Goal: Task Accomplishment & Management: Use online tool/utility

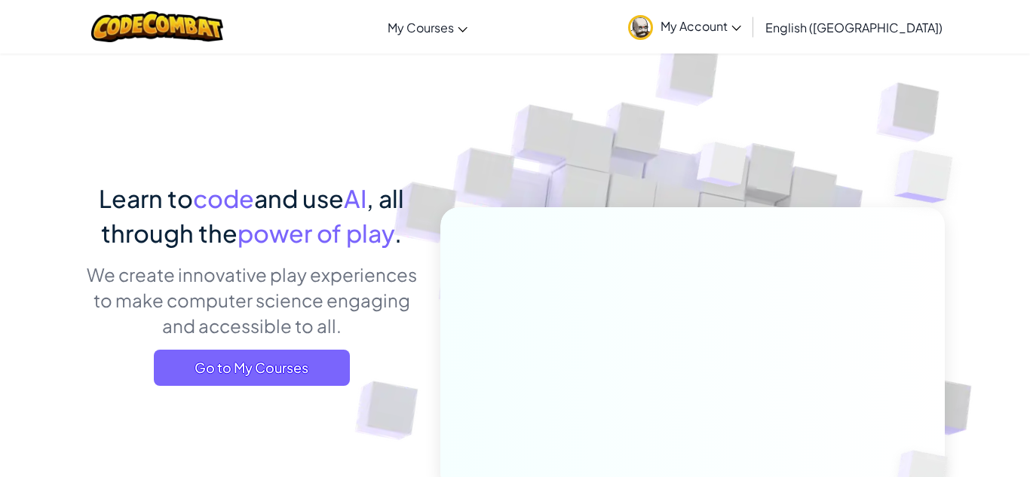
click at [311, 333] on p "We create innovative play experiences to make computer science engaging and acc…" at bounding box center [251, 300] width 333 height 77
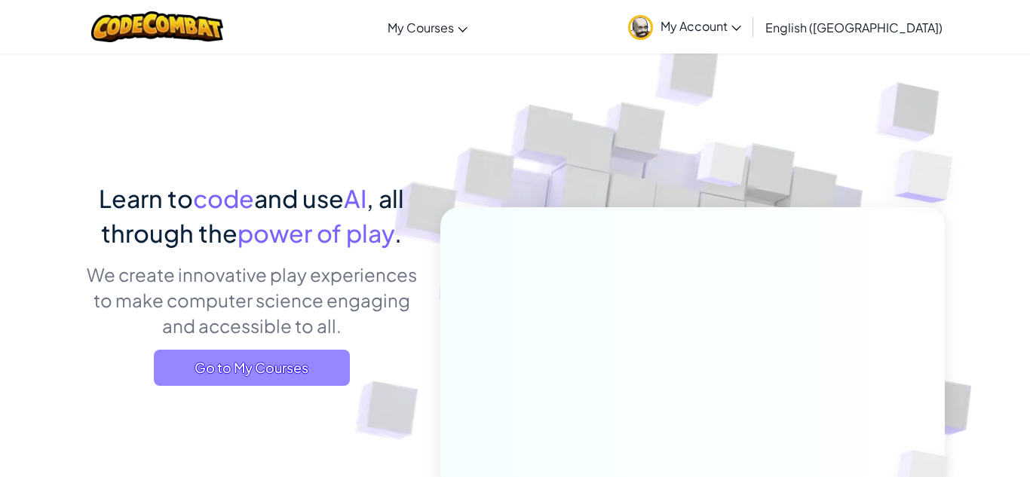
click at [314, 357] on span "Go to My Courses" at bounding box center [252, 368] width 196 height 36
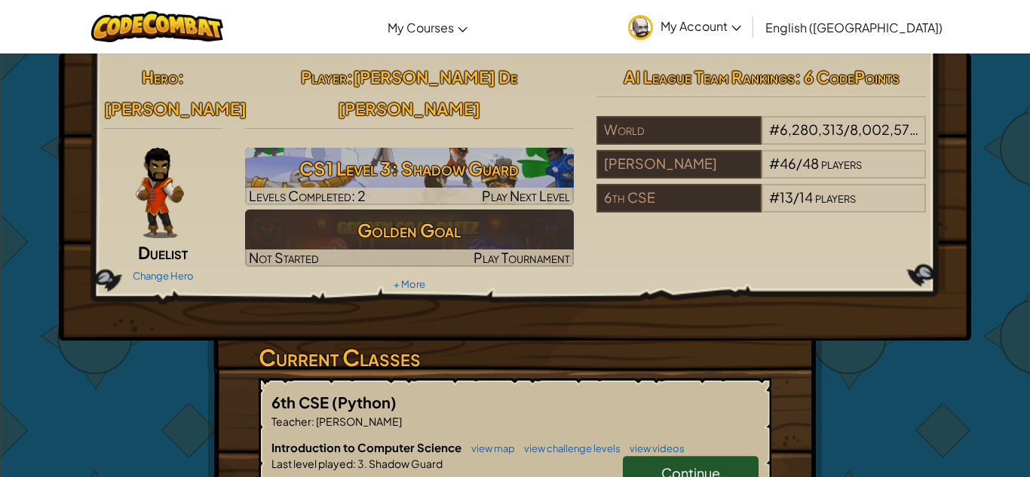
scroll to position [99, 0]
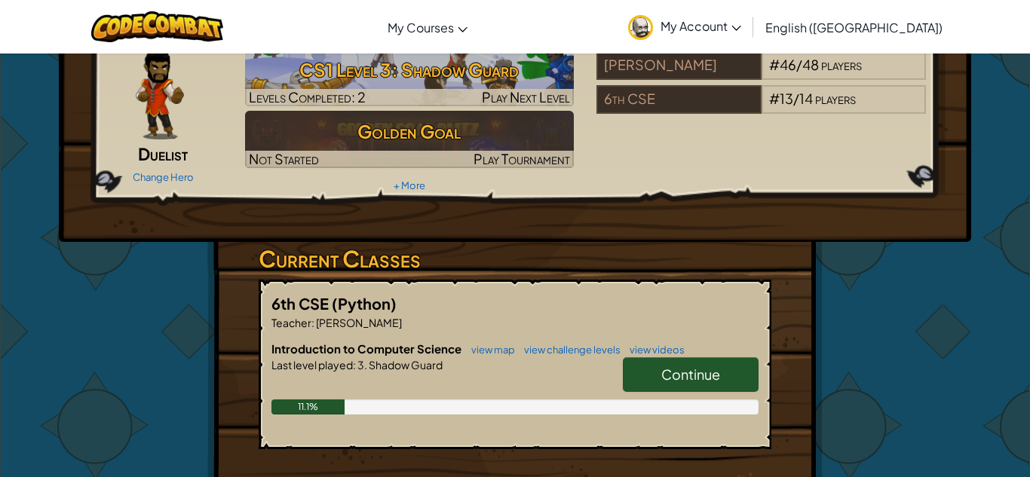
click at [713, 366] on span "Continue" at bounding box center [690, 374] width 59 height 17
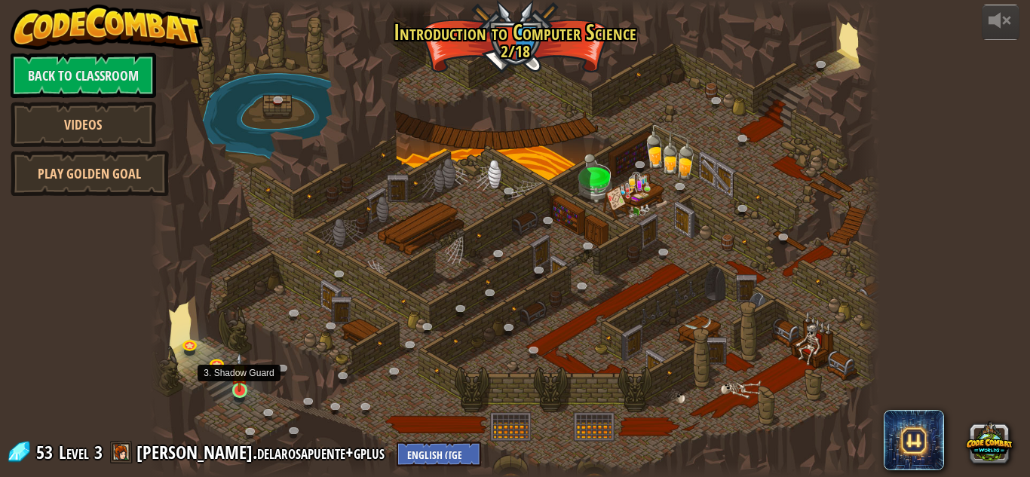
click at [239, 383] on img at bounding box center [239, 372] width 17 height 39
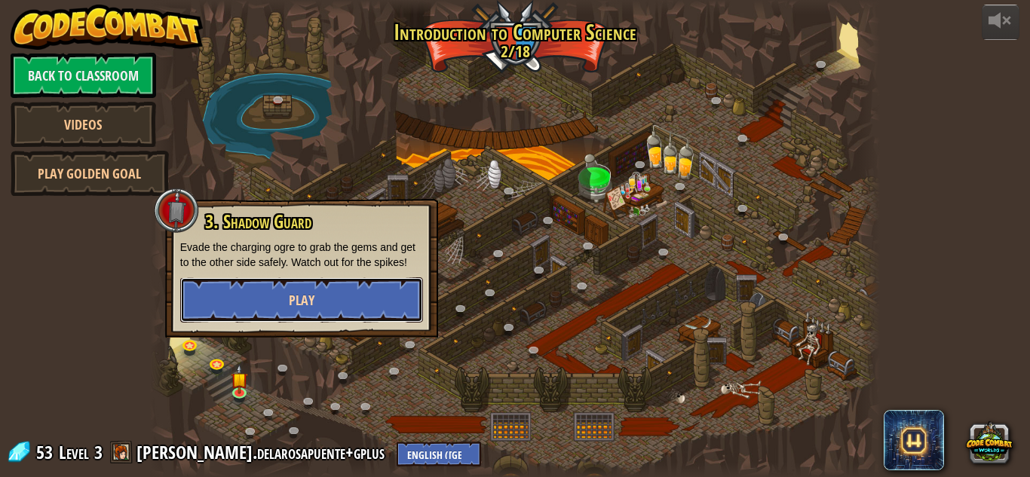
click at [309, 322] on button "Play" at bounding box center [301, 299] width 243 height 45
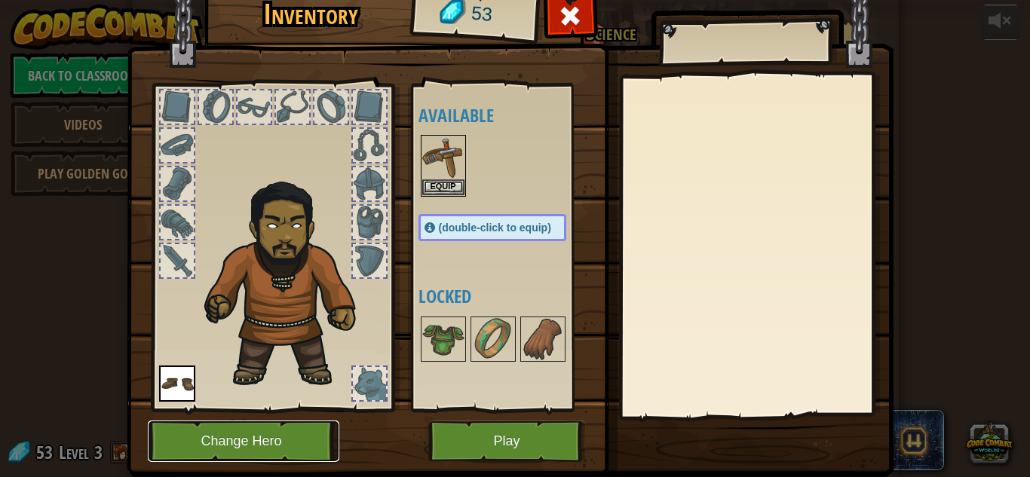
click at [299, 446] on button "Change Hero" at bounding box center [244, 441] width 192 height 41
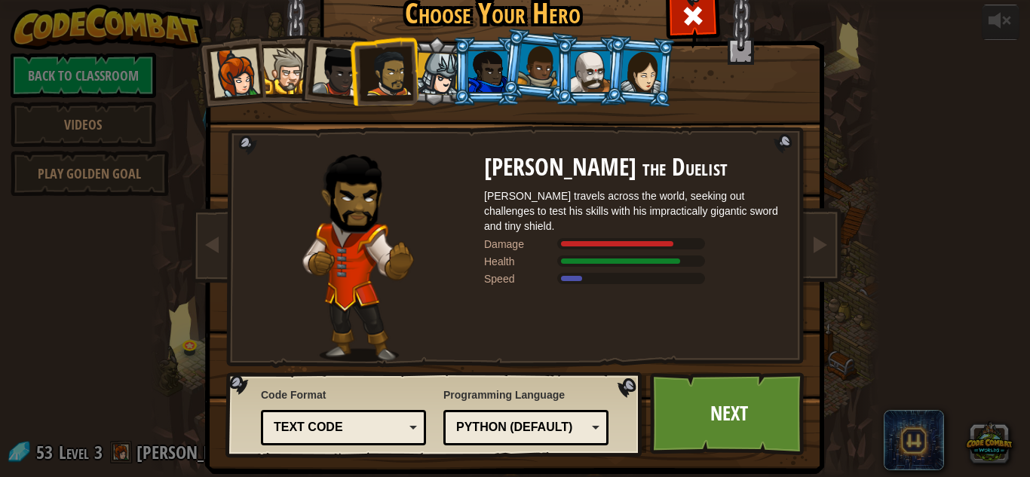
click at [396, 52] on div at bounding box center [389, 73] width 47 height 47
click at [400, 51] on div at bounding box center [389, 73] width 47 height 47
click at [426, 53] on div at bounding box center [437, 74] width 43 height 43
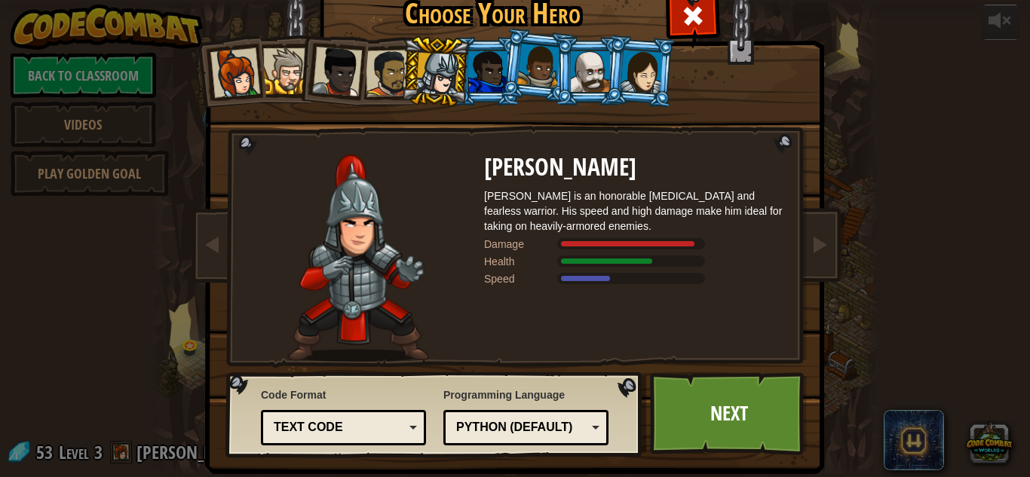
click at [512, 69] on li at bounding box center [537, 65] width 75 height 75
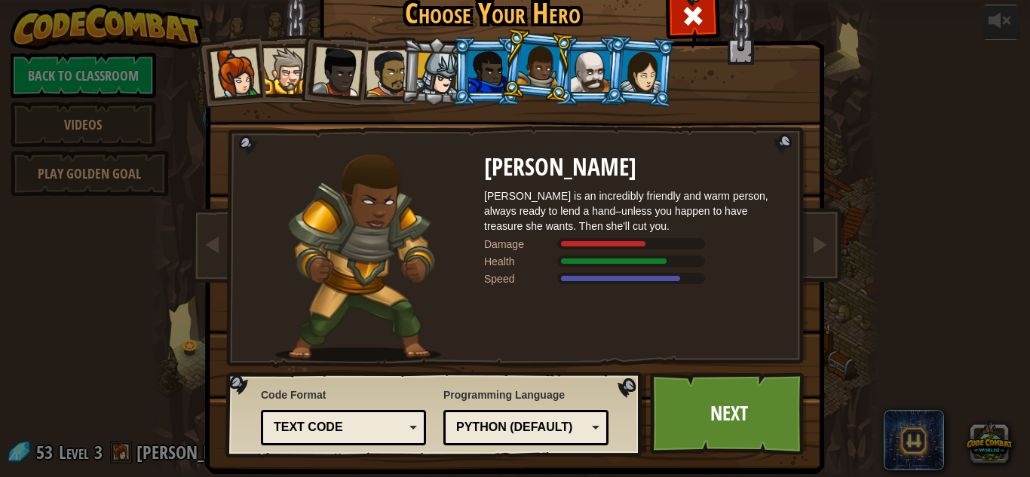
click at [658, 68] on div at bounding box center [642, 71] width 42 height 43
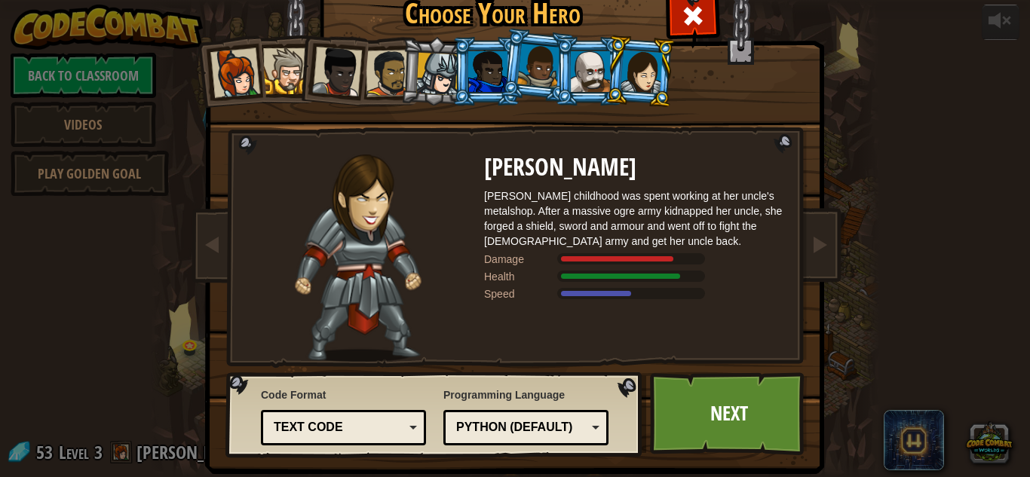
click at [591, 72] on div at bounding box center [590, 71] width 39 height 41
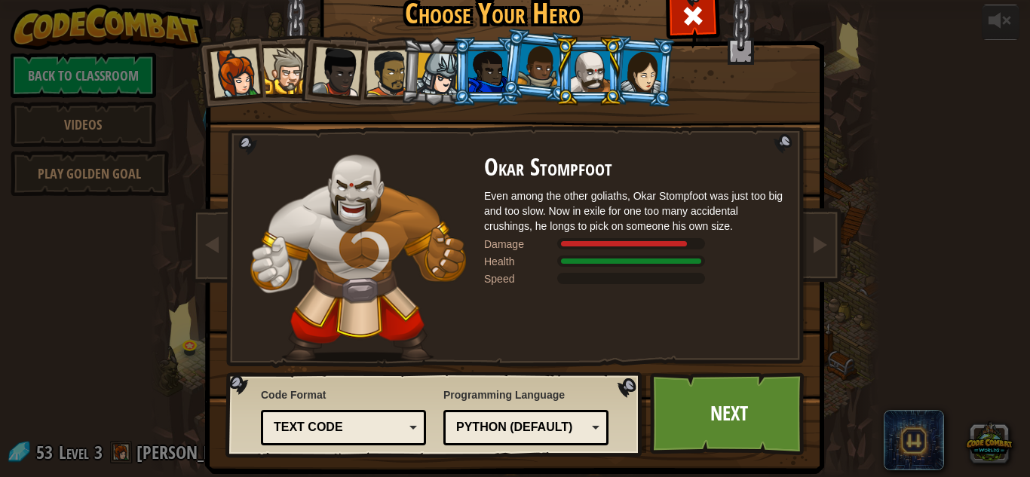
click at [516, 74] on li at bounding box center [537, 65] width 75 height 75
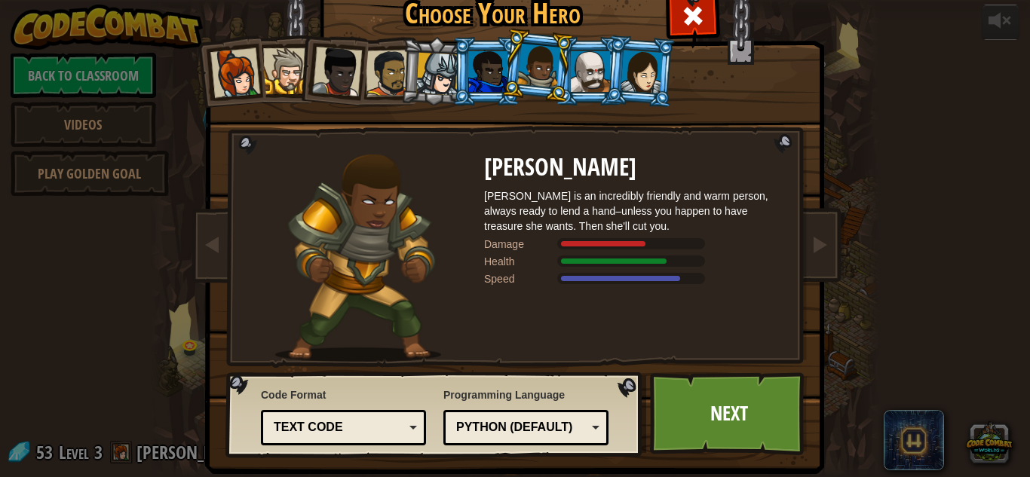
click at [480, 69] on div at bounding box center [487, 71] width 39 height 41
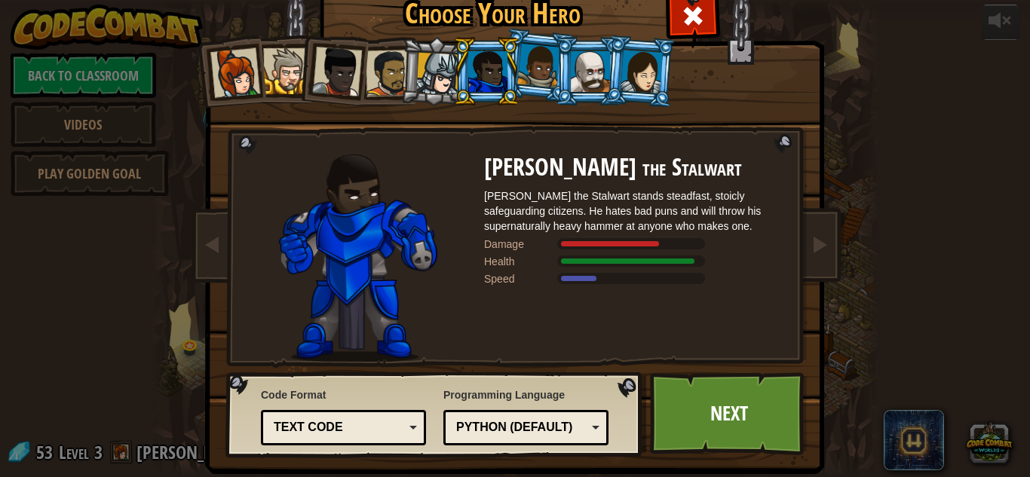
click at [427, 87] on div at bounding box center [437, 74] width 43 height 43
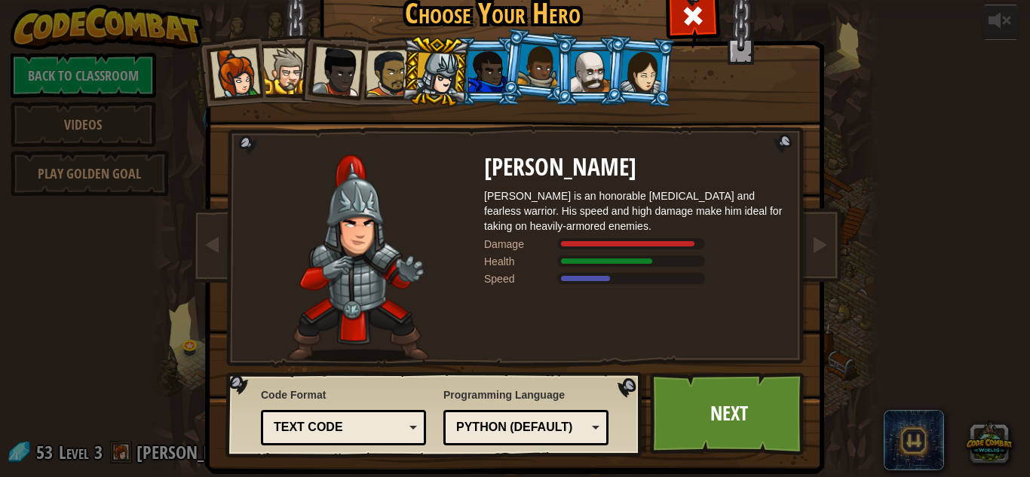
click at [382, 80] on div at bounding box center [389, 73] width 47 height 47
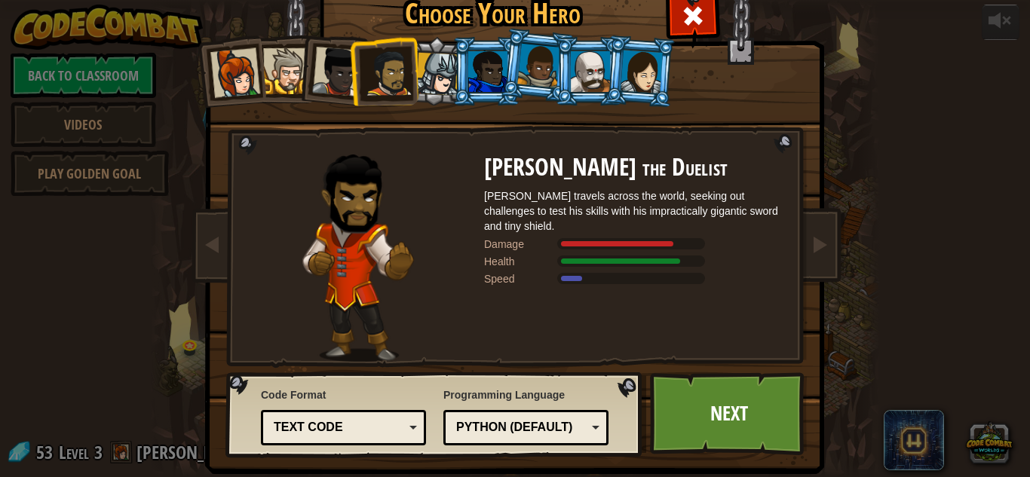
click at [339, 82] on div at bounding box center [337, 72] width 50 height 50
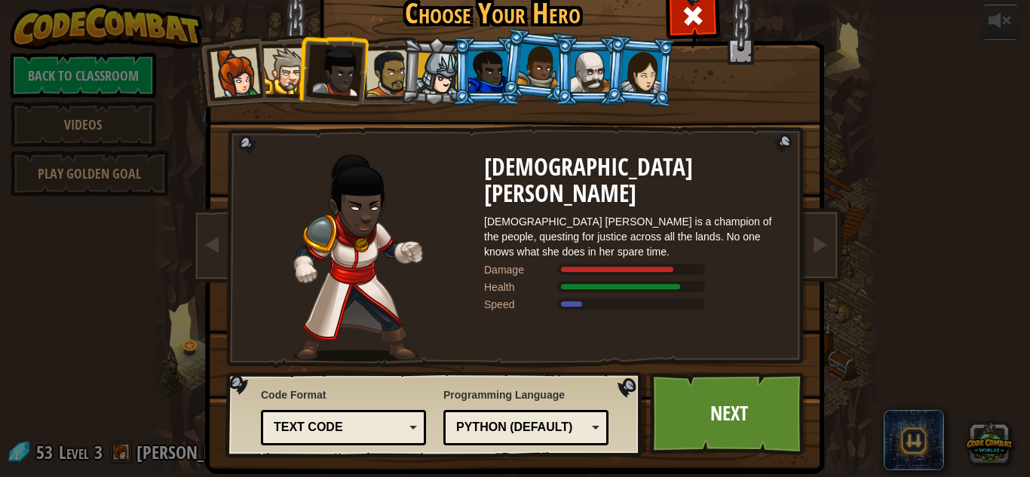
click at [265, 86] on li at bounding box center [230, 71] width 74 height 74
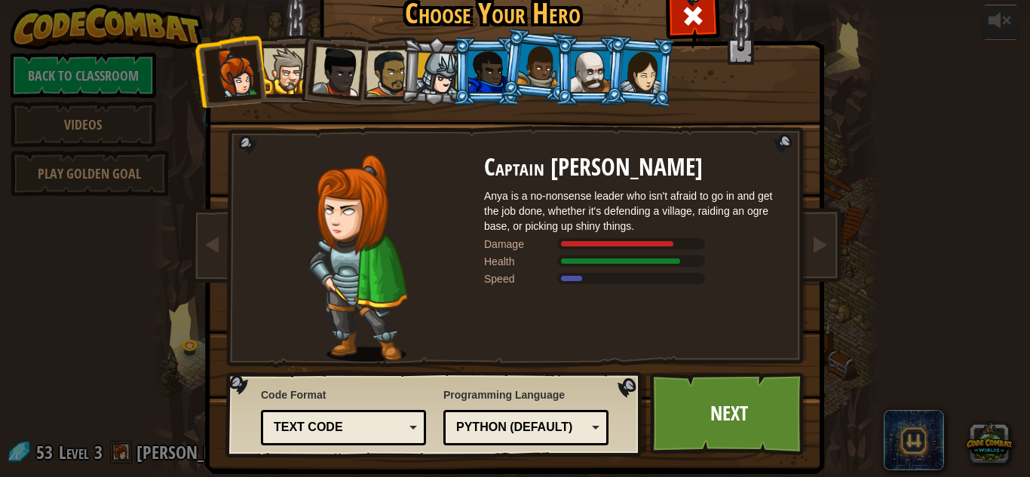
click at [470, 45] on li at bounding box center [486, 71] width 68 height 69
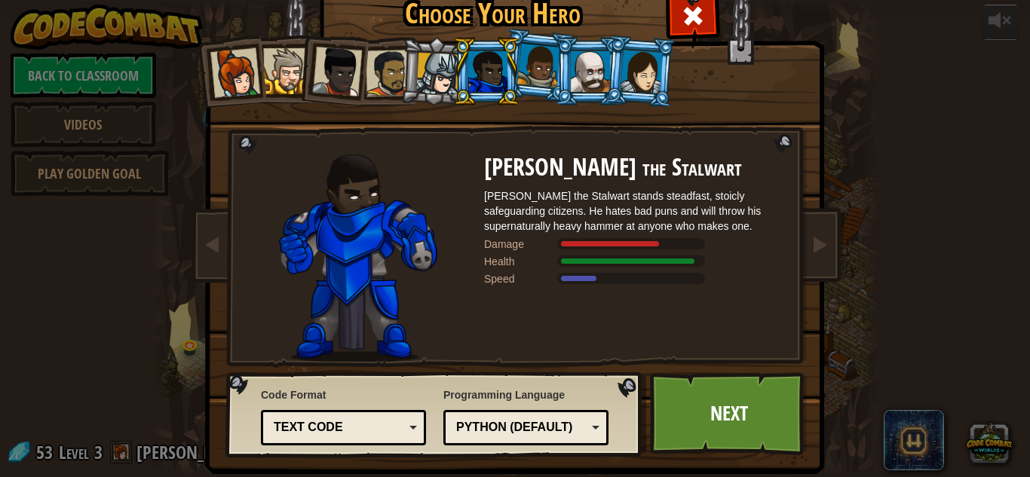
click at [659, 69] on div at bounding box center [642, 71] width 42 height 43
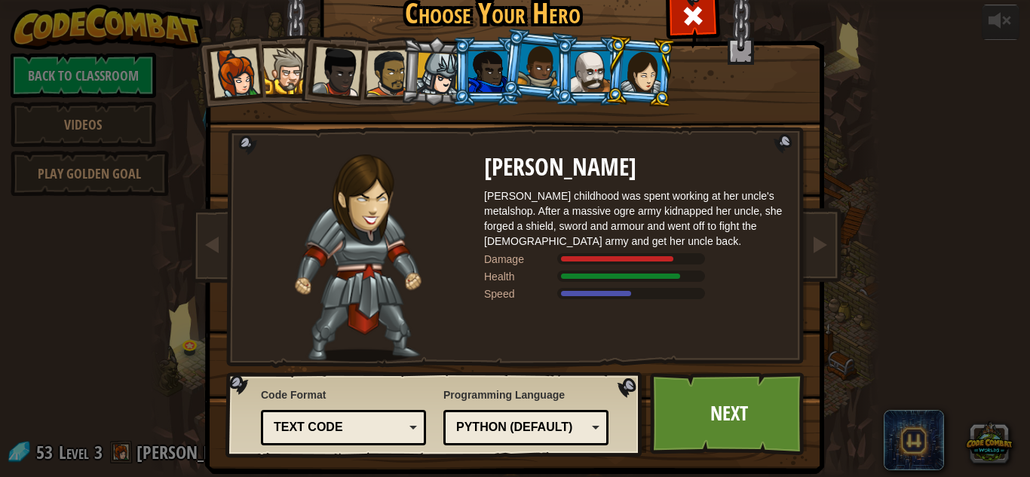
click at [597, 69] on div at bounding box center [590, 71] width 39 height 41
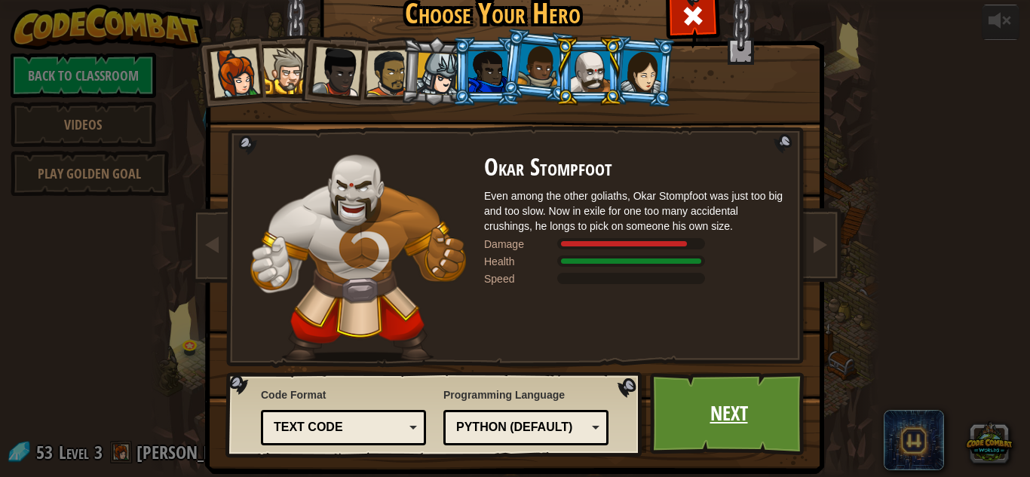
click at [757, 403] on link "Next" at bounding box center [729, 413] width 158 height 83
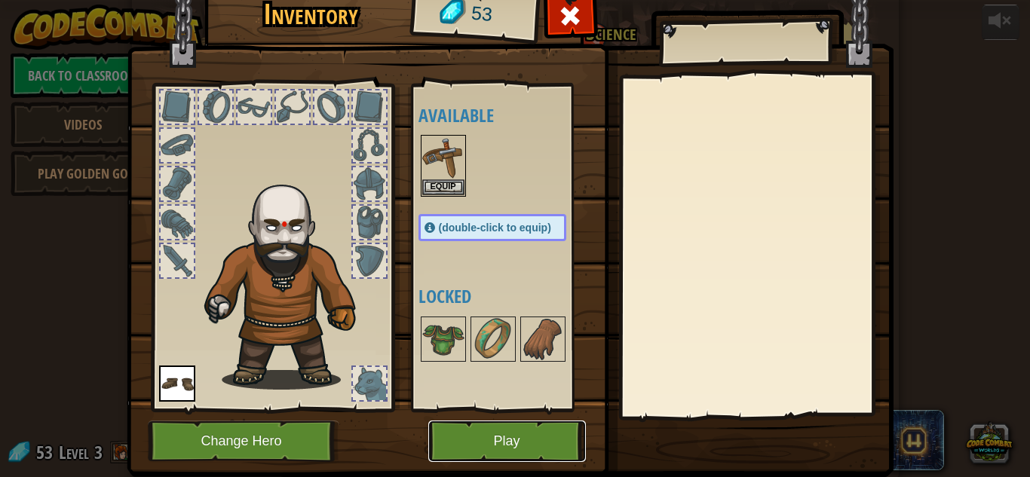
click at [526, 428] on button "Play" at bounding box center [507, 441] width 158 height 41
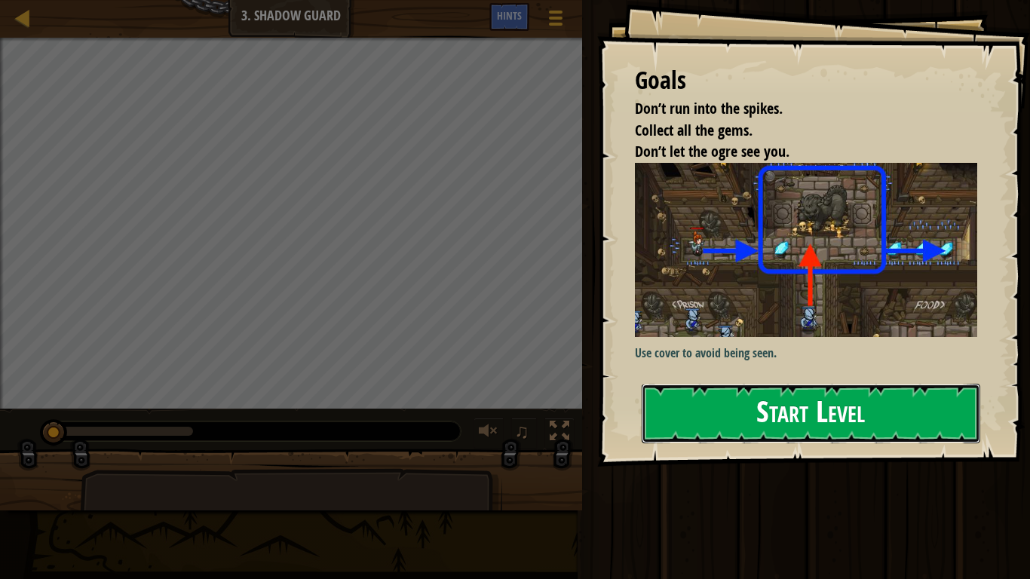
click at [740, 394] on button "Start Level" at bounding box center [811, 414] width 339 height 60
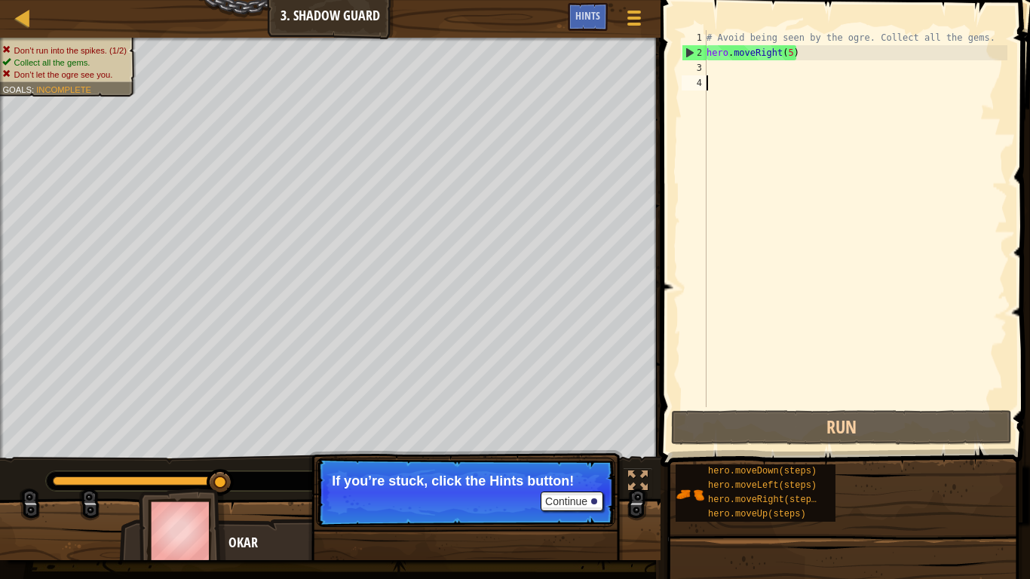
click at [792, 60] on div "# Avoid being seen by the ogre. Collect all the gems. hero . moveRight ( 5 )" at bounding box center [855, 233] width 304 height 407
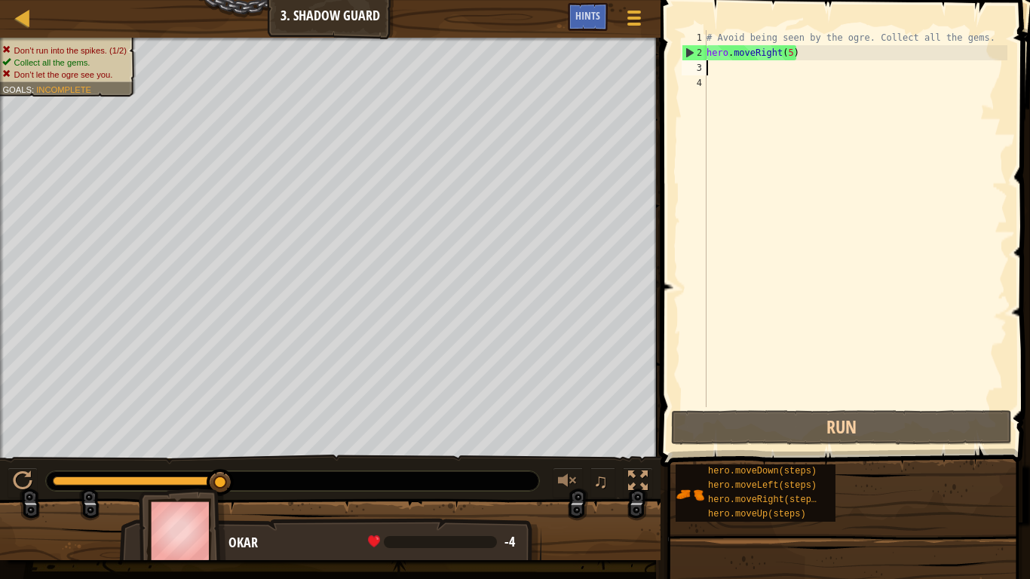
click at [792, 60] on div "# Avoid being seen by the ogre. Collect all the gems. hero . moveRight ( 5 )" at bounding box center [855, 233] width 304 height 407
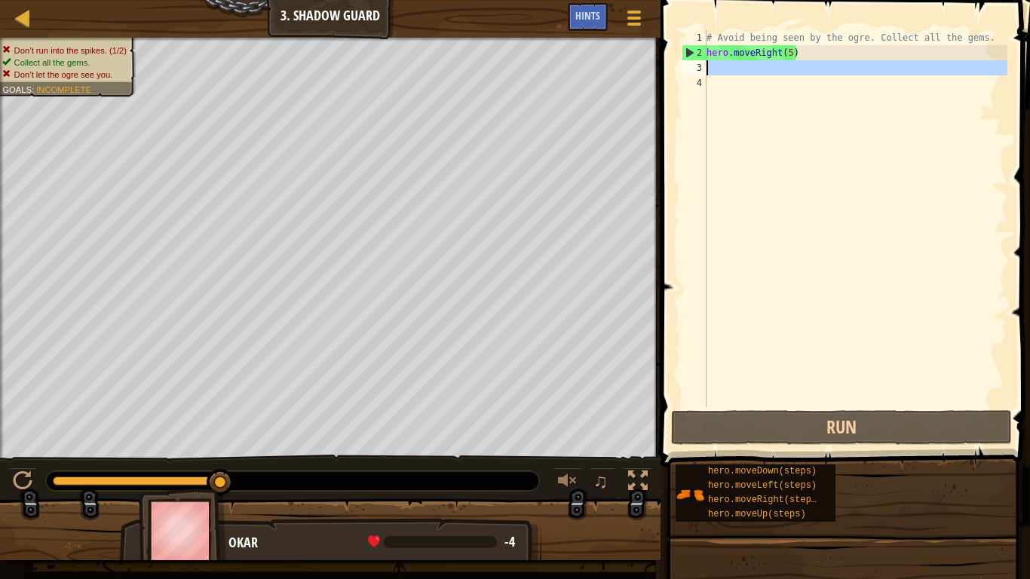
click at [792, 60] on div "# Avoid being seen by the ogre. Collect all the gems. hero . moveRight ( 5 )" at bounding box center [855, 218] width 304 height 377
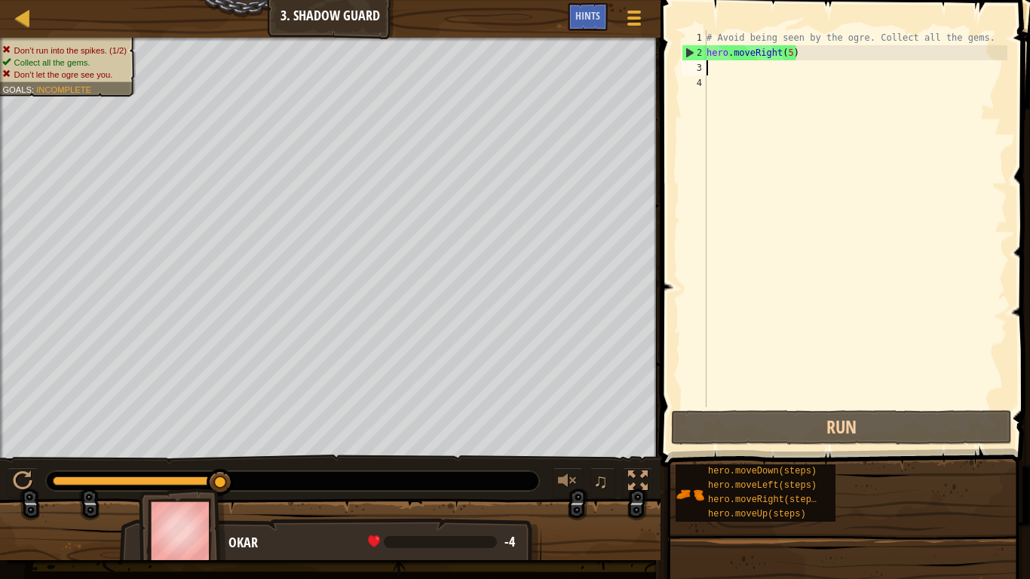
click at [792, 51] on div "# Avoid being seen by the ogre. Collect all the gems. hero . moveRight ( 5 )" at bounding box center [855, 233] width 304 height 407
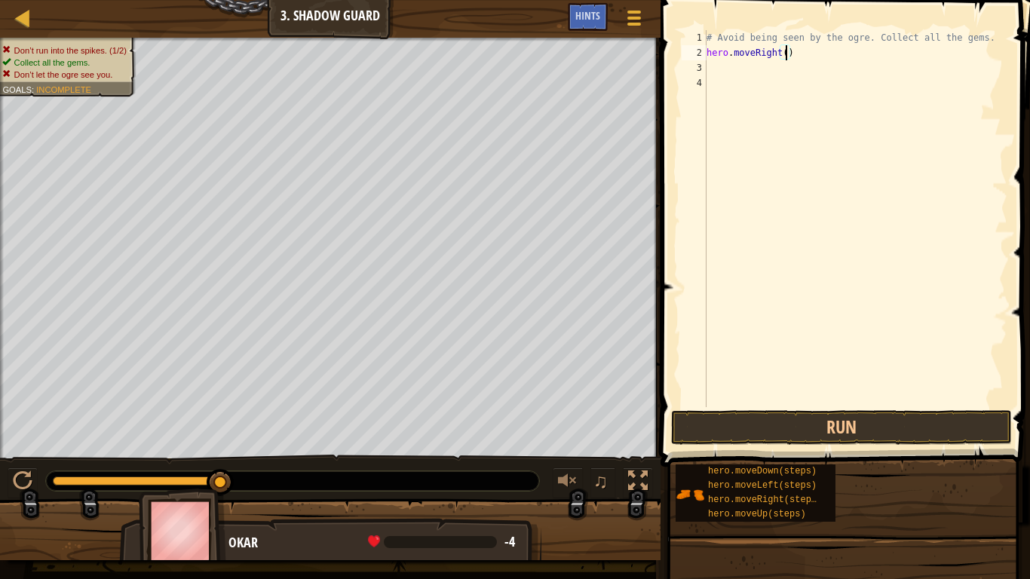
type textarea "hero.moveRight(2)"
click at [839, 421] on button "Run" at bounding box center [841, 427] width 341 height 35
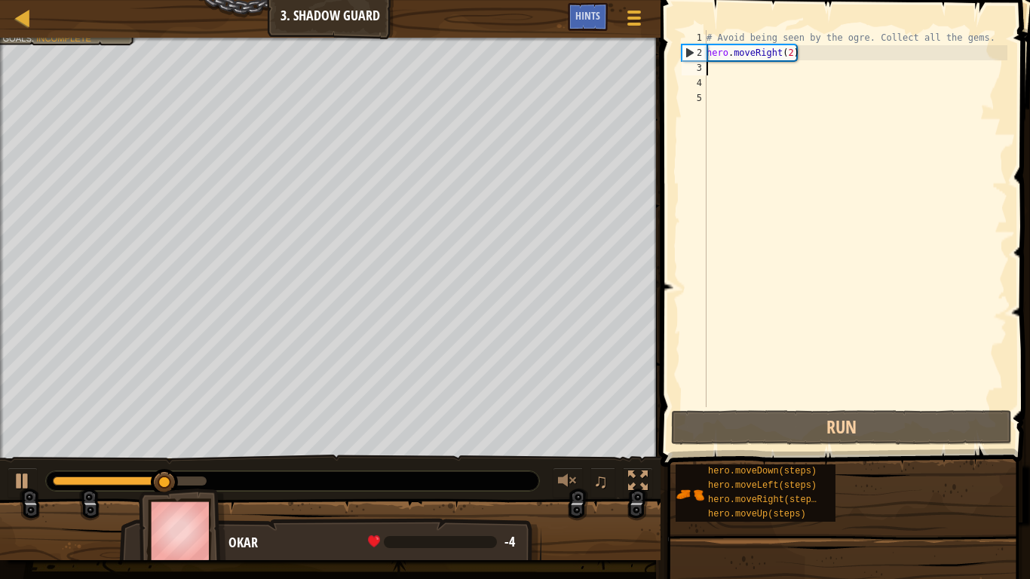
click at [792, 59] on div "# Avoid being seen by the ogre. Collect all the gems. hero . moveRight ( 2 )" at bounding box center [855, 233] width 304 height 407
type textarea "hero.moveRight()"
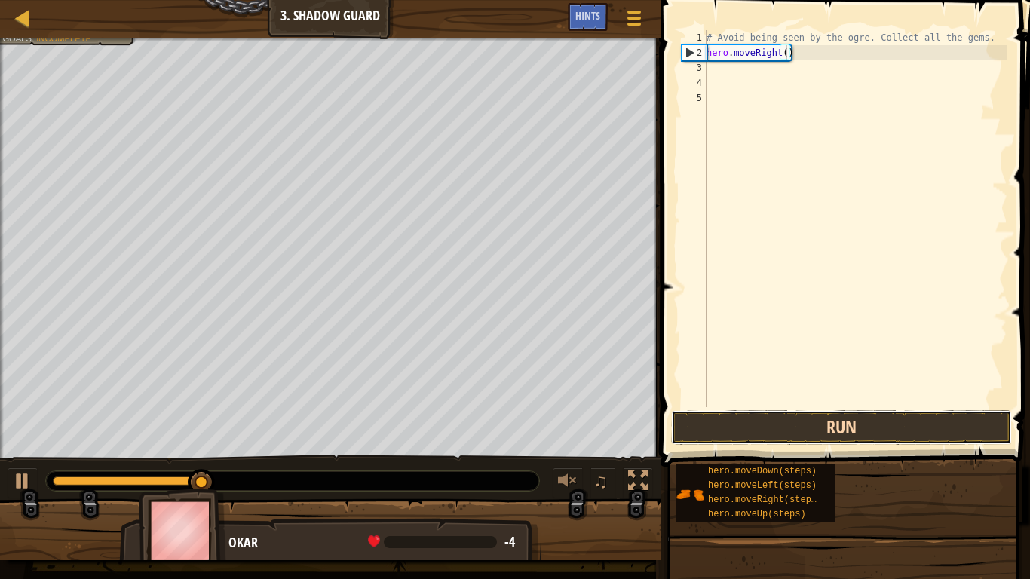
click at [891, 437] on button "Run" at bounding box center [841, 427] width 341 height 35
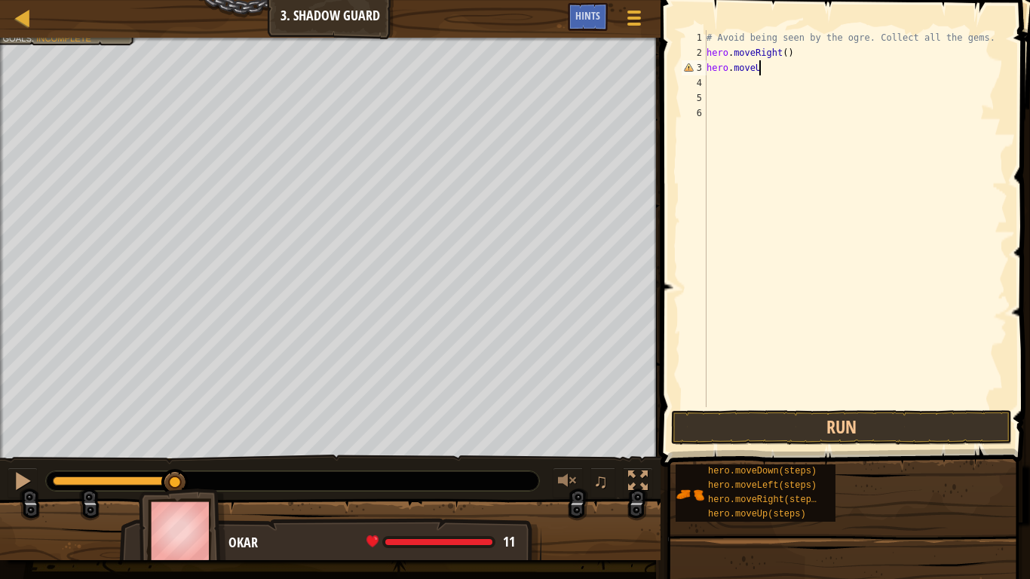
scroll to position [7, 8]
type textarea "hero.moveUp()"
click at [895, 437] on button "Run" at bounding box center [841, 427] width 341 height 35
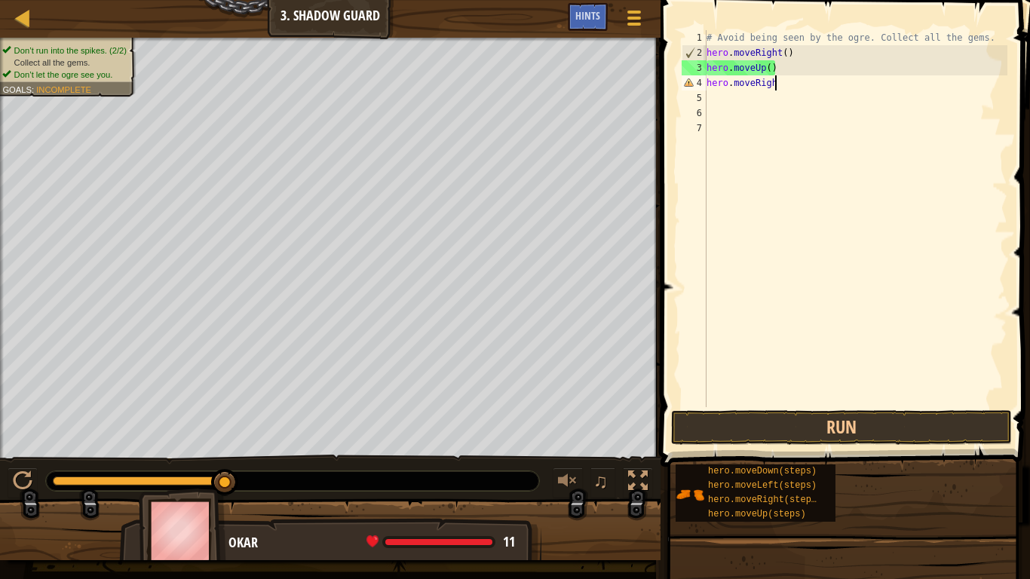
scroll to position [7, 10]
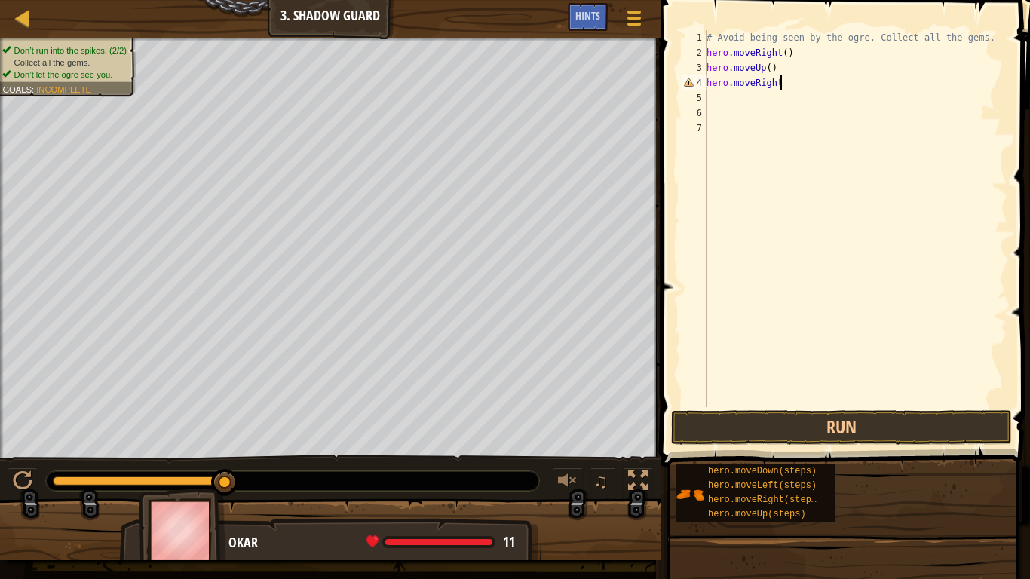
type textarea "hero.moveRight()"
click at [783, 434] on button "Run" at bounding box center [841, 427] width 341 height 35
type textarea "hero.moveDown()"
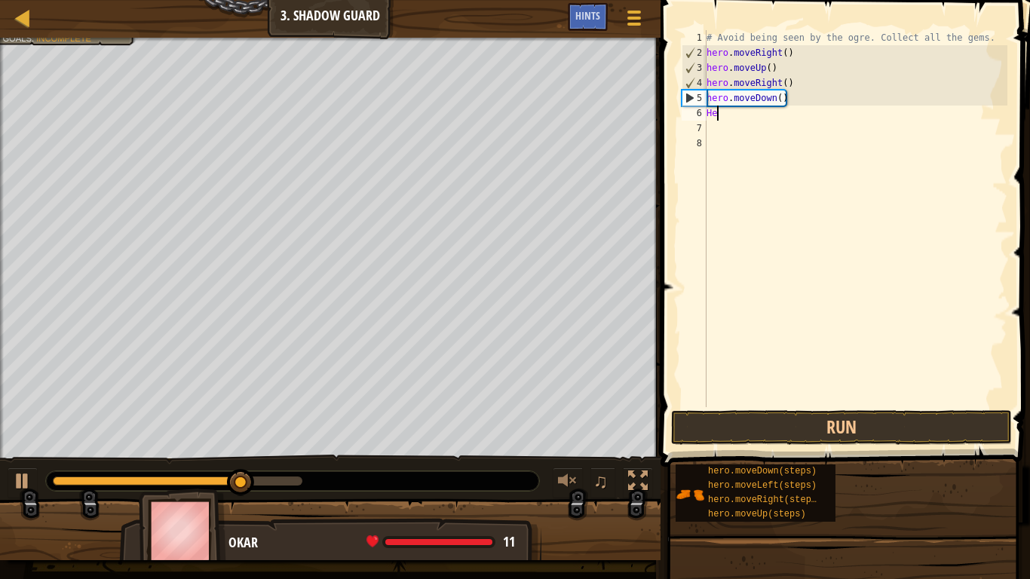
scroll to position [7, 2]
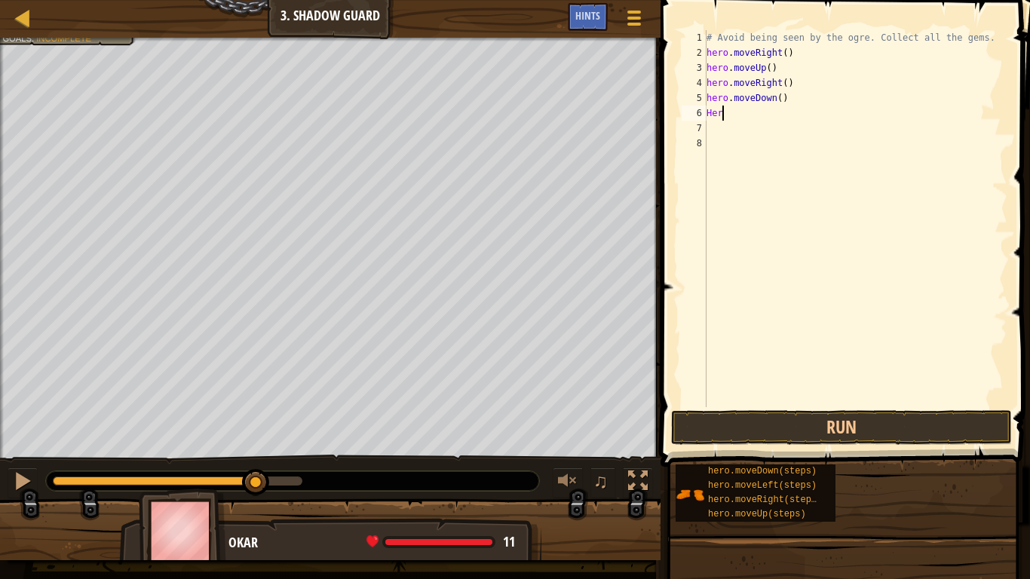
type textarea "H"
type textarea "hero.moveRight(2)"
click at [832, 429] on button "Run" at bounding box center [841, 427] width 341 height 35
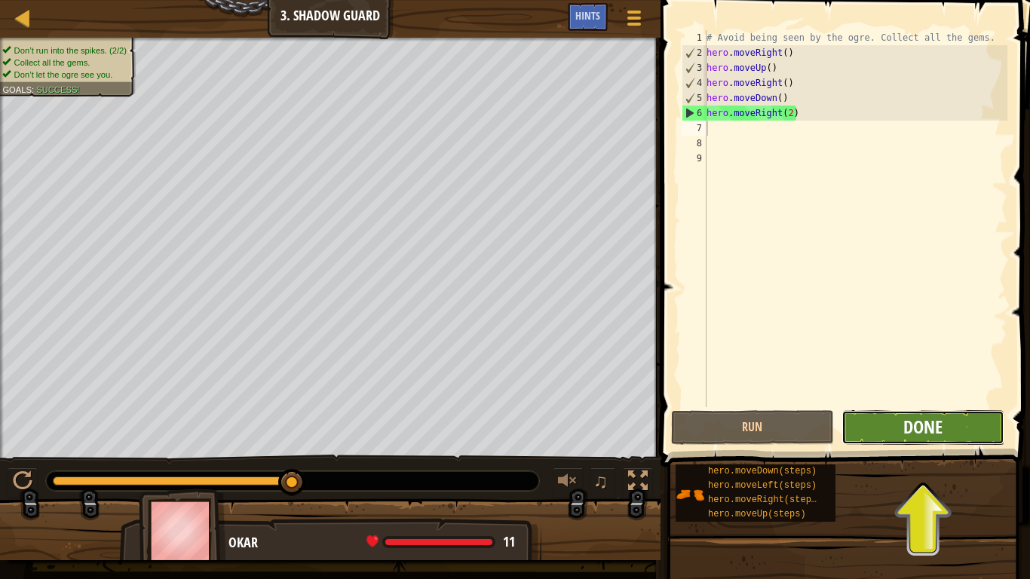
click at [927, 434] on span "Done" at bounding box center [922, 427] width 39 height 24
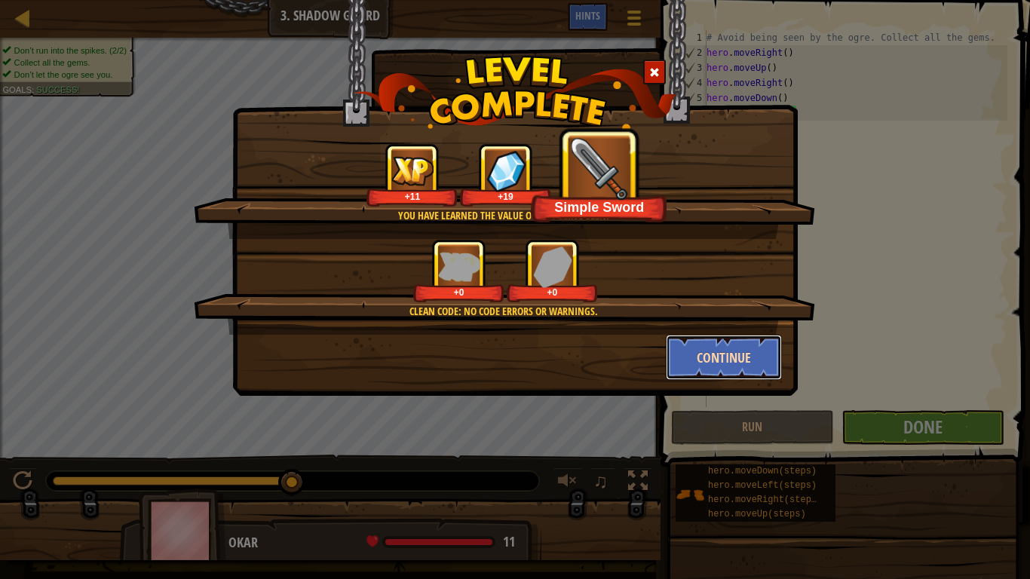
click at [728, 357] on button "Continue" at bounding box center [724, 357] width 117 height 45
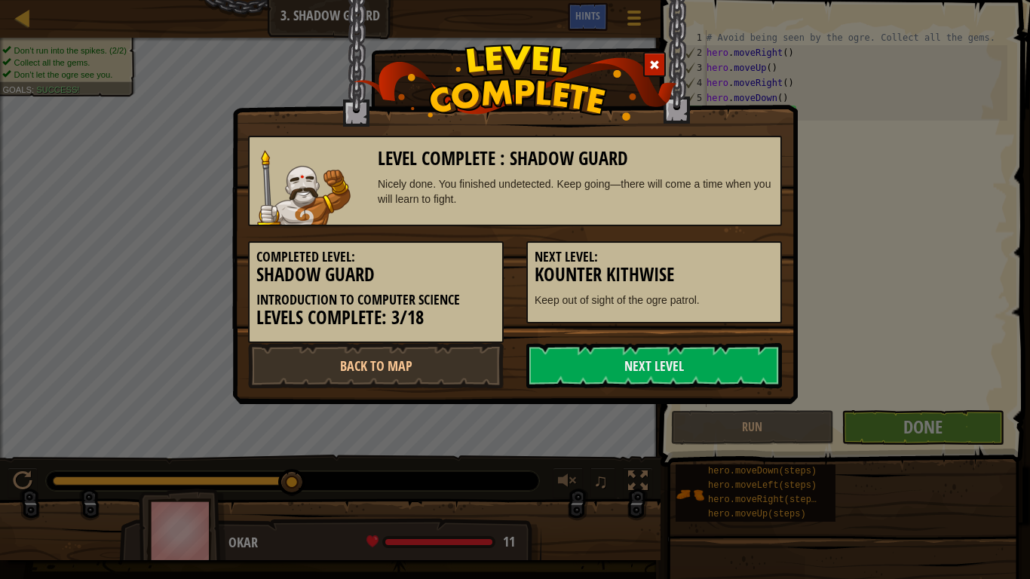
click at [728, 357] on link "Next Level" at bounding box center [654, 365] width 256 height 45
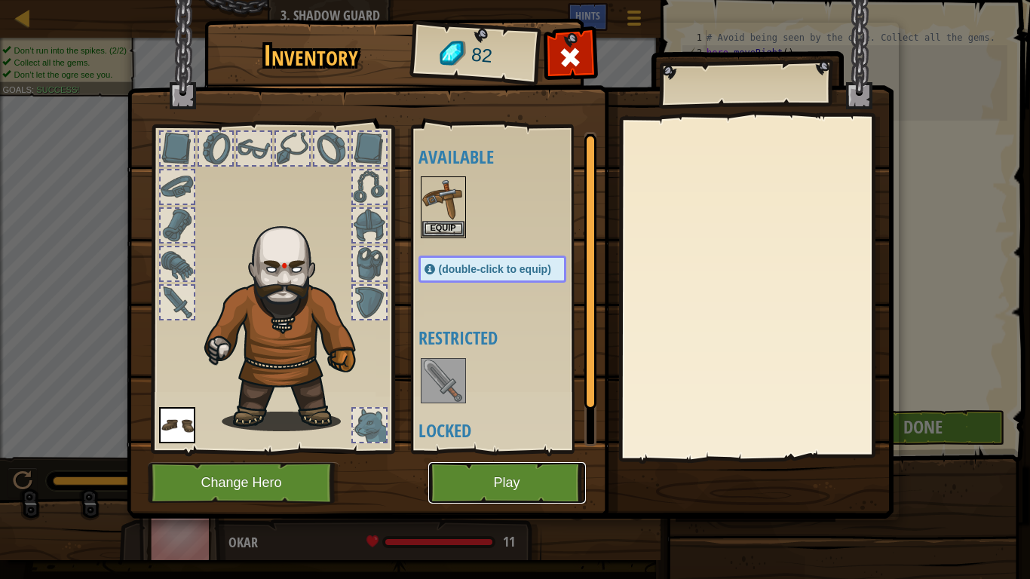
click at [544, 470] on button "Play" at bounding box center [507, 482] width 158 height 41
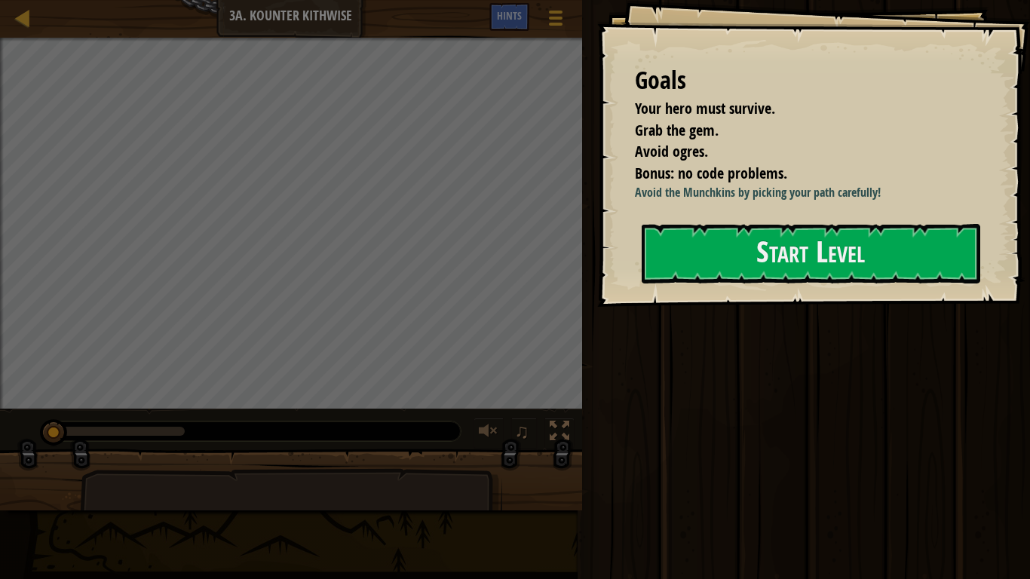
click at [759, 287] on div "Goals Your hero must survive. Grab the gem. Avoid ogres. Bonus: no code problem…" at bounding box center [813, 153] width 433 height 307
click at [760, 271] on button "Start Level" at bounding box center [811, 254] width 339 height 60
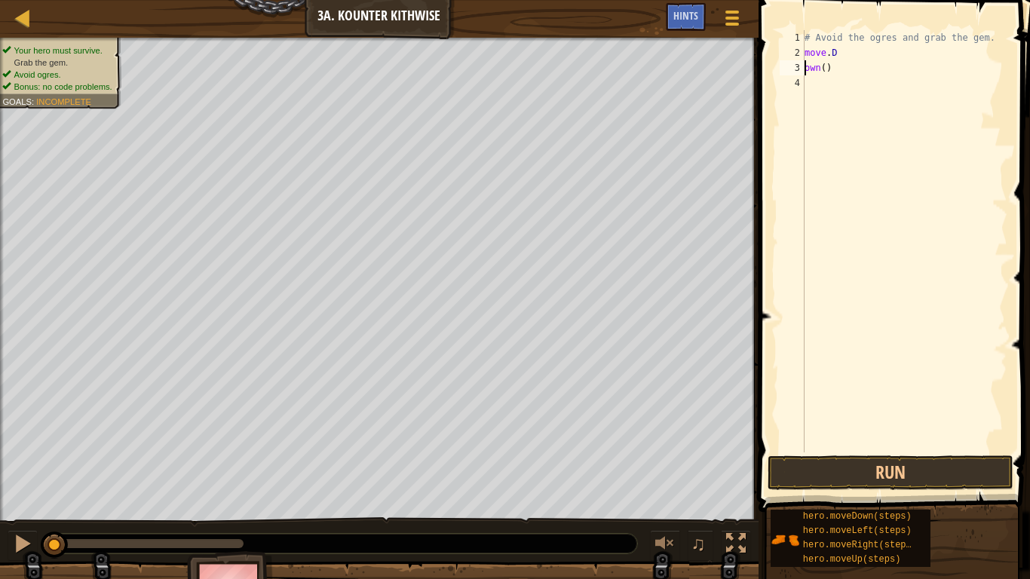
scroll to position [7, 3]
click at [875, 471] on button "Run" at bounding box center [891, 472] width 246 height 35
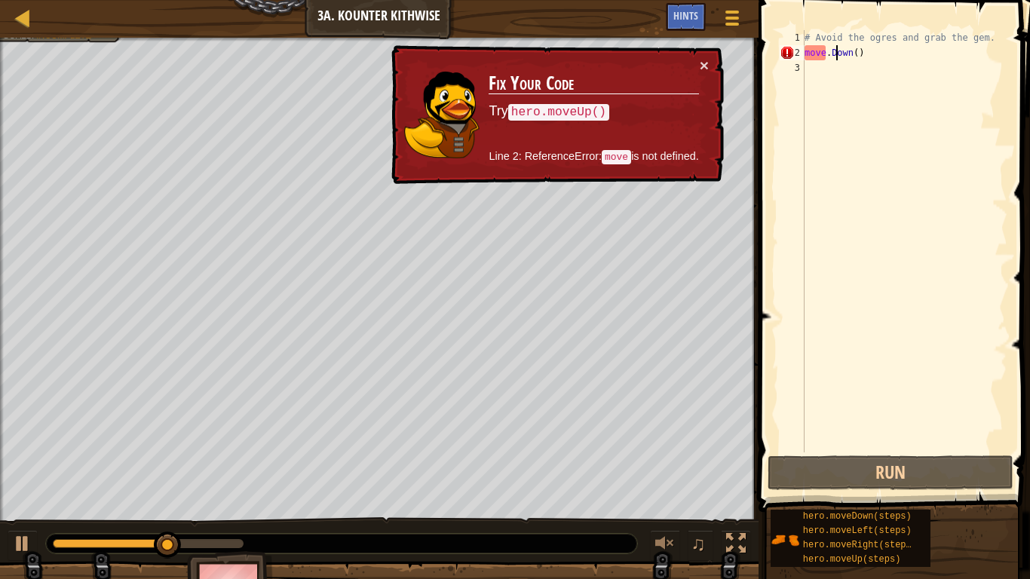
click at [862, 56] on div "# Avoid the ogres and grab the gem. move . Down ( )" at bounding box center [904, 256] width 206 height 452
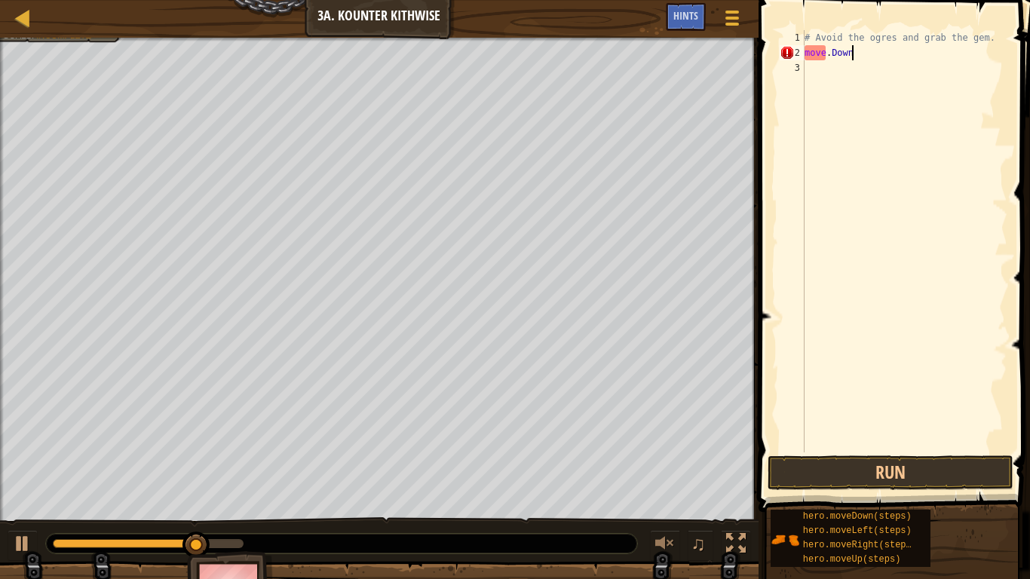
type textarea "move"
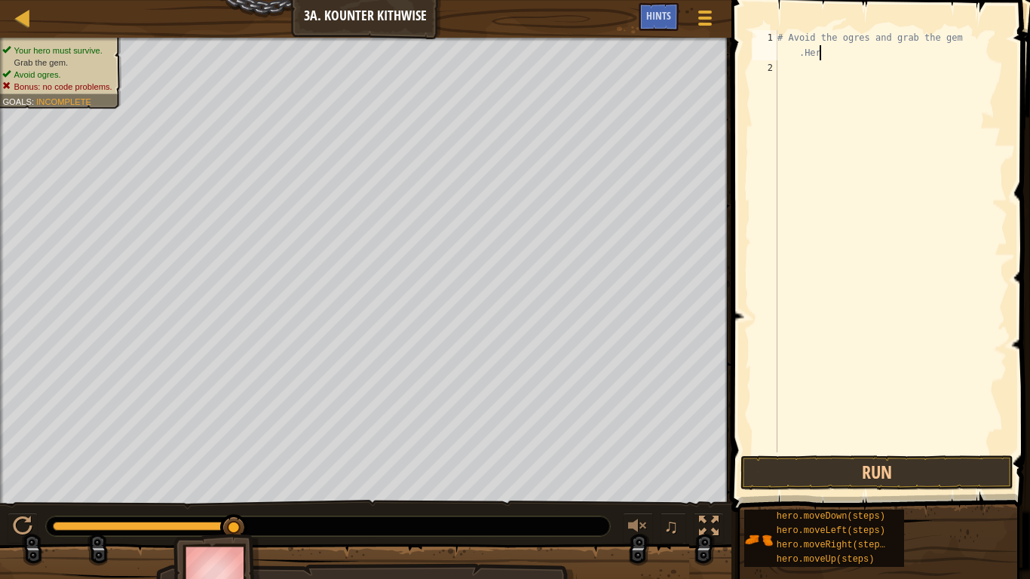
scroll to position [7, 27]
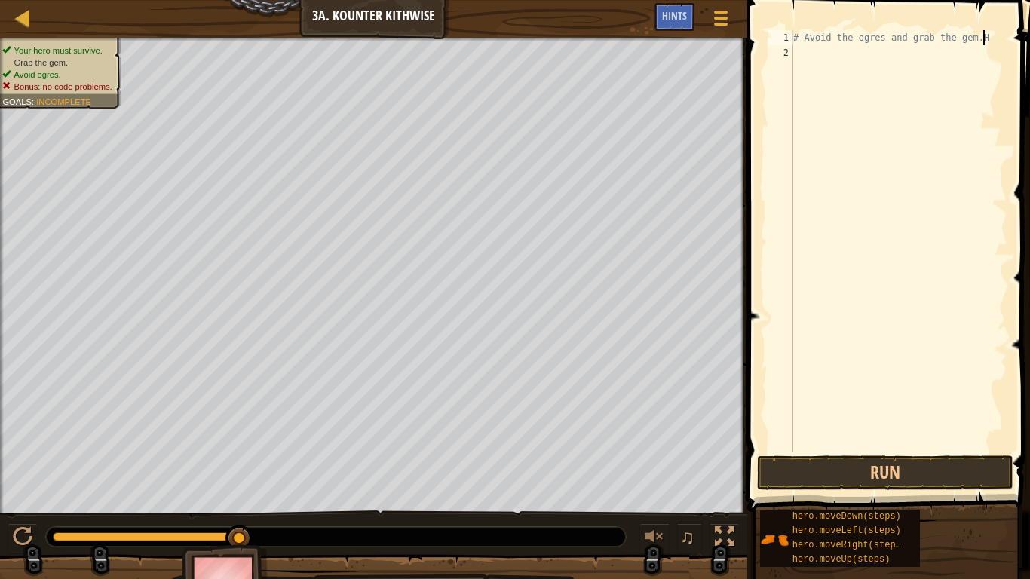
type textarea "# Avoid the ogres and grab the gem."
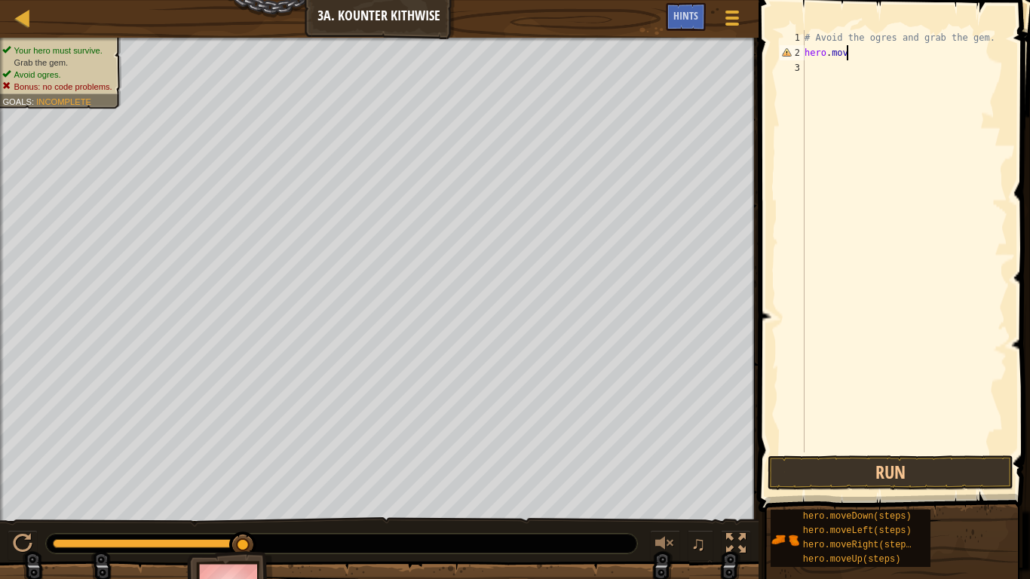
scroll to position [7, 6]
type textarea "hero.moveDown"
click at [923, 473] on button "Run" at bounding box center [891, 472] width 246 height 35
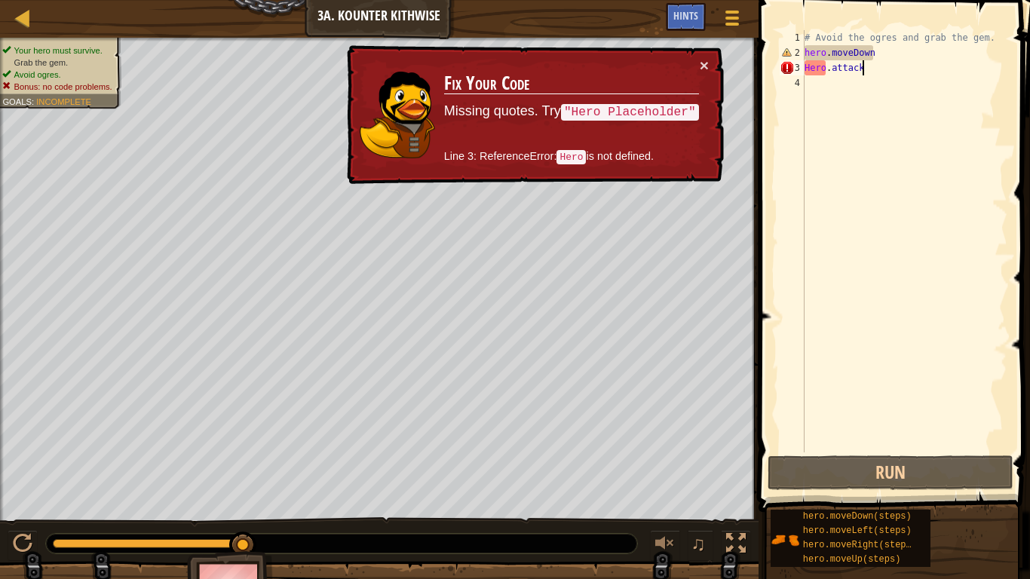
click at [817, 72] on div "# Avoid the ogres and grab the gem. hero . moveDown Hero . attack" at bounding box center [904, 256] width 206 height 452
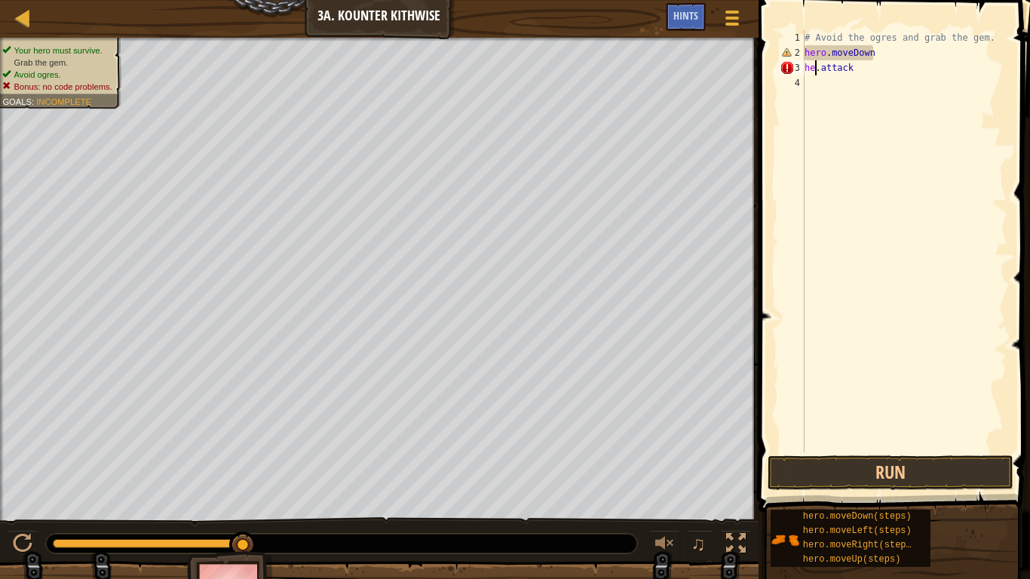
scroll to position [7, 3]
click at [880, 468] on button "Run" at bounding box center [891, 472] width 246 height 35
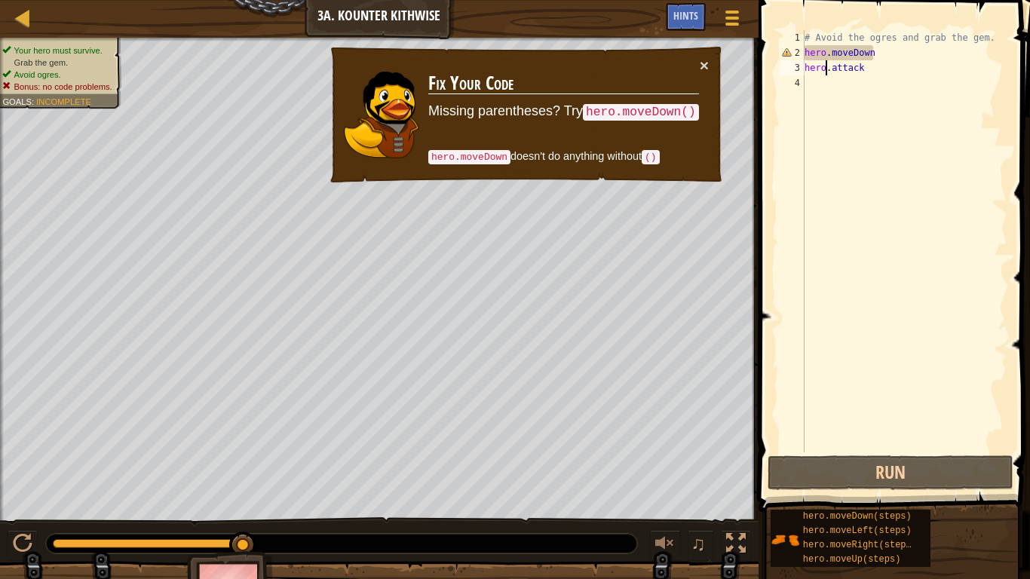
click at [885, 57] on div "# Avoid the ogres and grab the gem. hero . moveDown hero . attack" at bounding box center [904, 256] width 206 height 452
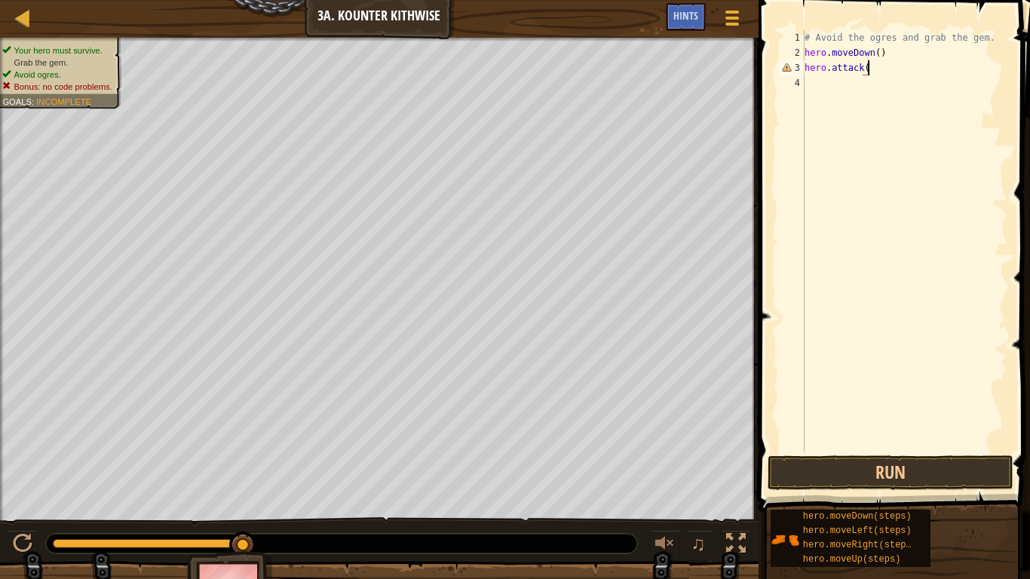
scroll to position [7, 9]
click at [932, 477] on button "Run" at bounding box center [891, 472] width 246 height 35
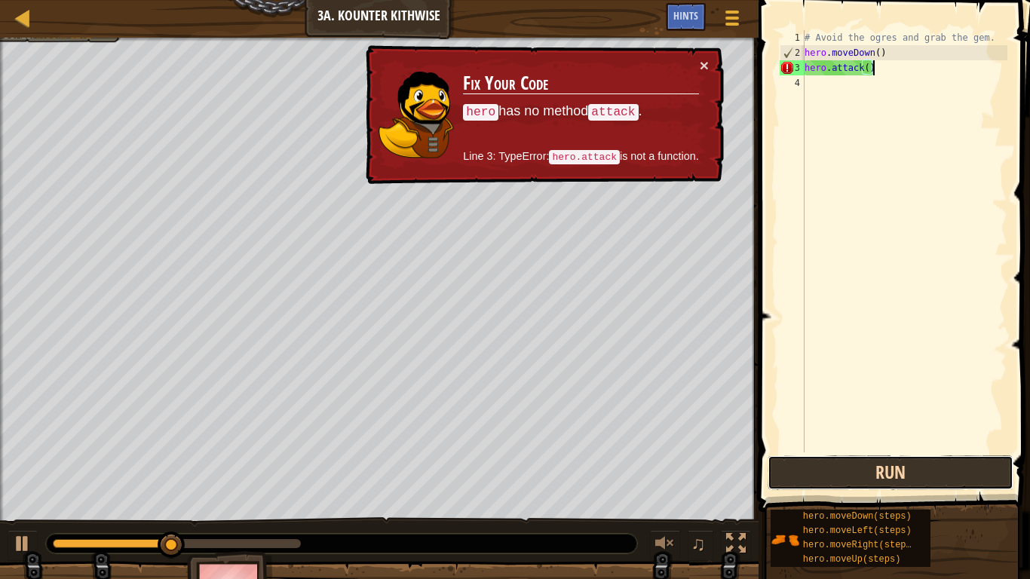
click at [924, 476] on button "Run" at bounding box center [891, 472] width 246 height 35
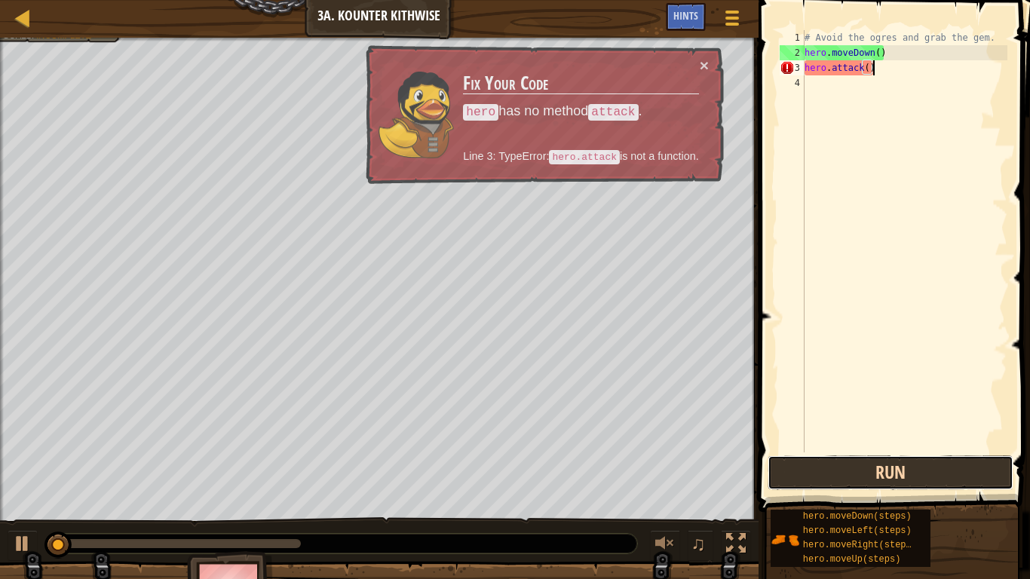
click at [924, 476] on button "Run" at bounding box center [891, 472] width 246 height 35
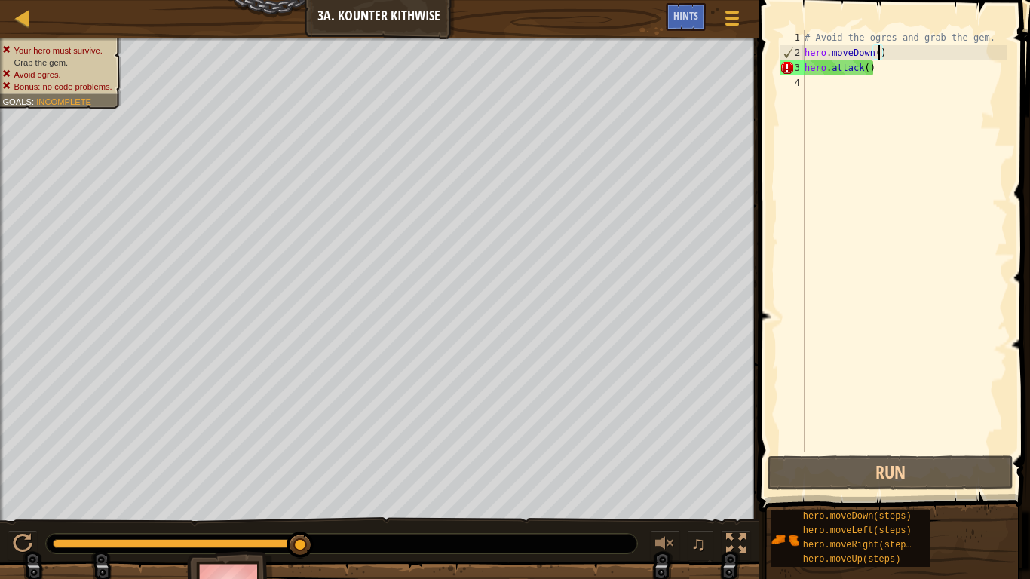
scroll to position [7, 11]
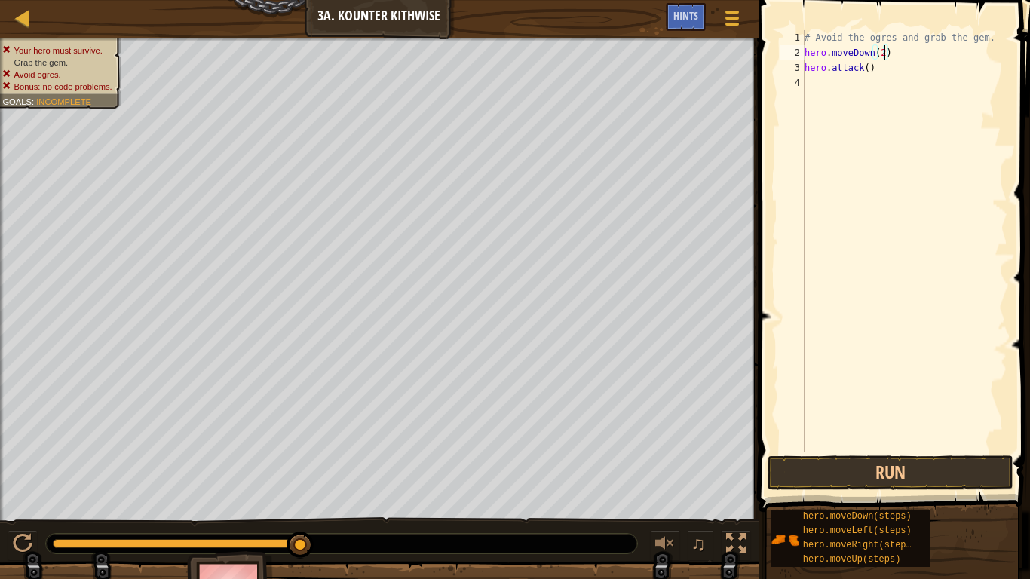
type textarea "hero.attack()"
type textarea "hero.moveRight()"
type textarea "hero.moveUp"
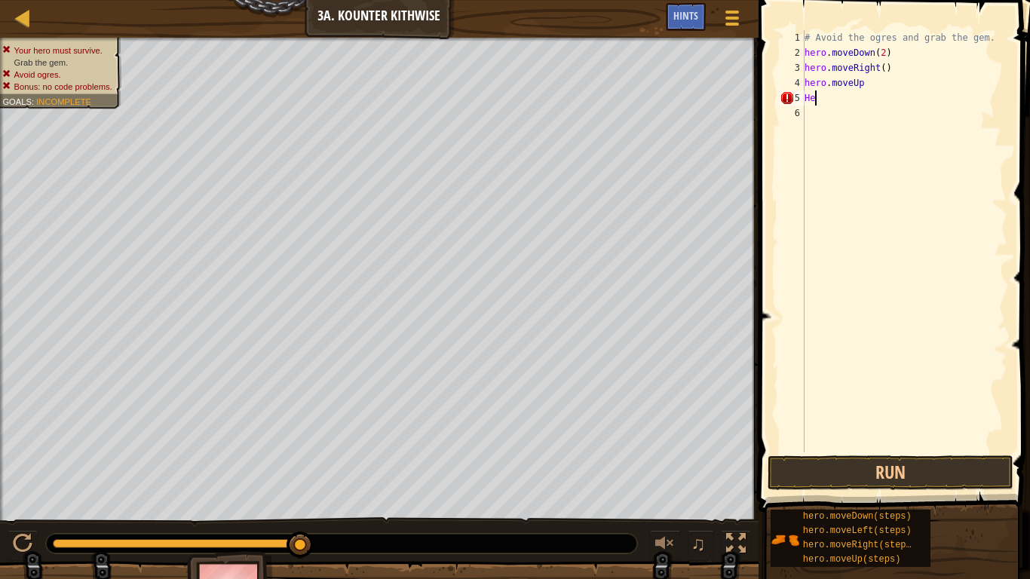
type textarea "H"
type textarea "hero.moveUp"
type textarea "hero.moveUp()"
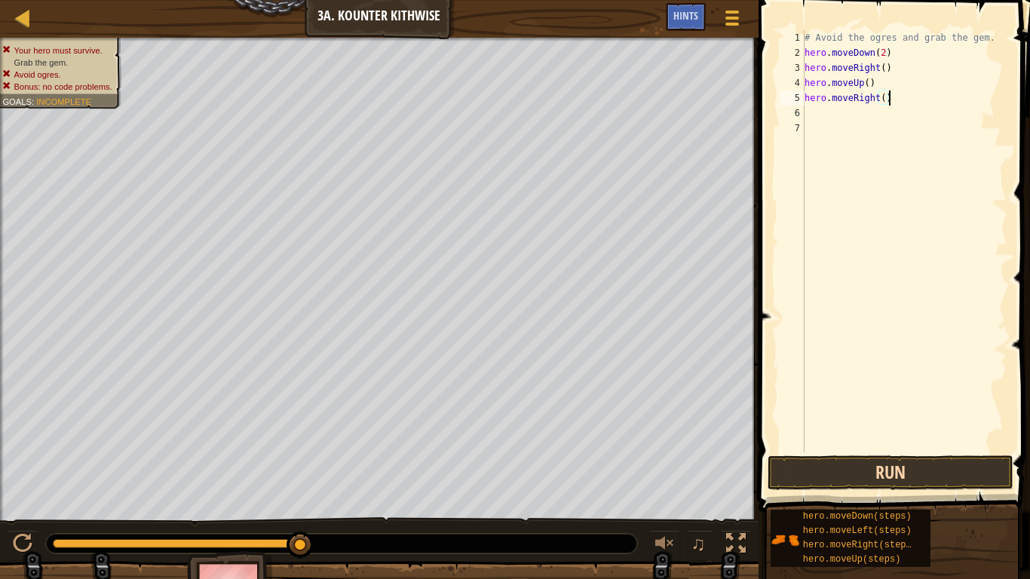
type textarea "hero.moveRight()"
click at [984, 473] on button "Run" at bounding box center [891, 472] width 246 height 35
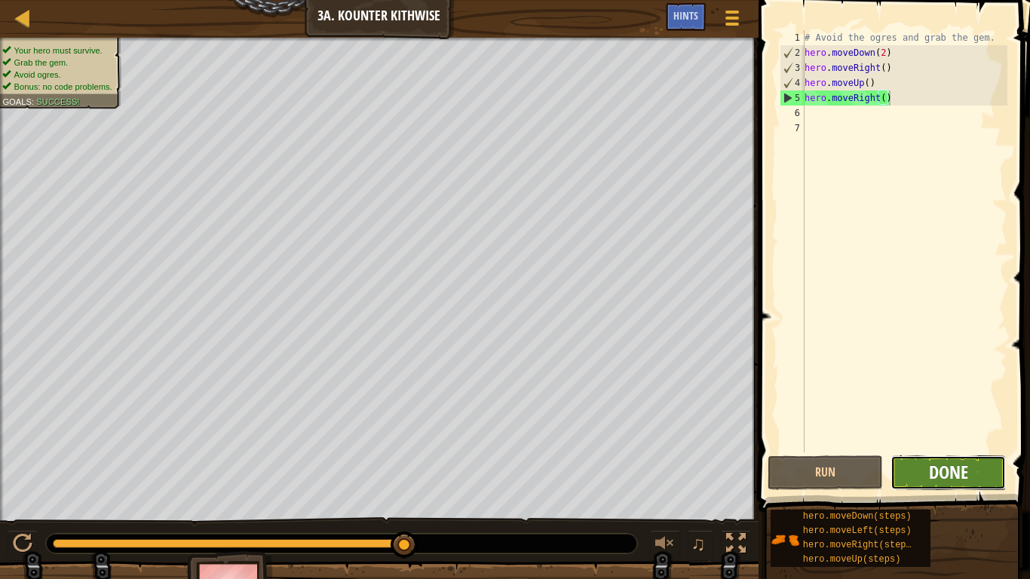
click at [946, 460] on span "Done" at bounding box center [948, 472] width 39 height 24
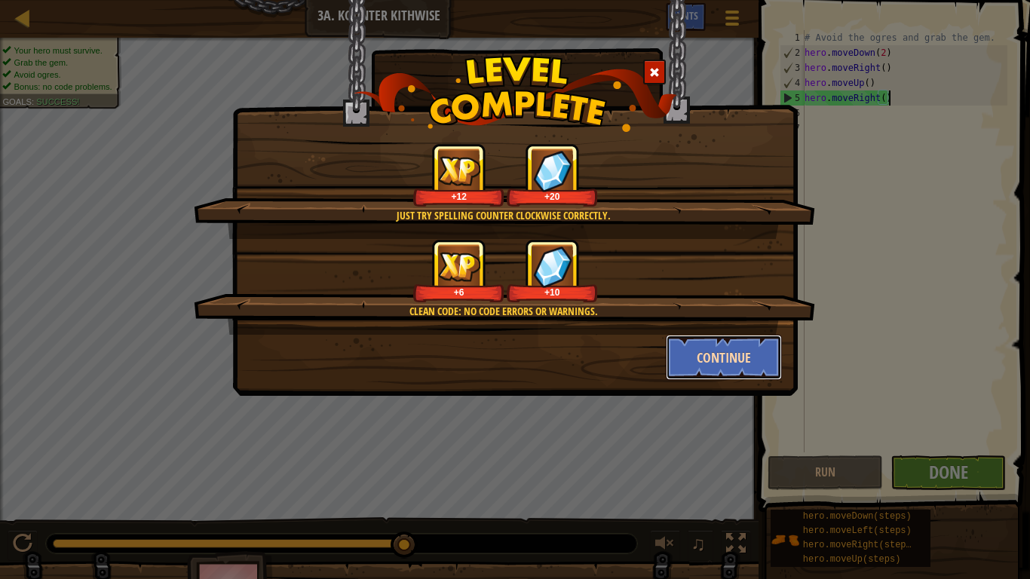
click at [723, 354] on button "Continue" at bounding box center [724, 357] width 117 height 45
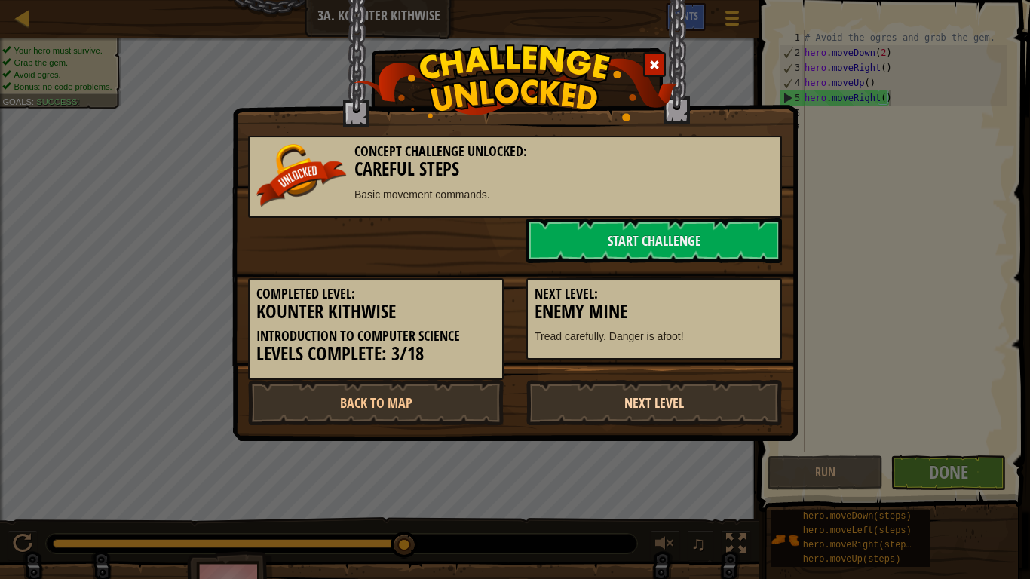
click at [631, 417] on link "Next Level" at bounding box center [654, 402] width 256 height 45
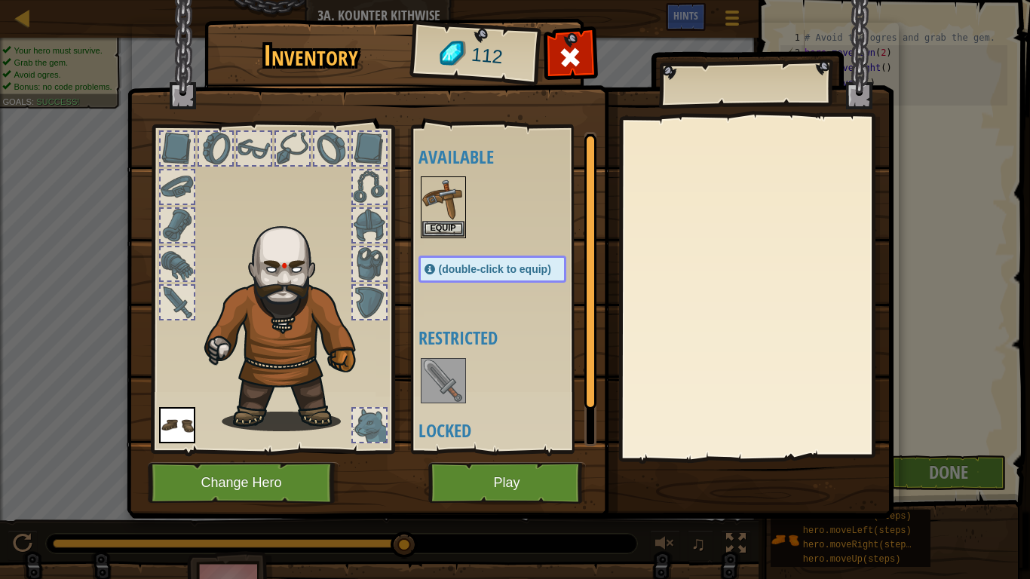
scroll to position [51, 0]
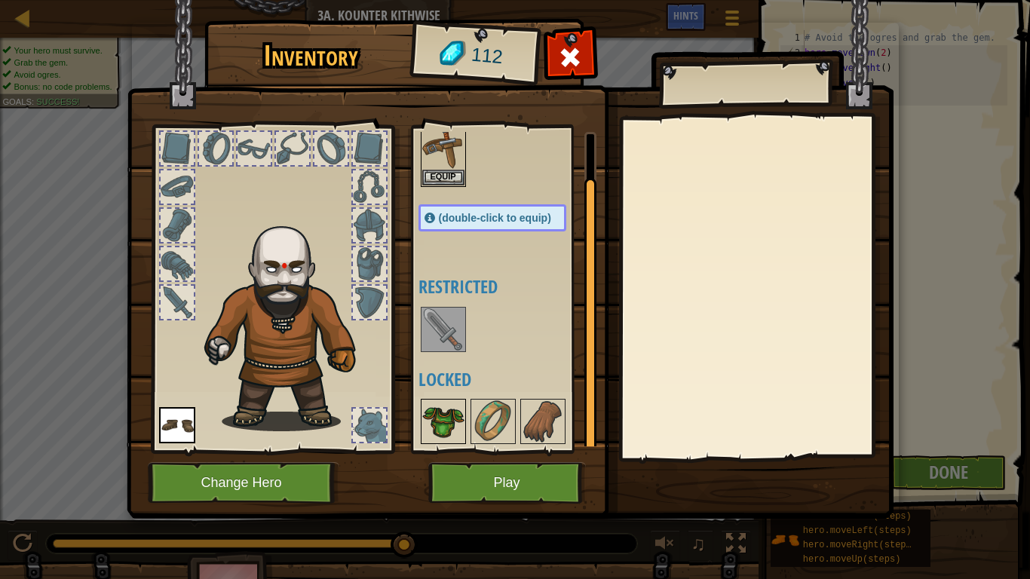
click at [434, 410] on img at bounding box center [443, 421] width 42 height 42
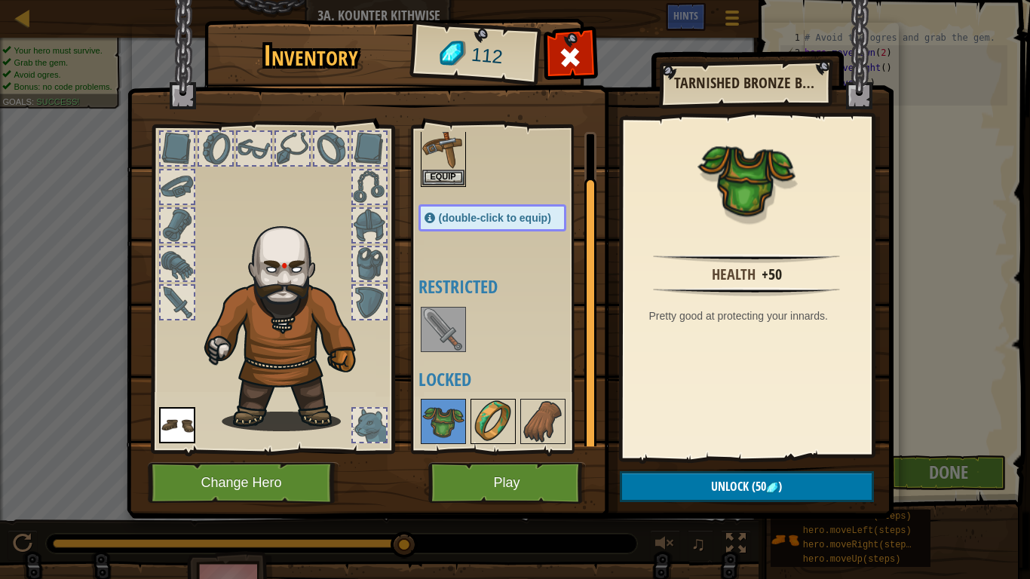
click at [483, 423] on img at bounding box center [493, 421] width 42 height 42
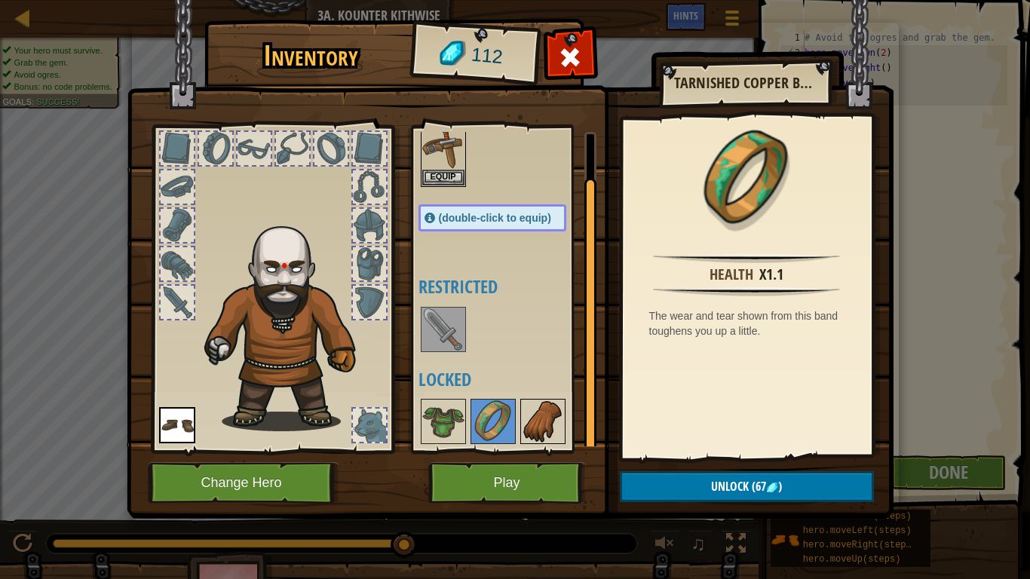
click at [533, 420] on img at bounding box center [543, 421] width 42 height 42
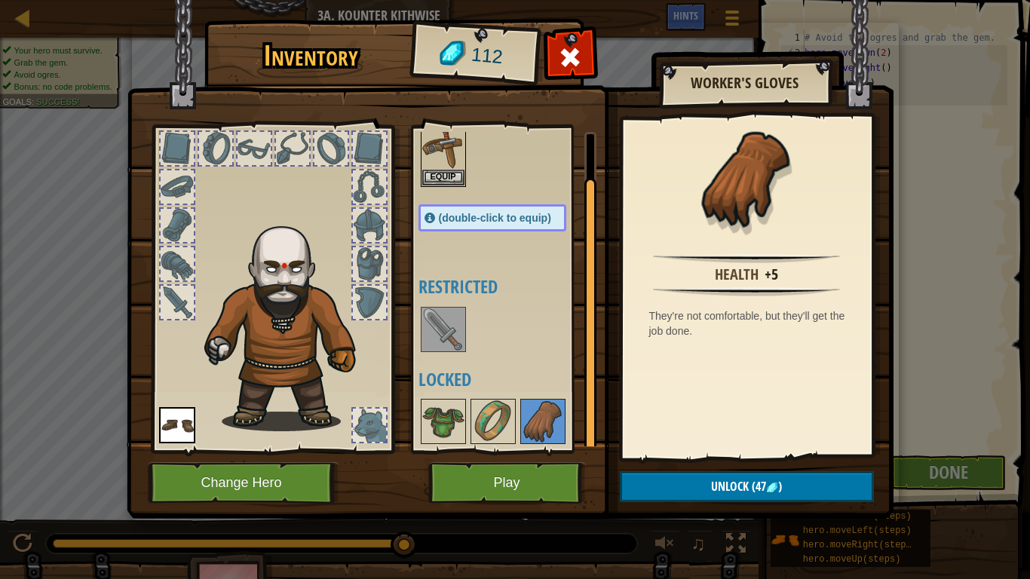
click at [461, 302] on div "Available Equip Equip (double-click to equip) Restricted Locked" at bounding box center [507, 289] width 178 height 314
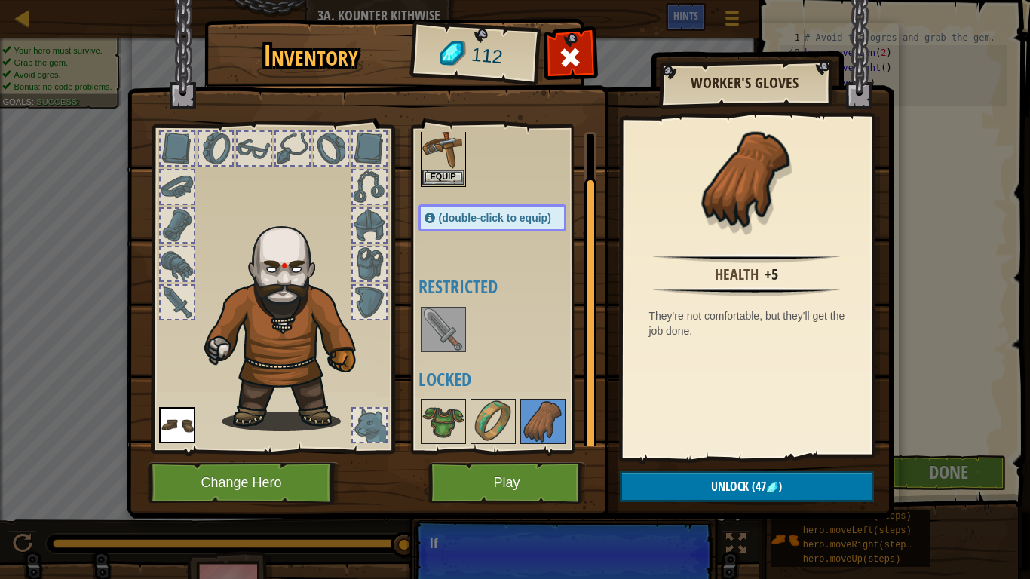
click at [455, 312] on img at bounding box center [443, 329] width 42 height 42
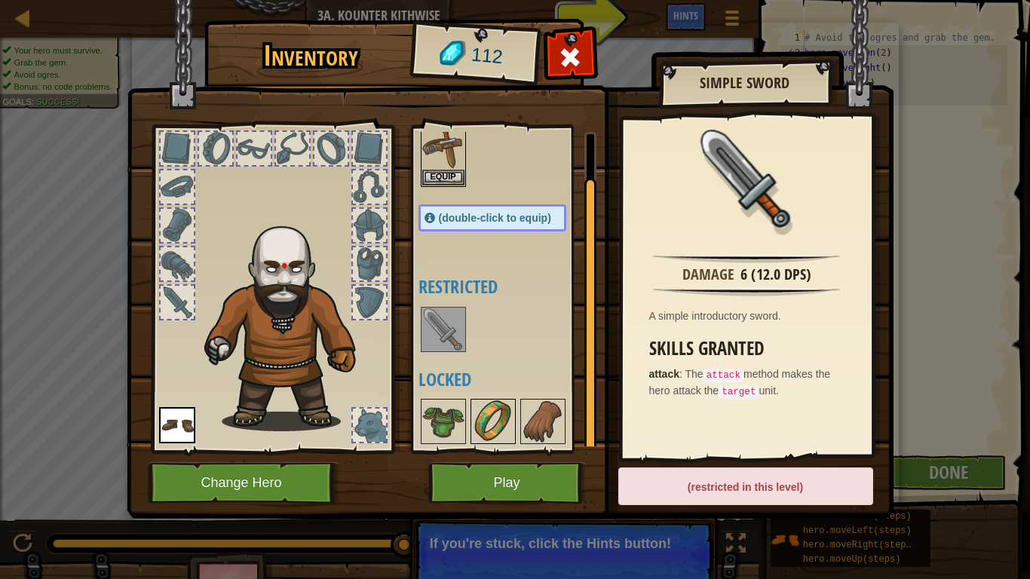
click at [486, 419] on img at bounding box center [493, 421] width 42 height 42
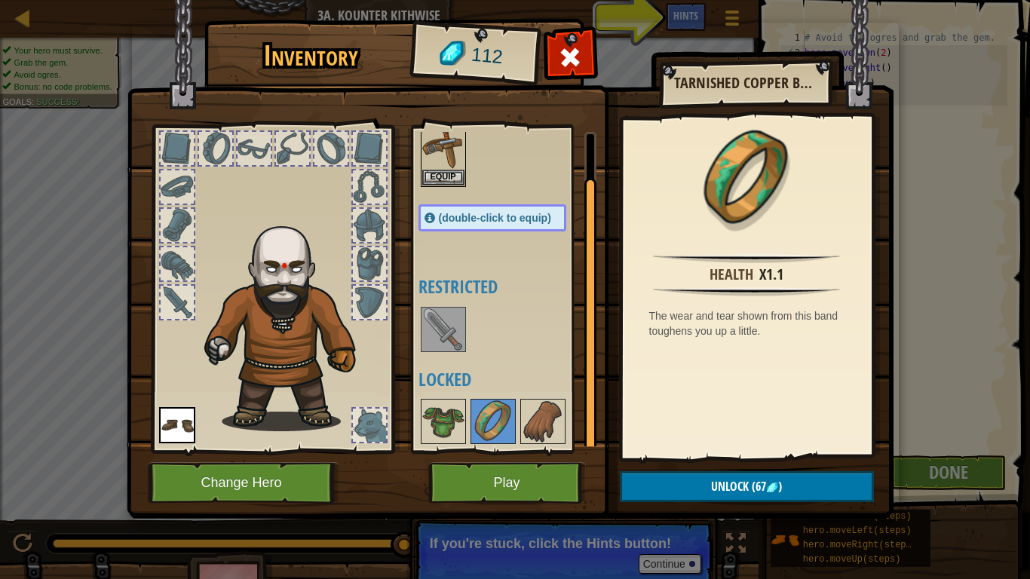
click at [440, 342] on img at bounding box center [443, 329] width 42 height 42
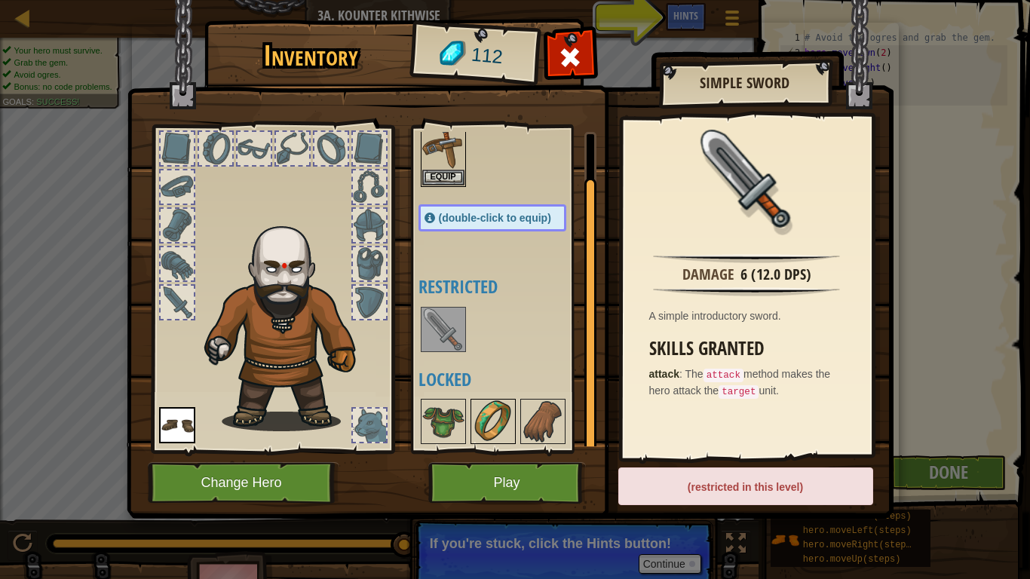
click at [508, 420] on img at bounding box center [493, 421] width 42 height 42
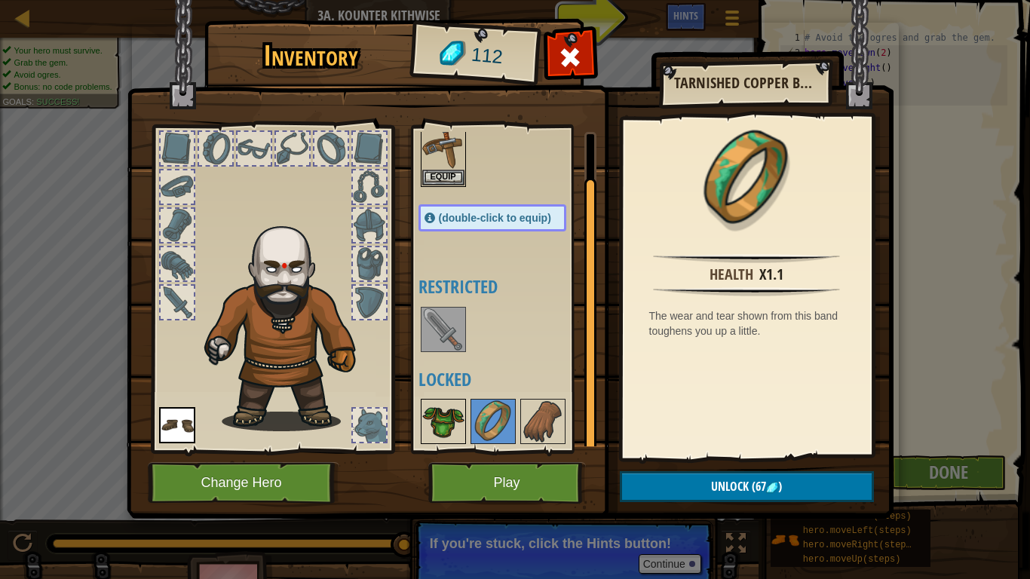
click at [437, 423] on img at bounding box center [443, 421] width 42 height 42
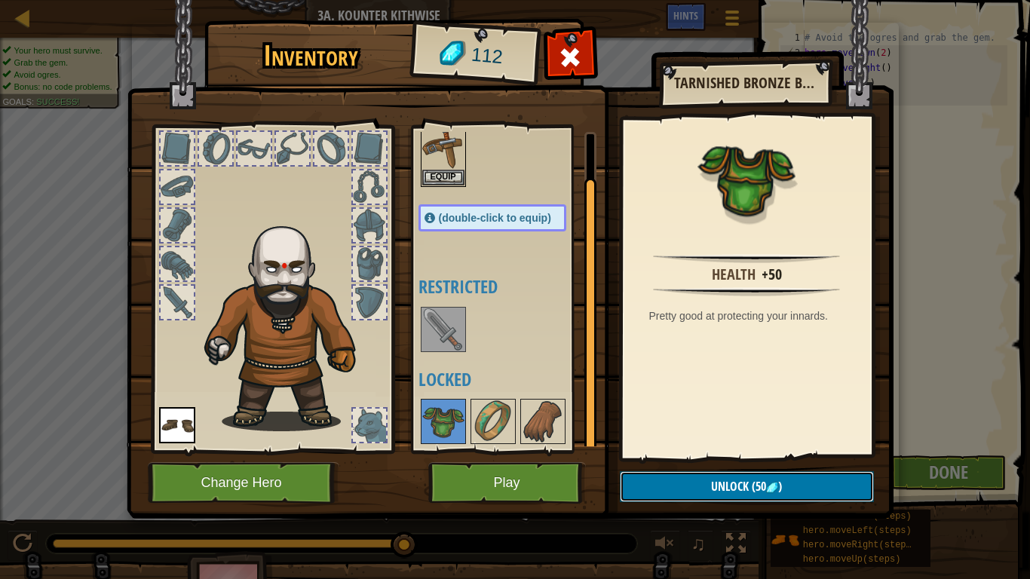
click at [729, 477] on span "Unlock" at bounding box center [730, 486] width 38 height 17
click at [555, 421] on img at bounding box center [543, 421] width 42 height 42
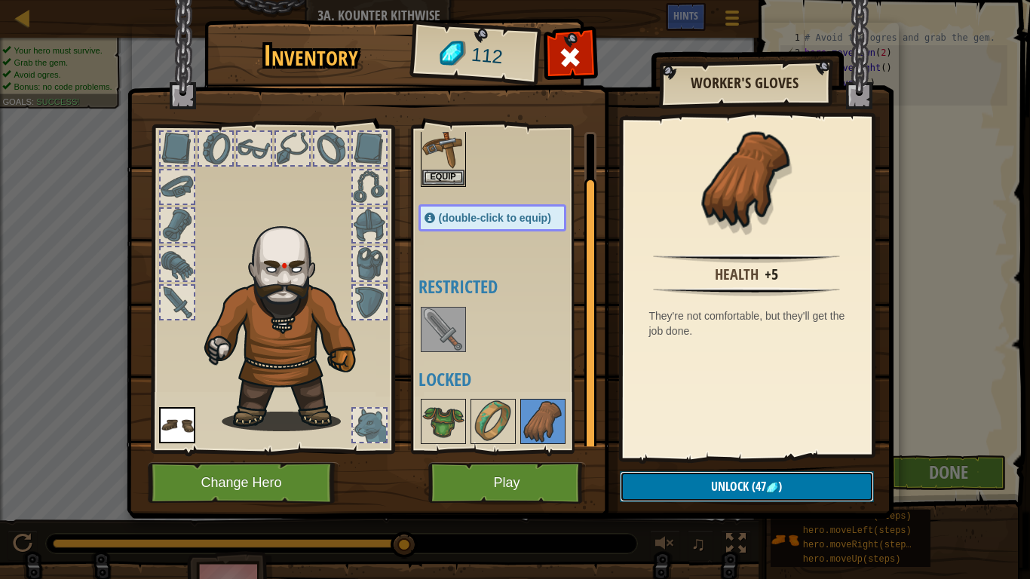
click at [694, 477] on button "Unlock (47 )" at bounding box center [747, 486] width 254 height 31
click at [444, 424] on img at bounding box center [443, 421] width 42 height 42
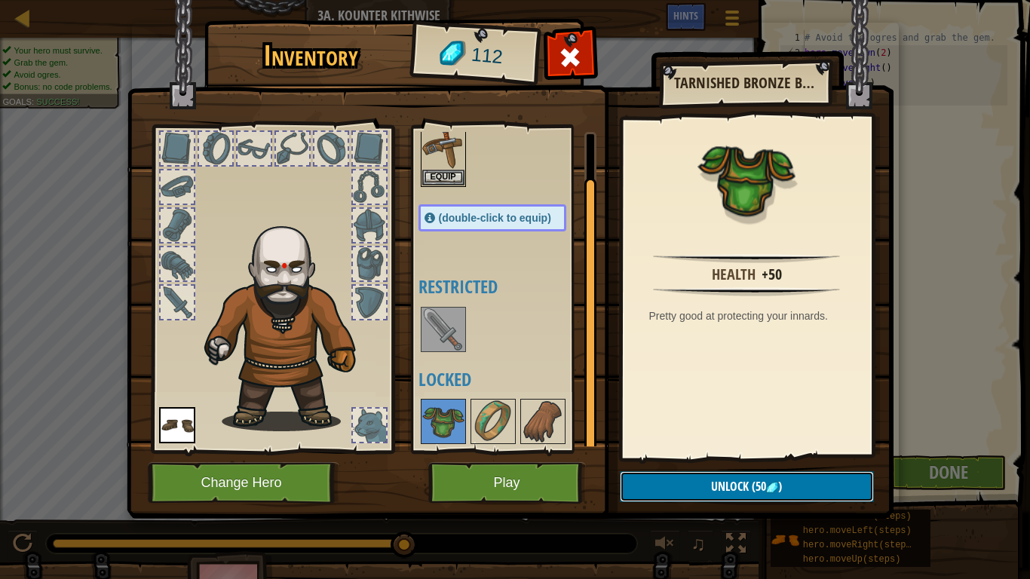
click at [674, 477] on button "Unlock (50 )" at bounding box center [747, 486] width 254 height 31
click at [674, 477] on button "Confirm" at bounding box center [747, 486] width 254 height 31
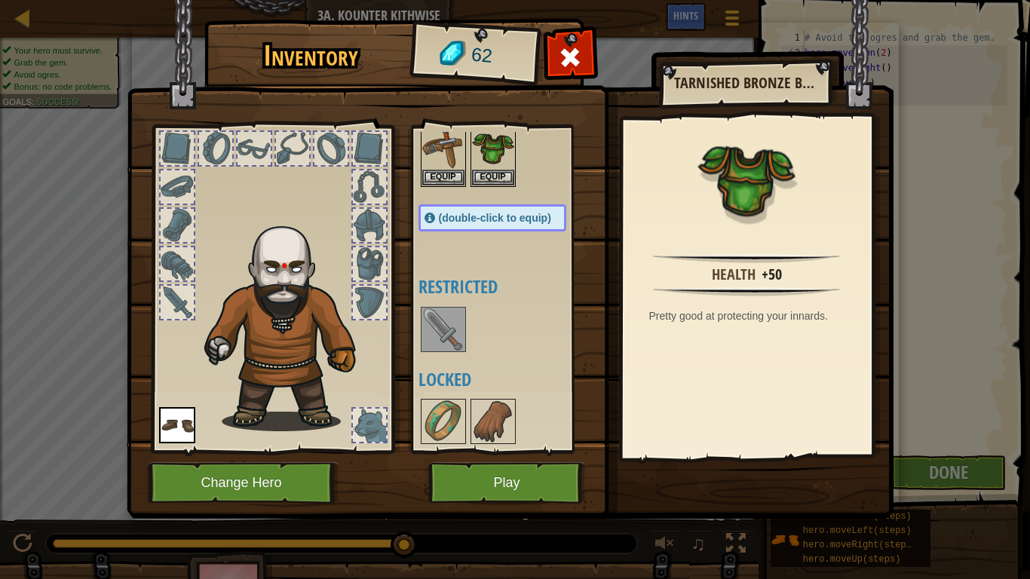
scroll to position [0, 0]
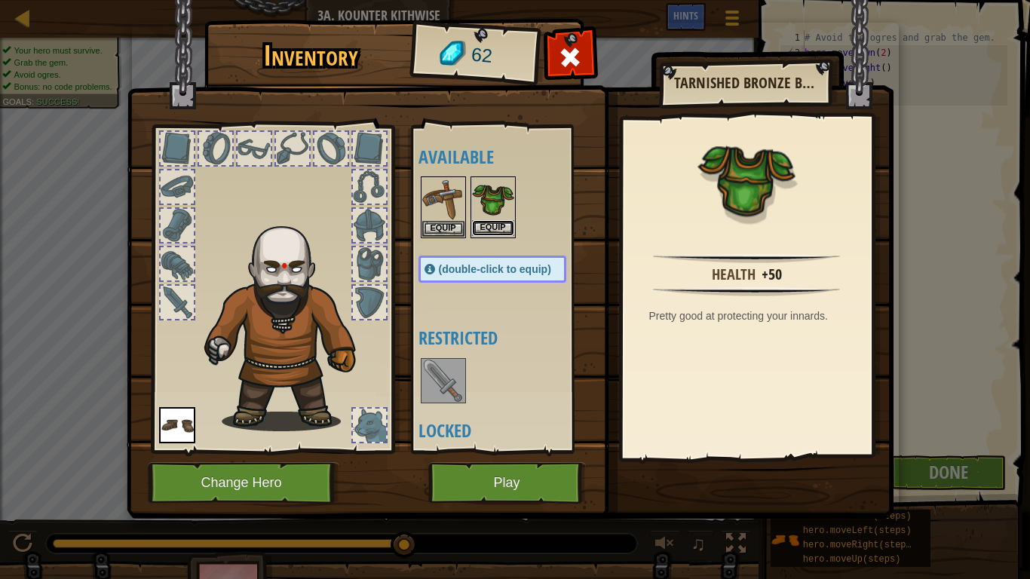
click at [493, 222] on button "Equip" at bounding box center [493, 228] width 42 height 16
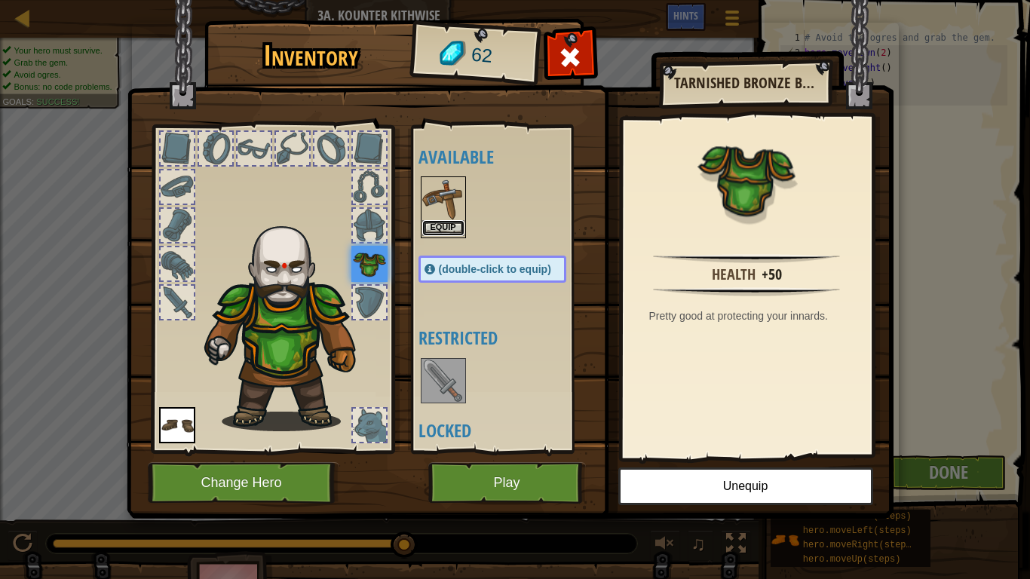
click at [446, 224] on button "Equip" at bounding box center [443, 228] width 42 height 16
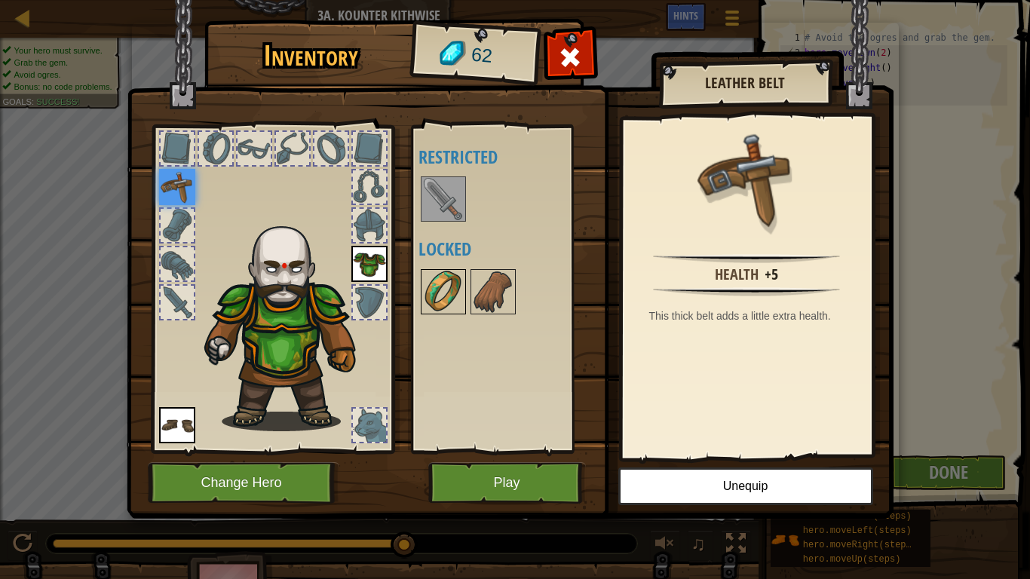
click at [445, 282] on img at bounding box center [443, 292] width 42 height 42
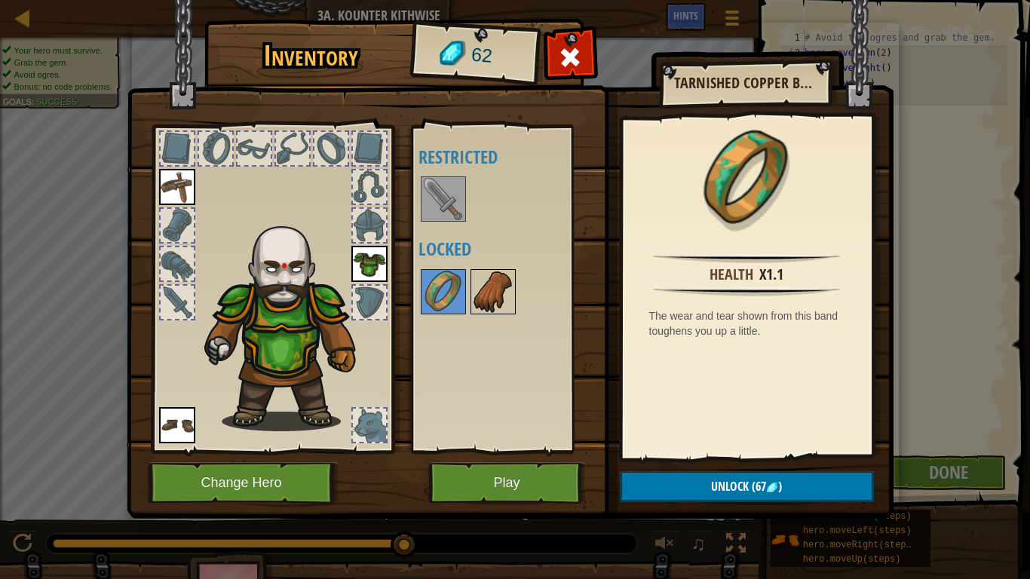
click at [487, 286] on img at bounding box center [493, 292] width 42 height 42
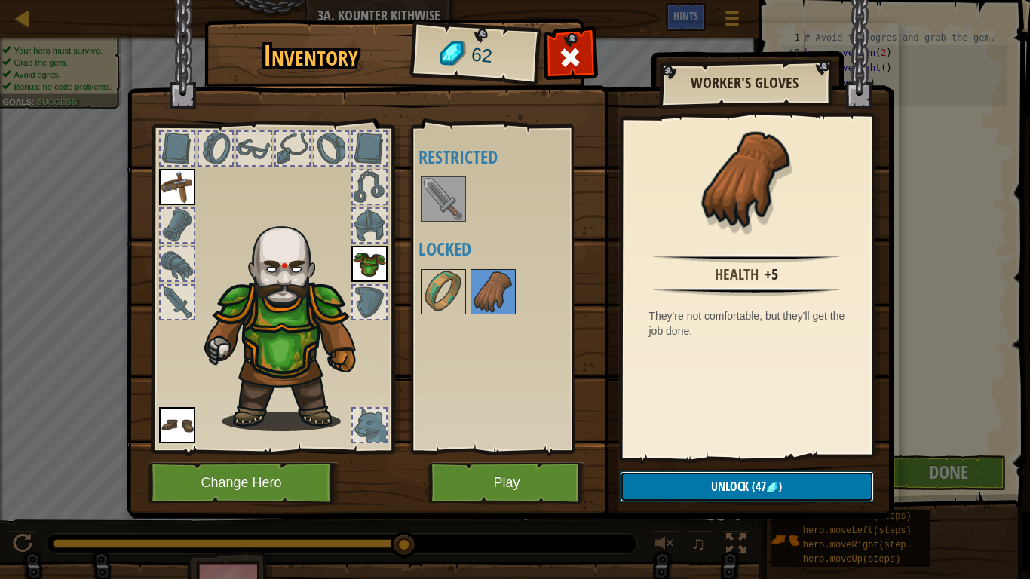
click at [696, 477] on button "Unlock (47 )" at bounding box center [747, 486] width 254 height 31
click at [696, 477] on button "Confirm" at bounding box center [747, 486] width 254 height 31
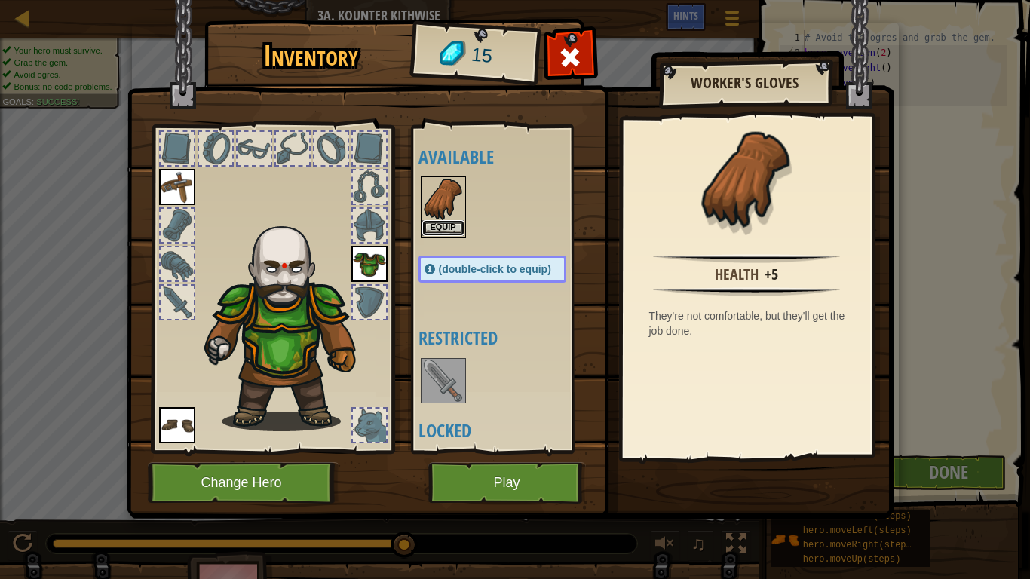
click at [443, 222] on button "Equip" at bounding box center [443, 228] width 42 height 16
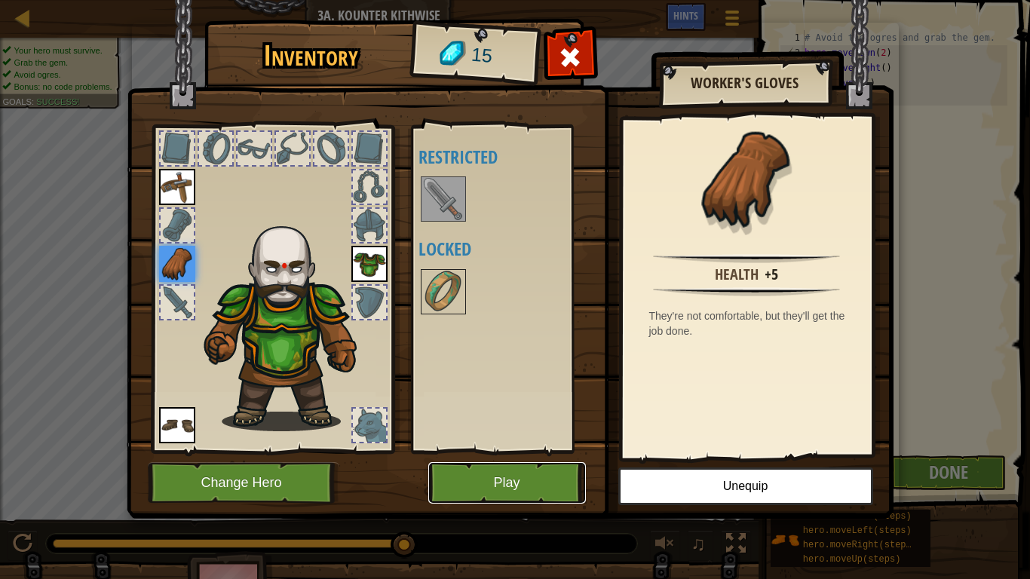
click at [483, 477] on button "Play" at bounding box center [507, 482] width 158 height 41
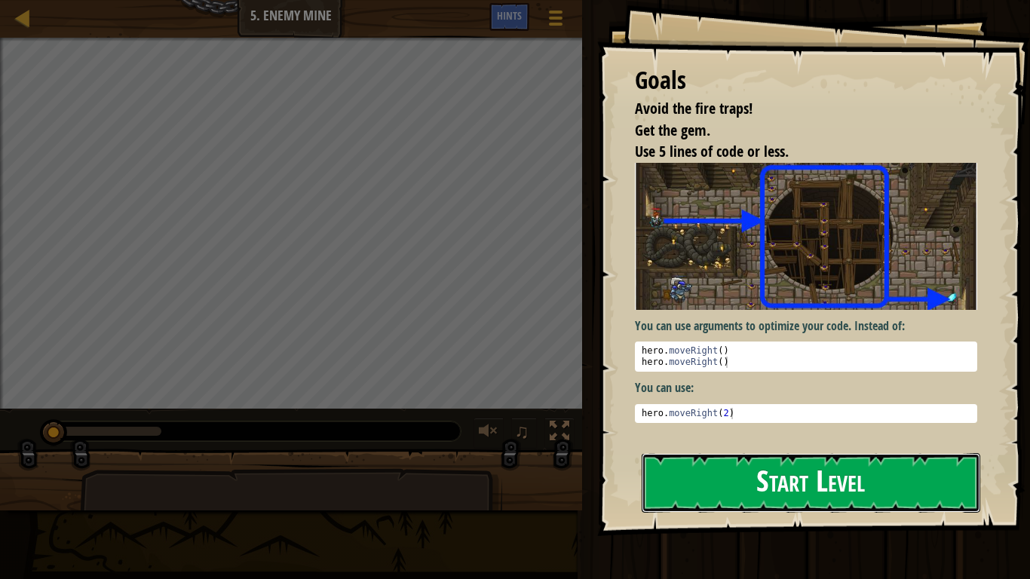
click at [816, 477] on button "Start Level" at bounding box center [811, 483] width 339 height 60
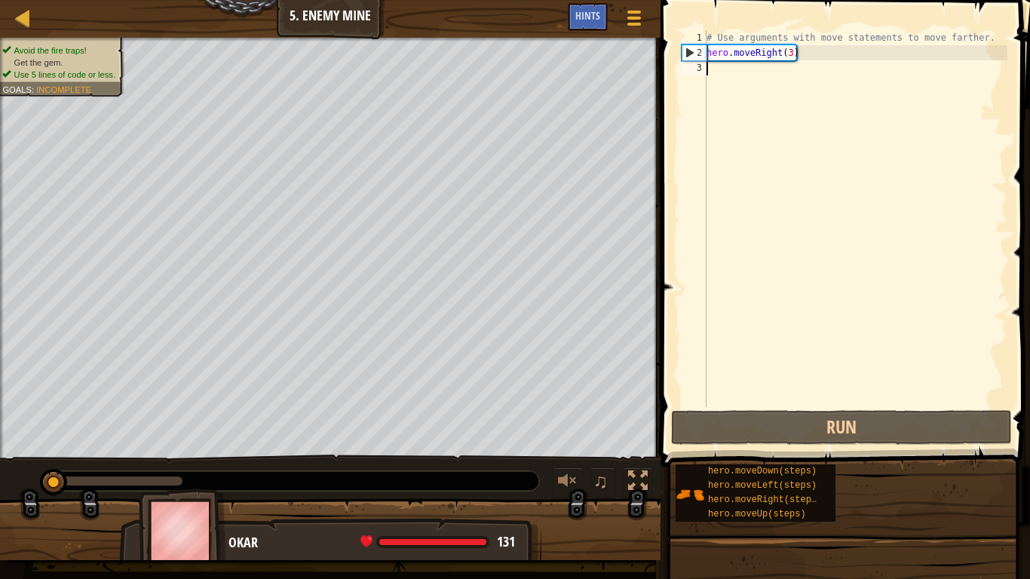
click at [795, 390] on div "# Use arguments with move statements to move farther. hero . moveRight ( 3 )" at bounding box center [855, 233] width 304 height 407
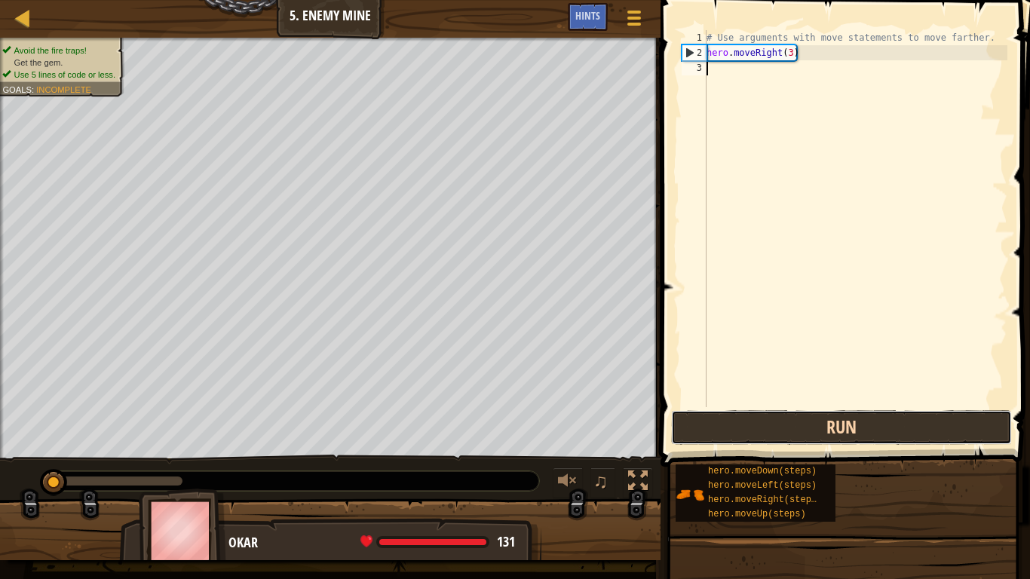
click at [795, 424] on button "Run" at bounding box center [841, 427] width 341 height 35
click at [794, 424] on button "Run" at bounding box center [841, 427] width 341 height 35
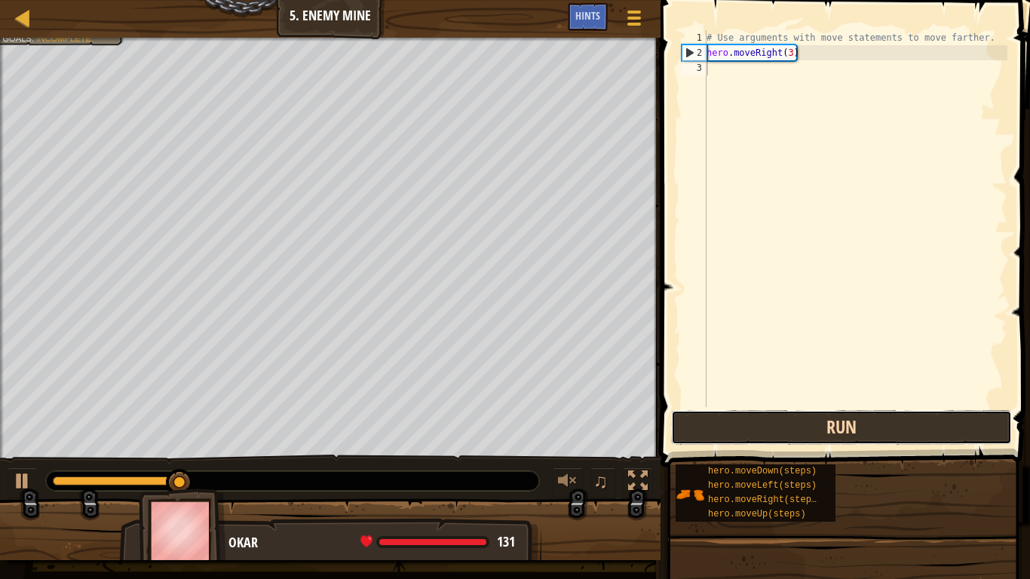
click at [734, 434] on button "Run" at bounding box center [841, 427] width 341 height 35
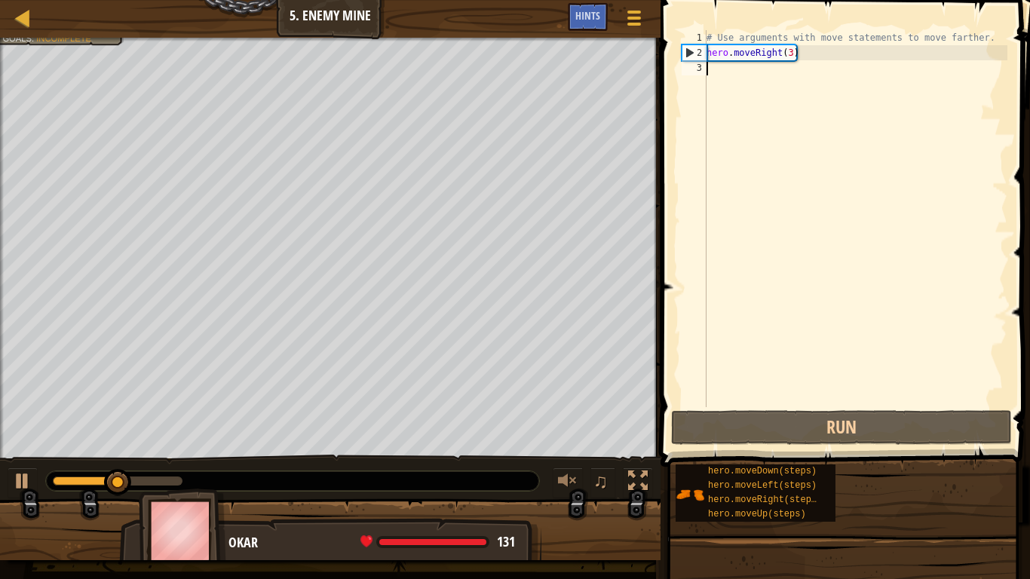
click at [825, 62] on div "# Use arguments with move statements to move farther. hero . moveRight ( 3 )" at bounding box center [855, 233] width 304 height 407
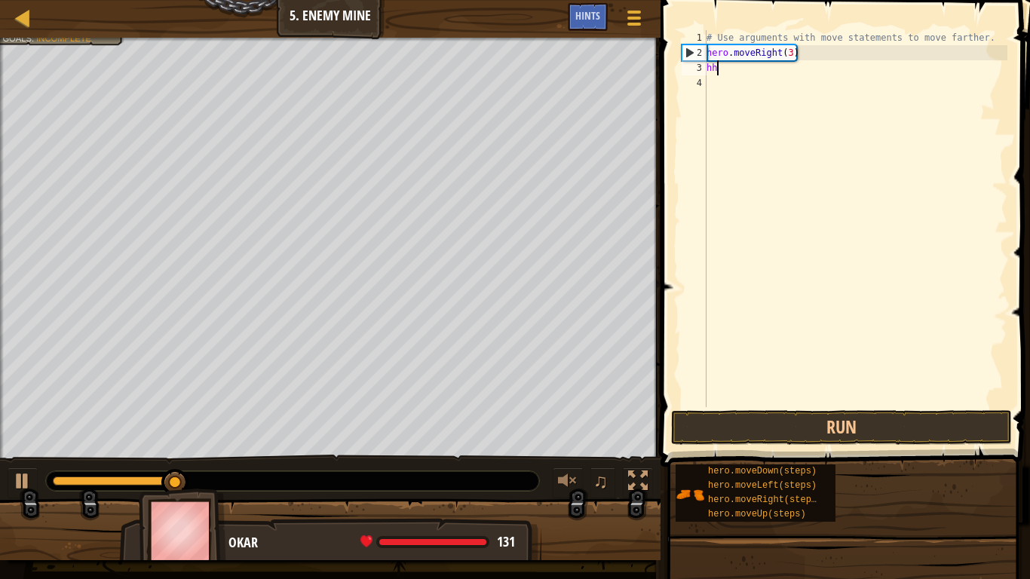
scroll to position [7, 1]
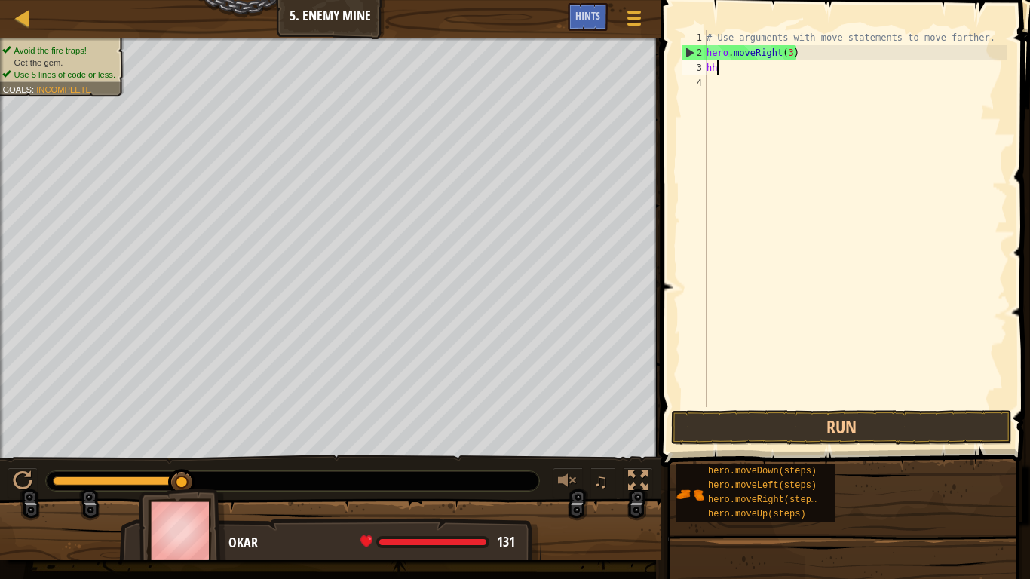
type textarea "h"
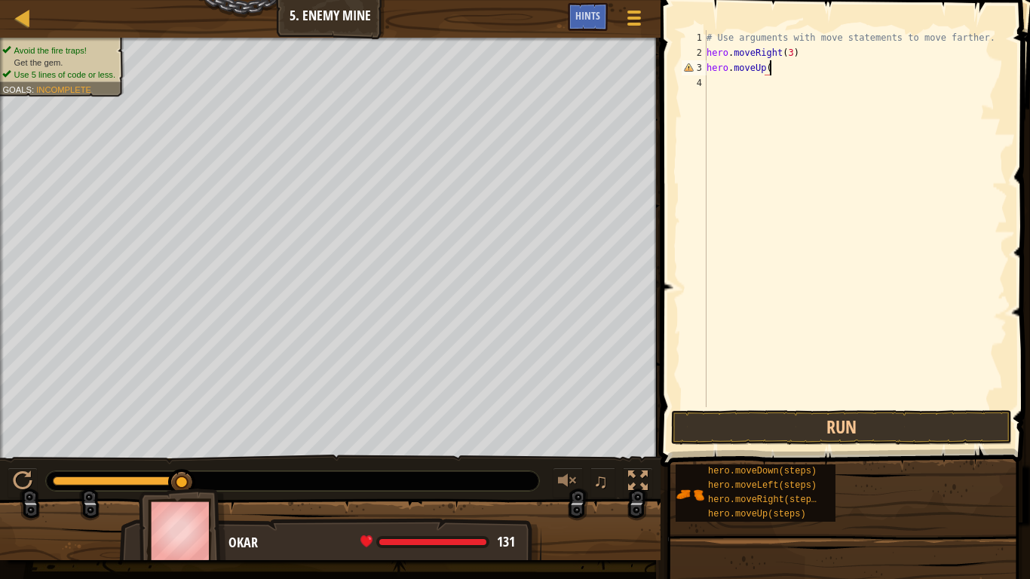
type textarea "hero.moveUp()"
click at [822, 432] on button "Run" at bounding box center [841, 427] width 341 height 35
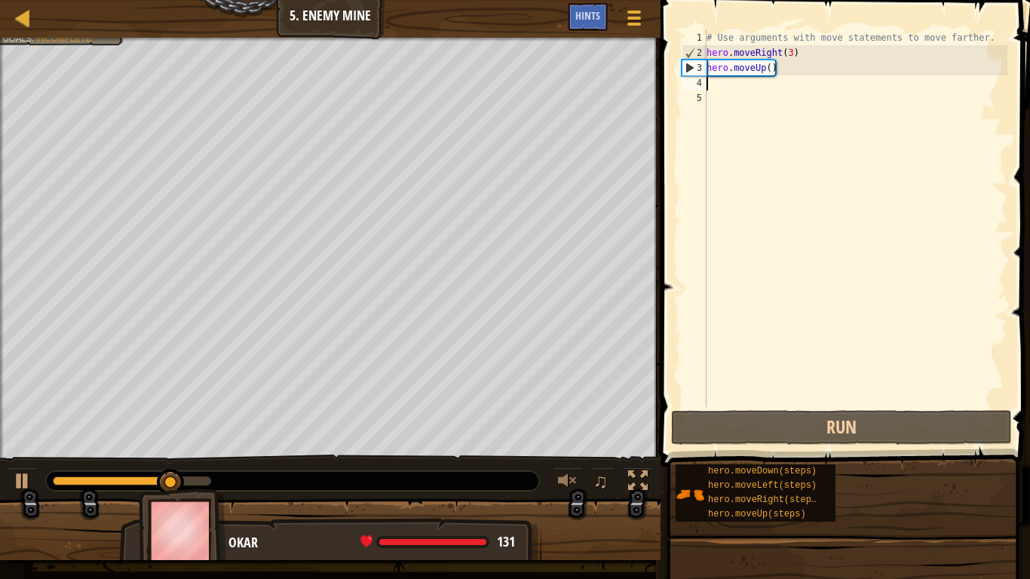
type textarea "j"
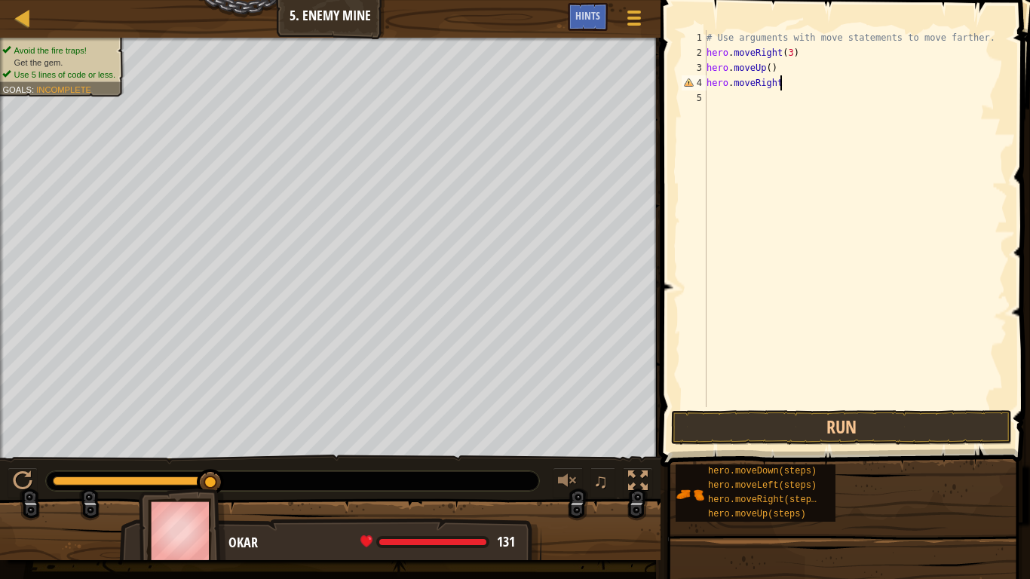
type textarea "hero.moveRight()"
type textarea "hero.move down(3)"
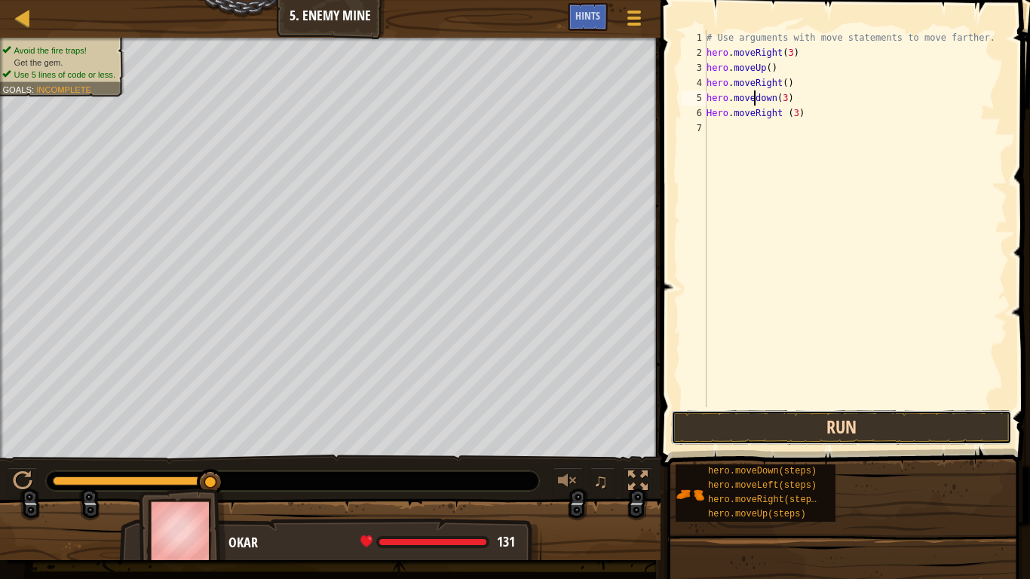
click at [915, 418] on button "Run" at bounding box center [841, 427] width 341 height 35
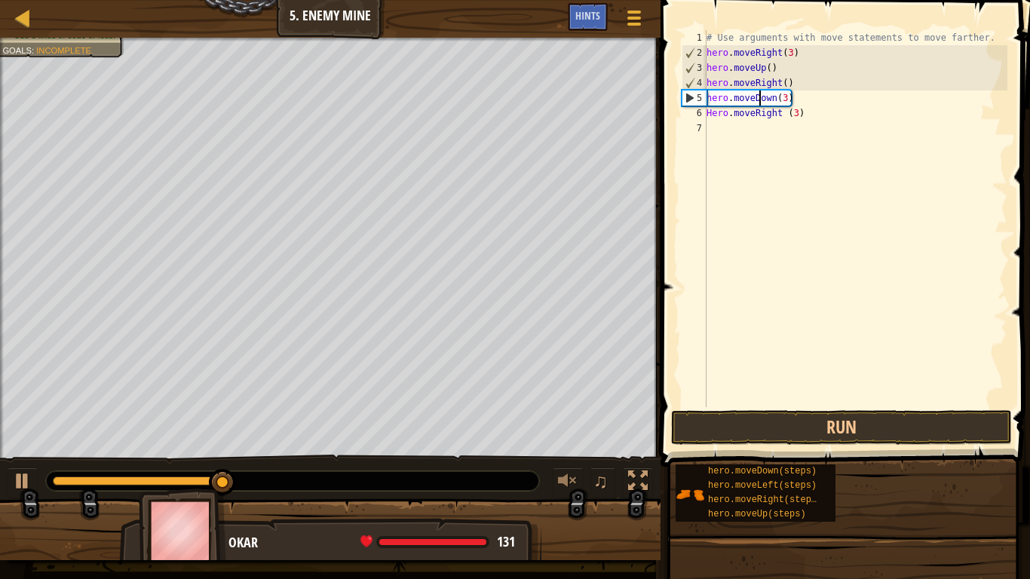
scroll to position [7, 4]
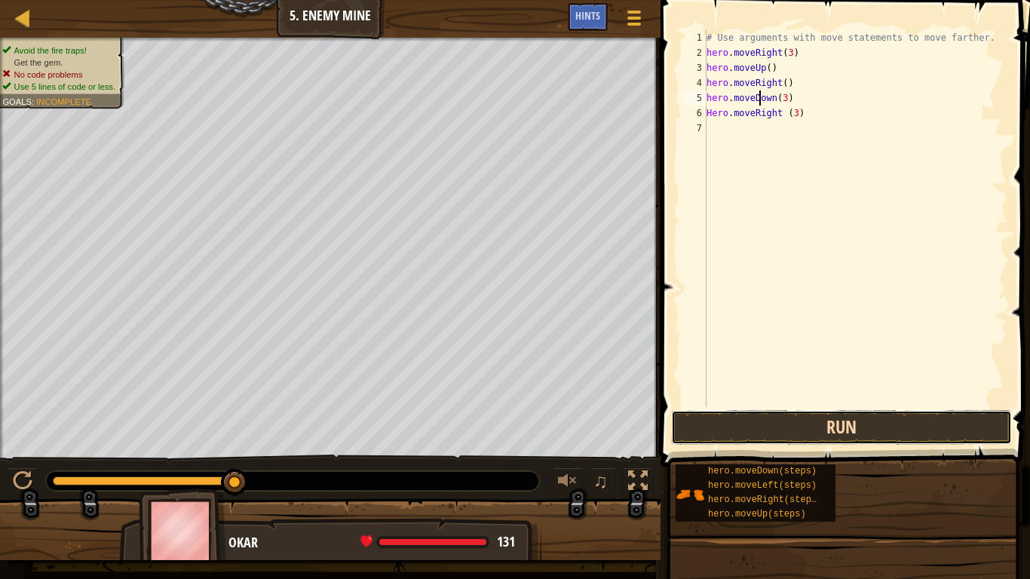
click at [930, 421] on button "Run" at bounding box center [841, 427] width 341 height 35
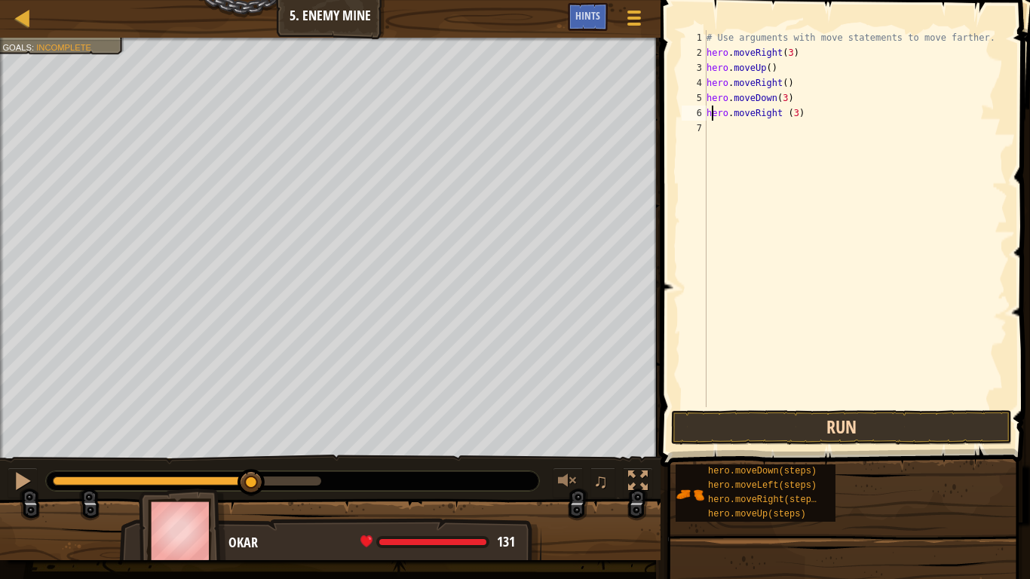
scroll to position [7, 2]
type textarea "hero.moveRight (3)"
click at [952, 426] on button "Run" at bounding box center [841, 427] width 341 height 35
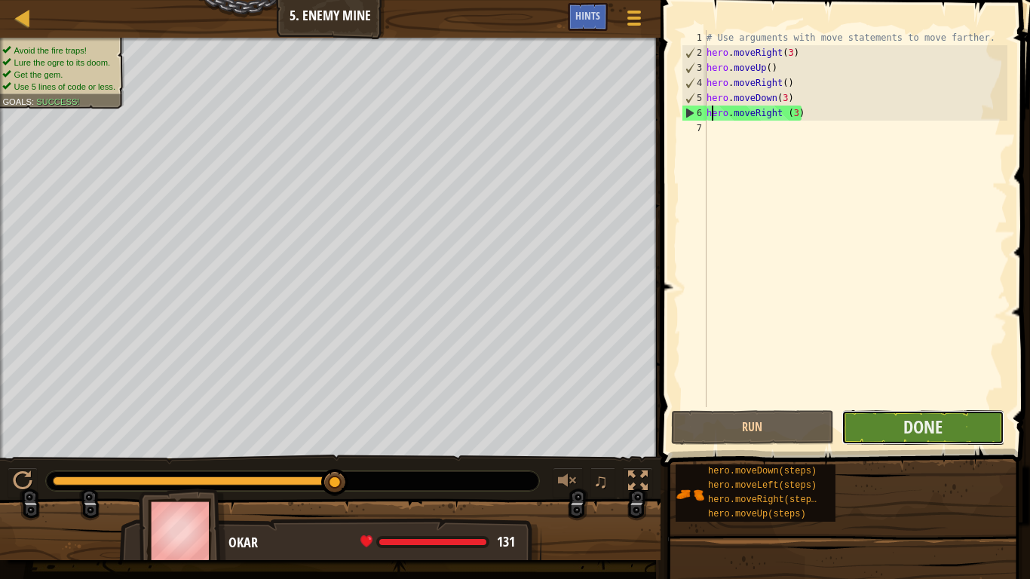
click at [952, 424] on button "Done" at bounding box center [922, 427] width 163 height 35
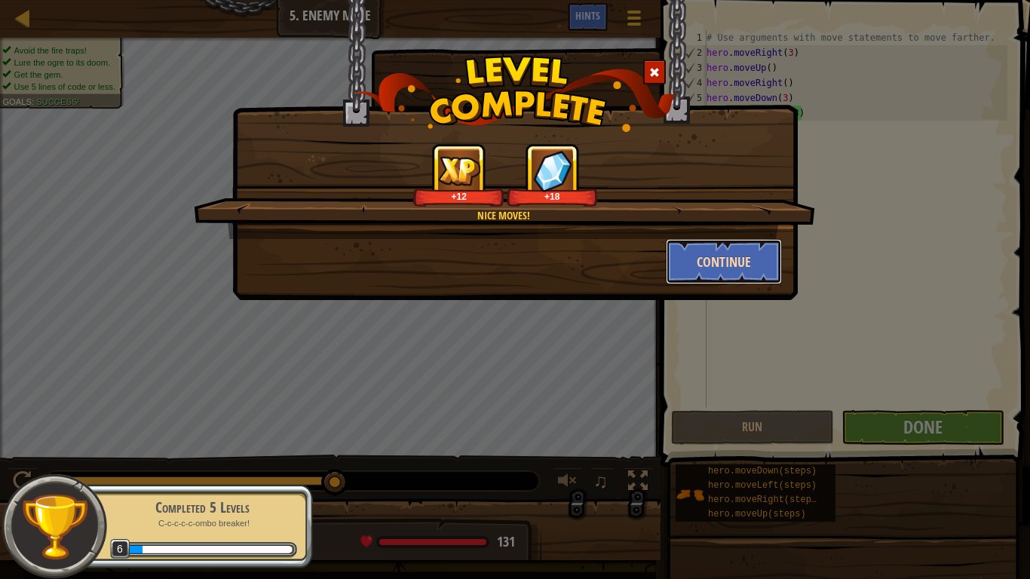
click at [737, 253] on button "Continue" at bounding box center [724, 261] width 117 height 45
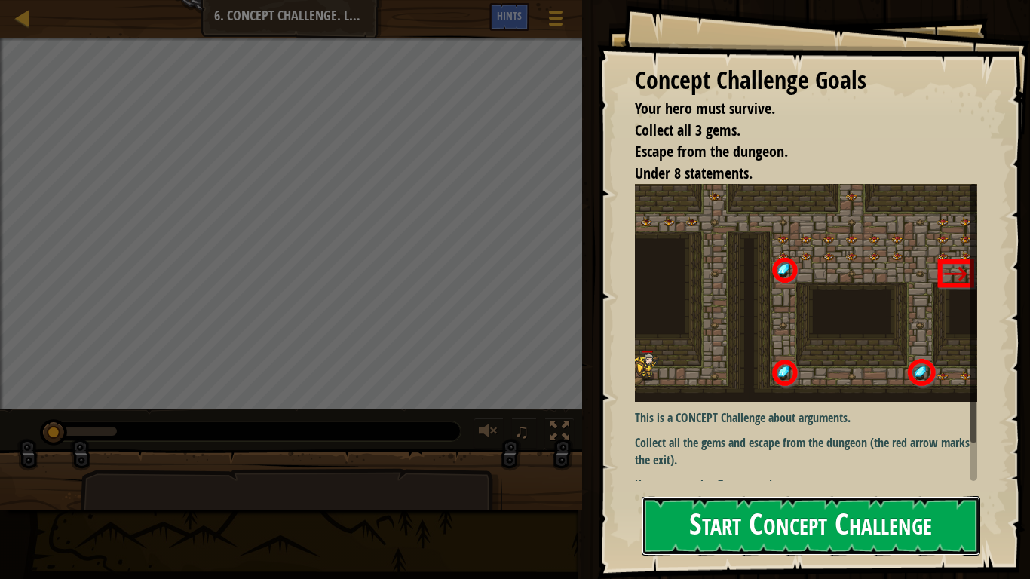
click at [811, 477] on button "Start Concept Challenge" at bounding box center [811, 526] width 339 height 60
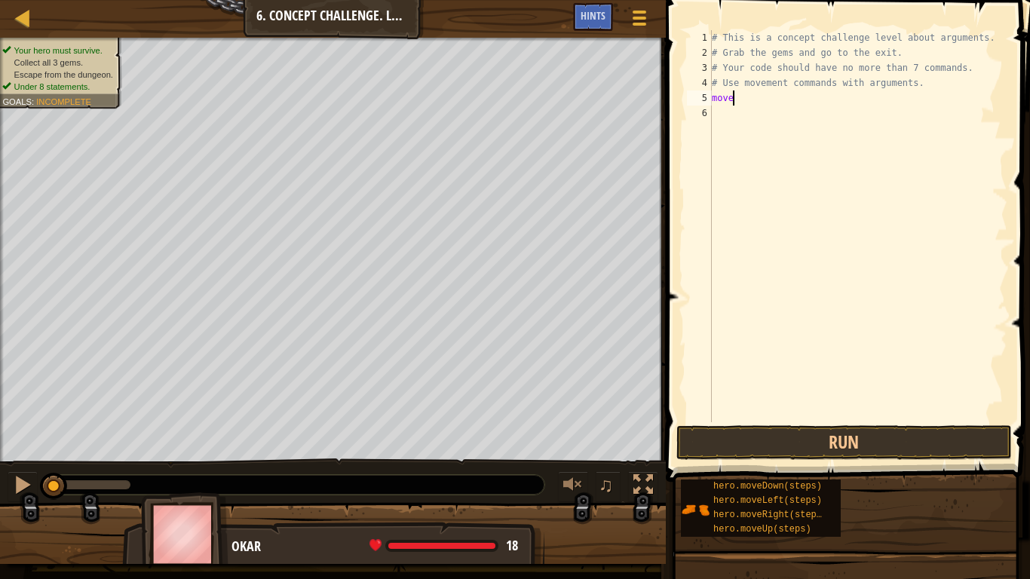
scroll to position [7, 2]
type textarea "m"
type textarea "hero.moveRight()"
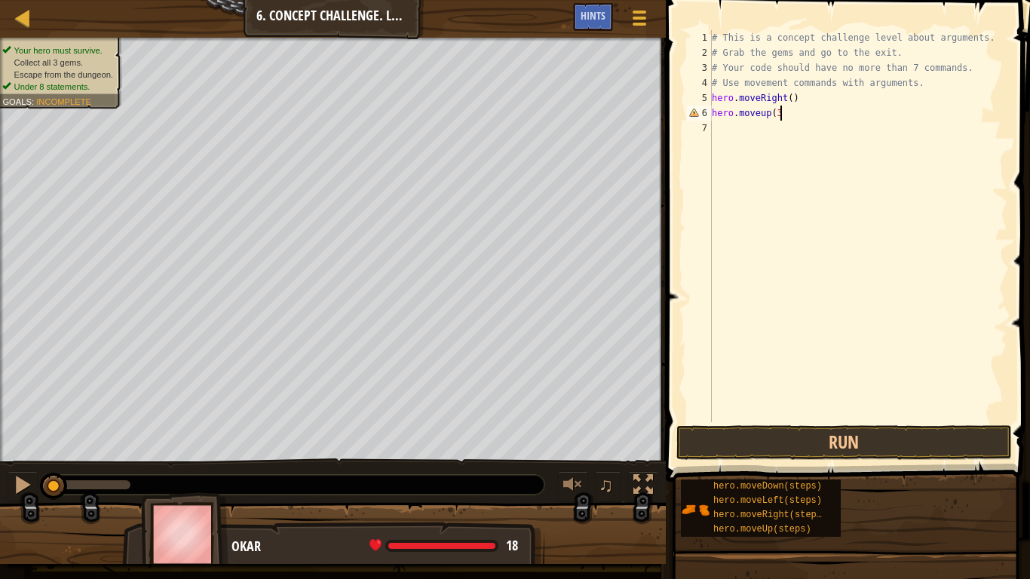
type textarea "hero.moveup(3)"
type textarea "hero.moveRight(3)"
type textarea "hero.moveDown(3)"
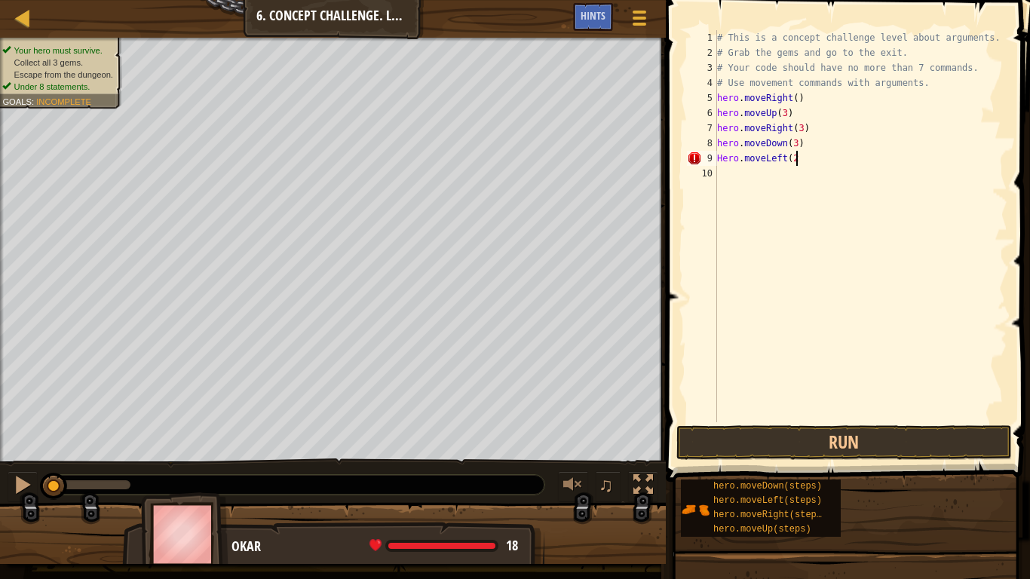
type textarea "Hero.moveLeft(2)"
type textarea "H"
type textarea "hero.moveUp(3)"
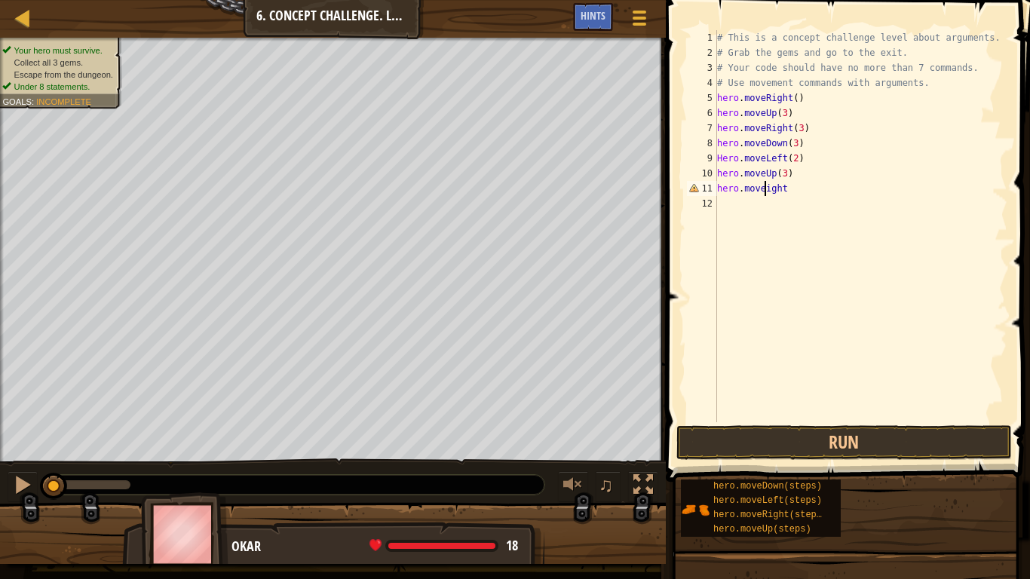
type textarea "hero.moveRight"
type textarea "("
type textarea "hero.moveRight(3)"
click at [884, 444] on button "Run" at bounding box center [844, 442] width 336 height 35
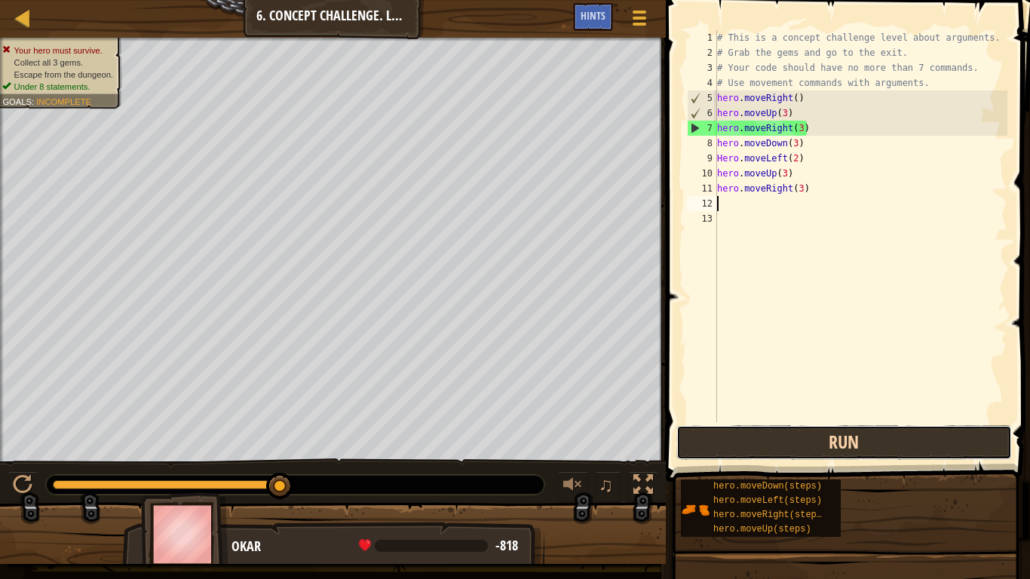
click at [884, 444] on button "Run" at bounding box center [844, 442] width 336 height 35
click at [803, 440] on button "Run" at bounding box center [844, 442] width 336 height 35
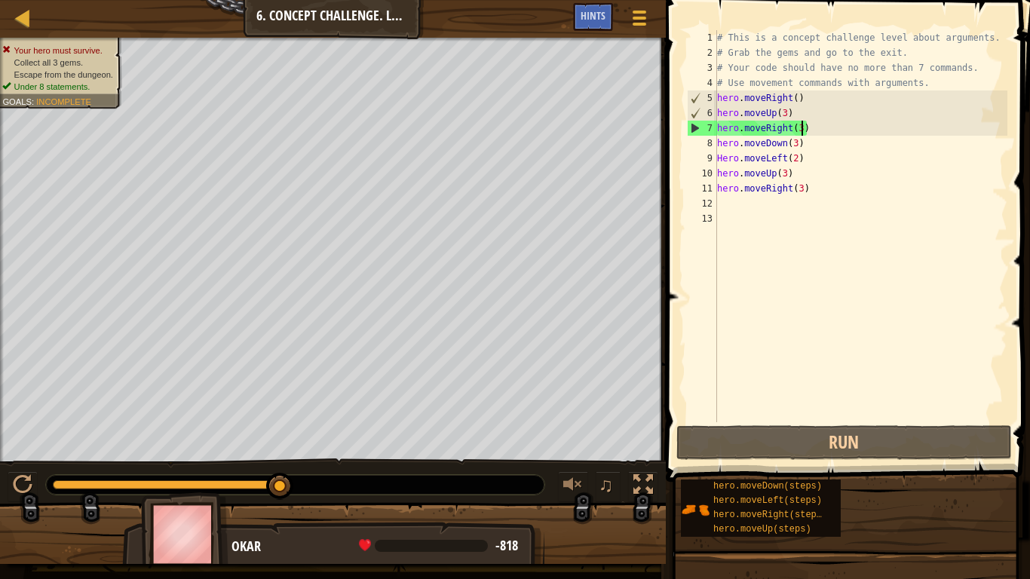
click at [801, 128] on div "# This is a concept challenge level about arguments. # Grab the gems and go to …" at bounding box center [860, 241] width 293 height 422
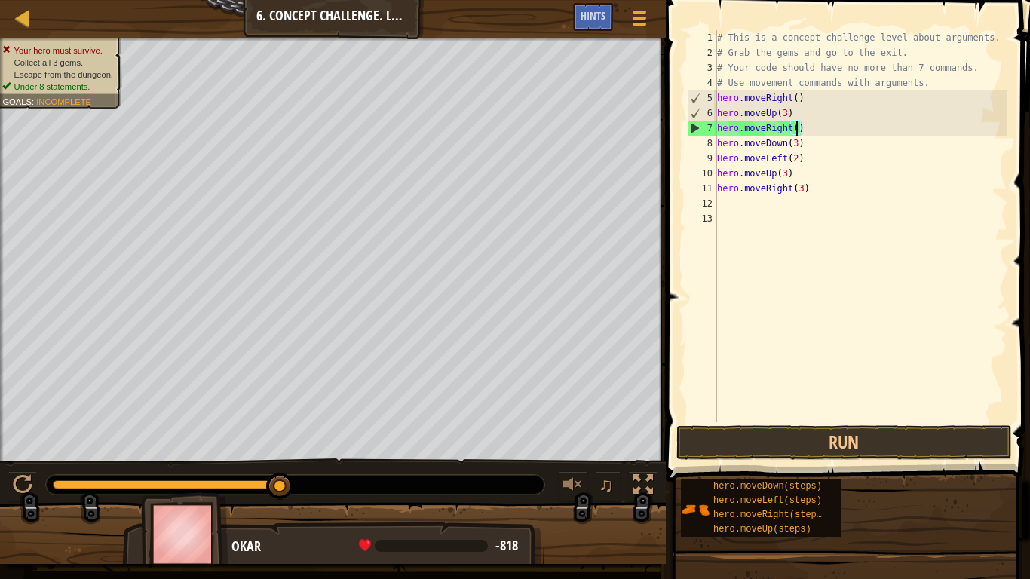
scroll to position [7, 12]
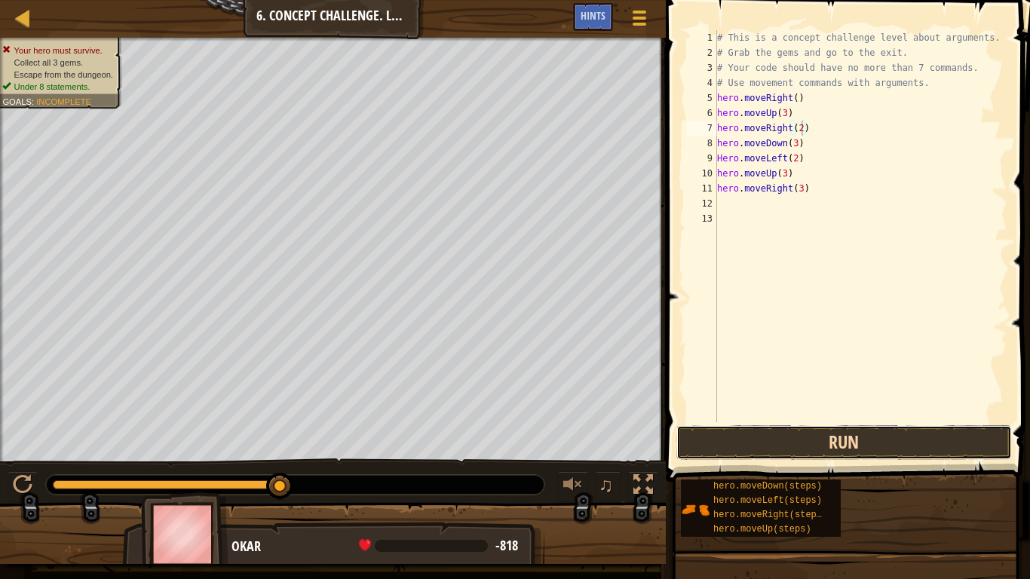
click at [872, 449] on button "Run" at bounding box center [844, 442] width 336 height 35
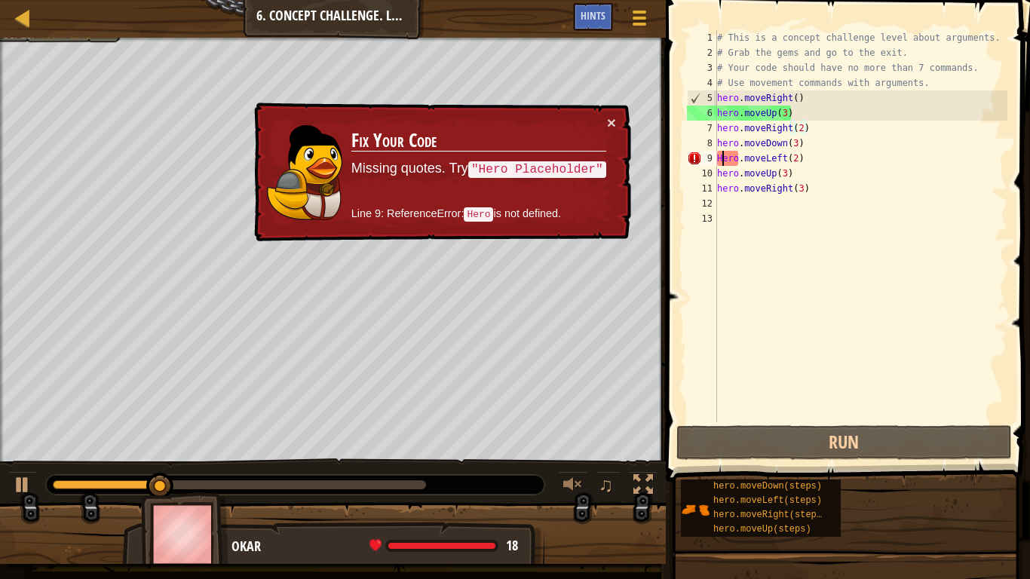
click at [725, 156] on div "# This is a concept challenge level about arguments. # Grab the gems and go to …" at bounding box center [860, 241] width 293 height 422
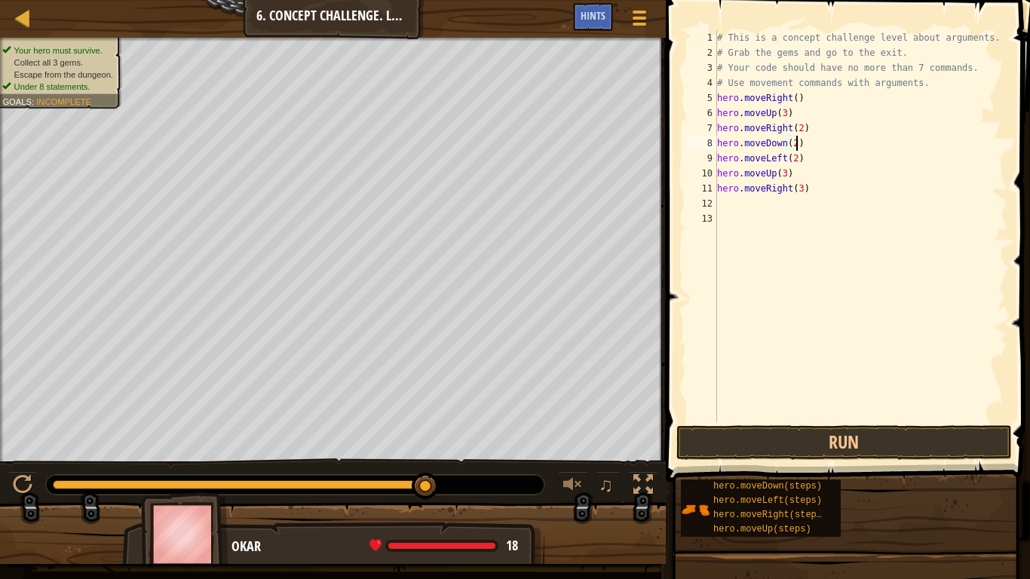
scroll to position [7, 11]
click at [829, 452] on button "Run" at bounding box center [844, 442] width 336 height 35
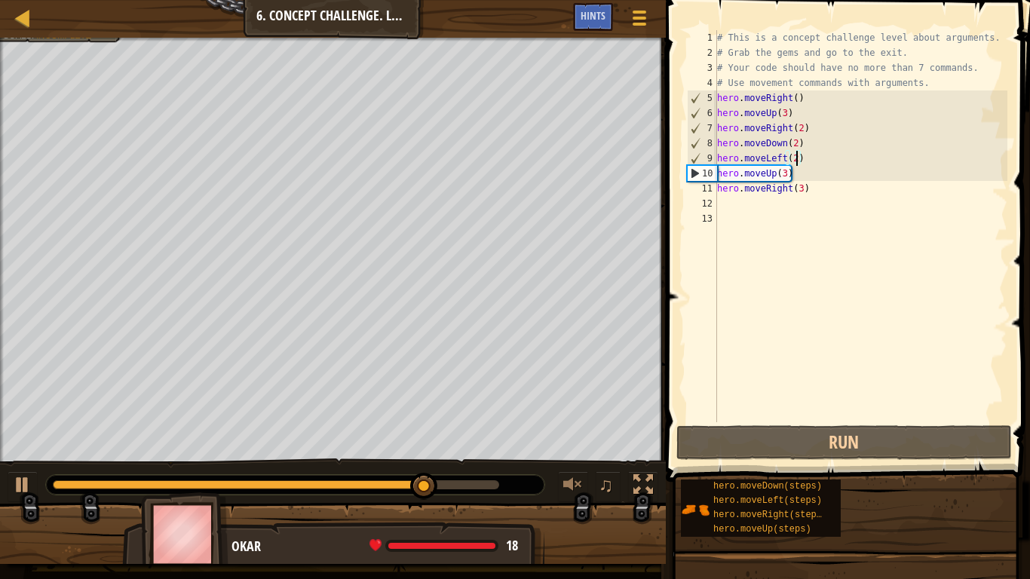
scroll to position [7, 10]
type textarea "hero.moveRight(3)"
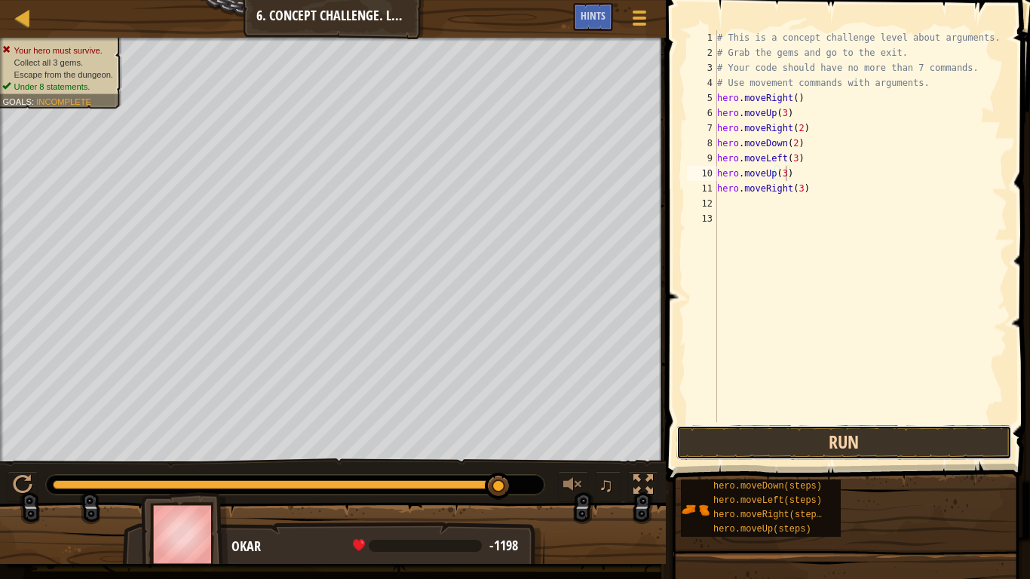
click at [741, 437] on button "Run" at bounding box center [844, 442] width 336 height 35
click at [884, 437] on button "Run" at bounding box center [844, 442] width 336 height 35
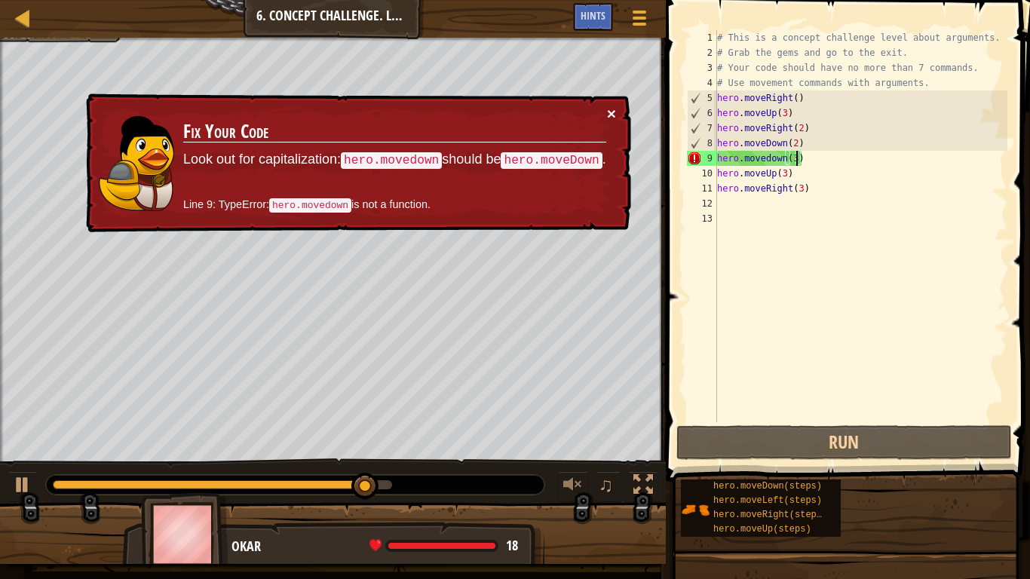
click at [613, 110] on button "×" at bounding box center [611, 114] width 9 height 16
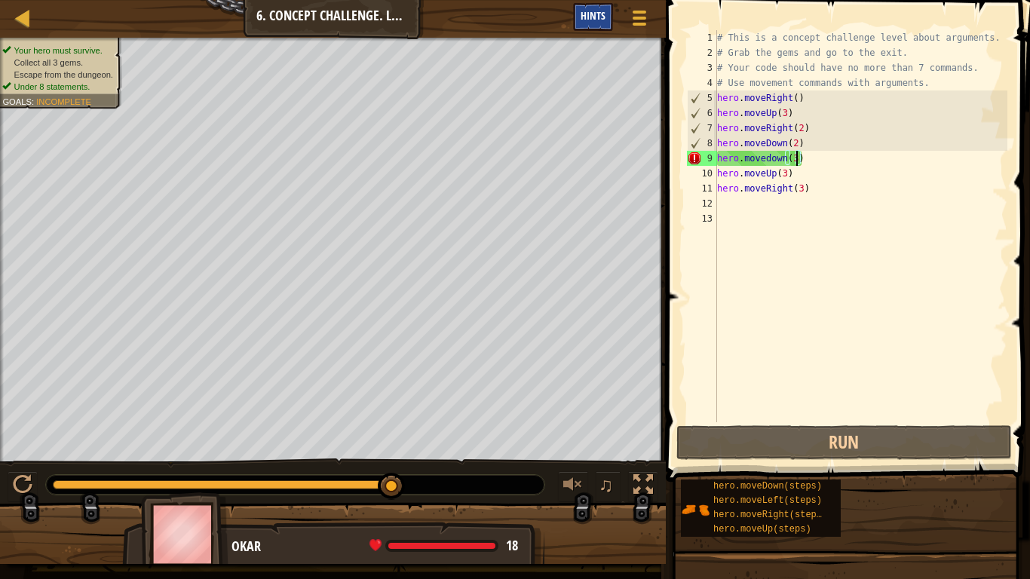
click at [585, 22] on span "Hints" at bounding box center [593, 15] width 25 height 14
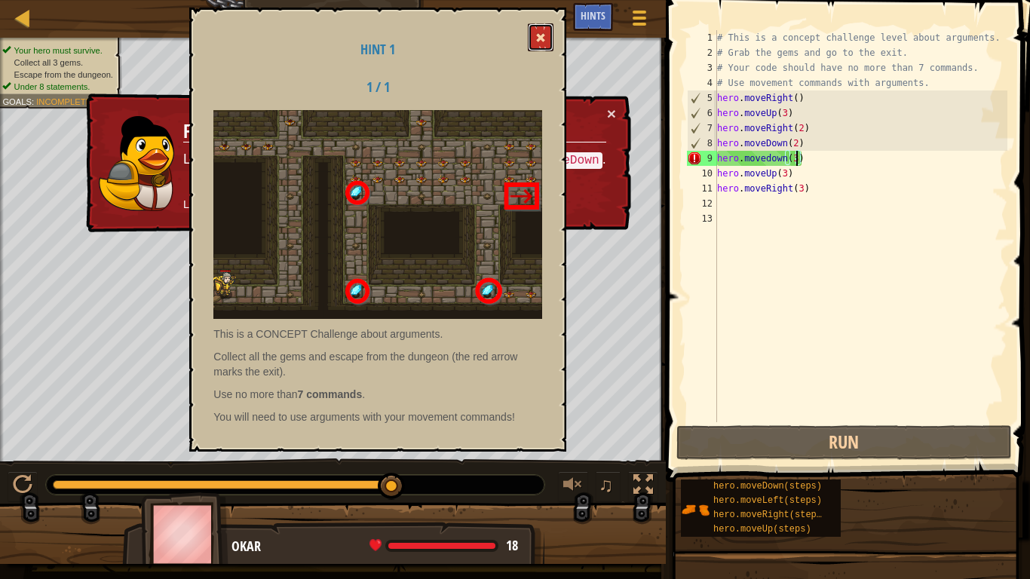
click at [546, 35] on span at bounding box center [540, 37] width 11 height 11
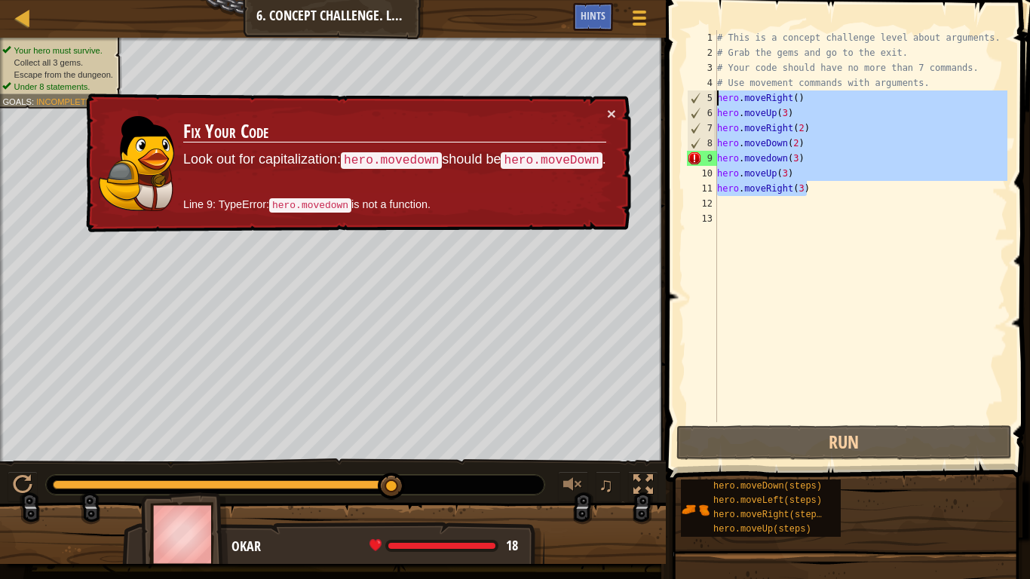
drag, startPoint x: 807, startPoint y: 193, endPoint x: 705, endPoint y: 91, distance: 144.0
click at [705, 91] on div "hero.moveRight(3) 1 2 3 4 5 6 7 8 9 10 11 12 13 # This is a concept challenge l…" at bounding box center [845, 226] width 323 height 392
type textarea "hero.moveRight() hero.moveUp(3)"
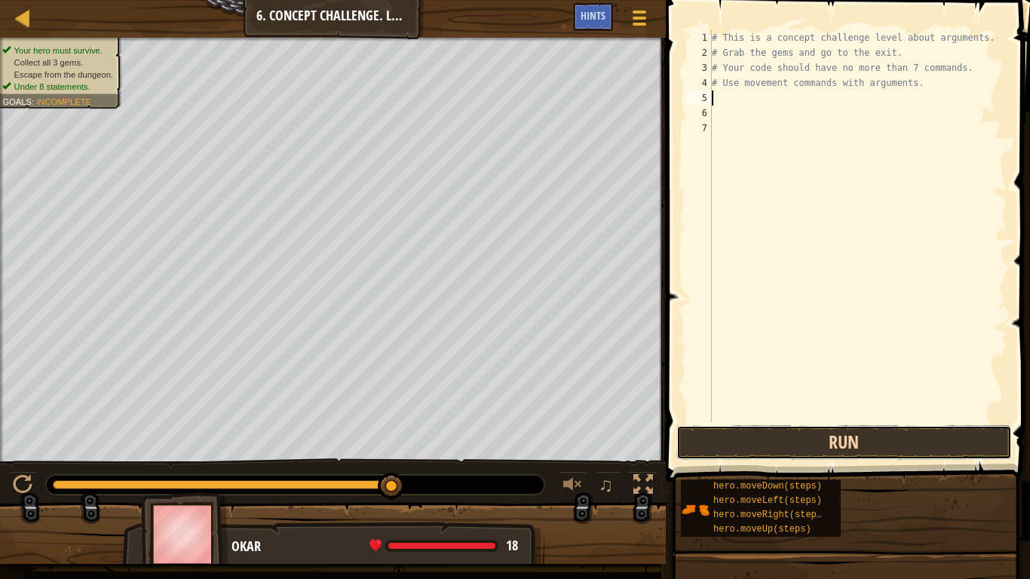
click at [814, 431] on button "Run" at bounding box center [844, 442] width 336 height 35
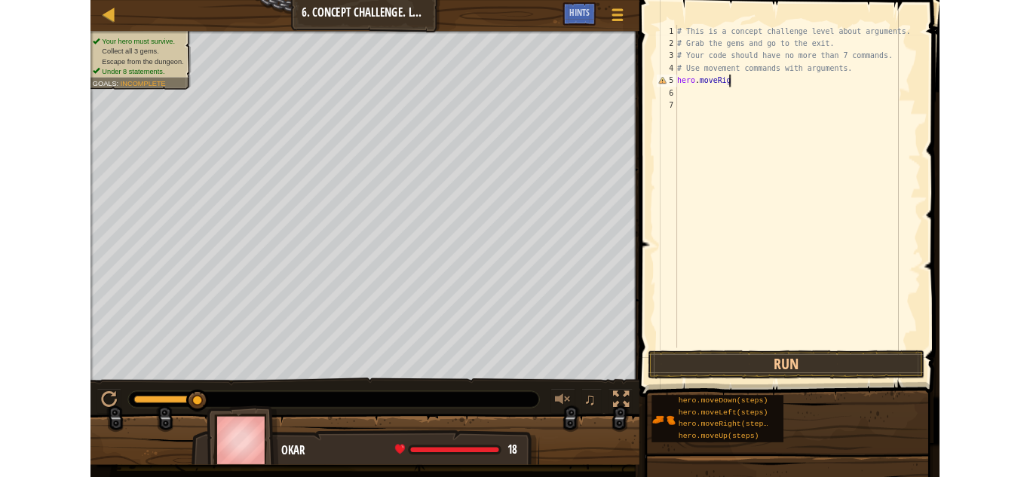
scroll to position [7, 10]
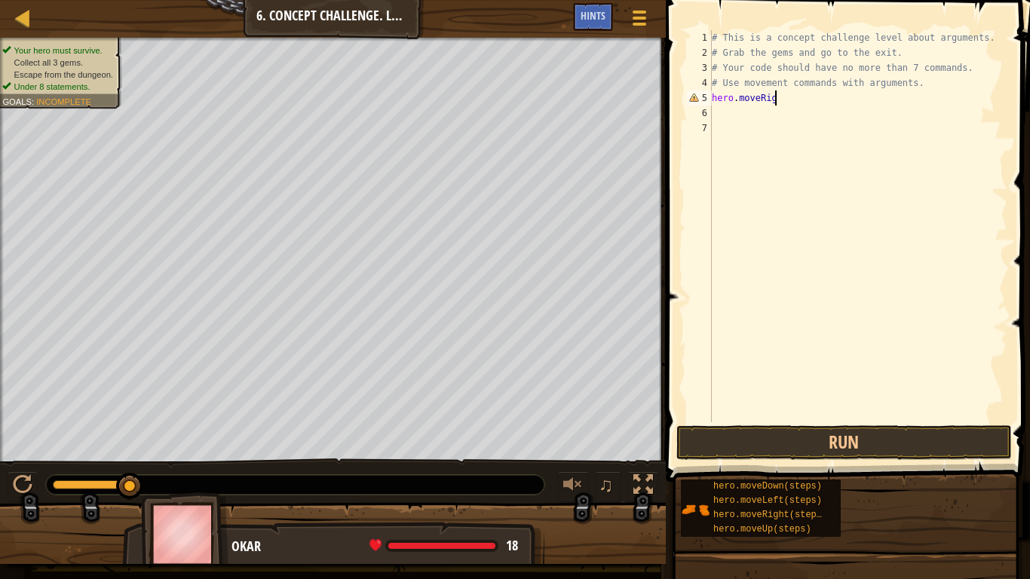
type textarea "hero.moveRight"
click at [27, 17] on div at bounding box center [23, 17] width 19 height 19
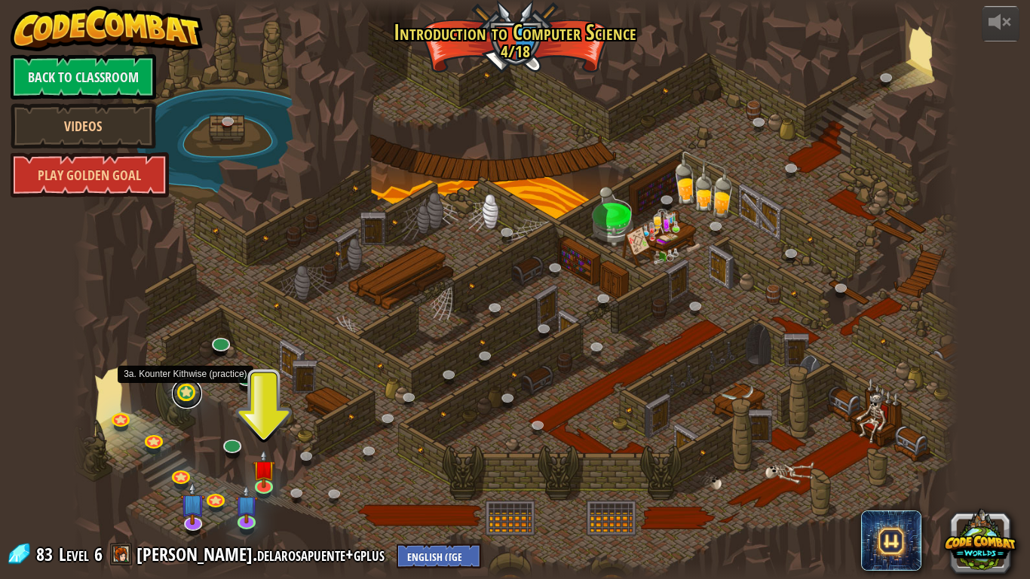
click at [186, 398] on link at bounding box center [187, 394] width 30 height 30
